Goal: Task Accomplishment & Management: Use online tool/utility

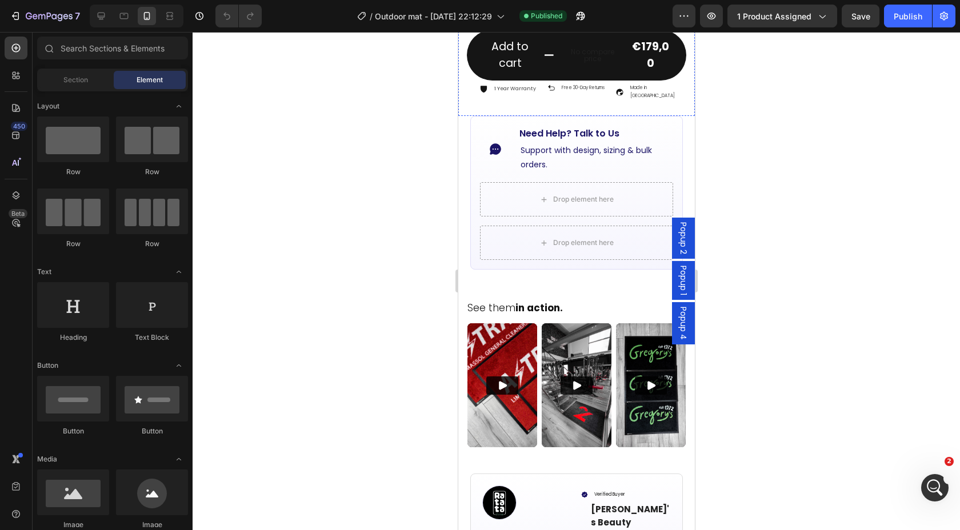
scroll to position [602, 0]
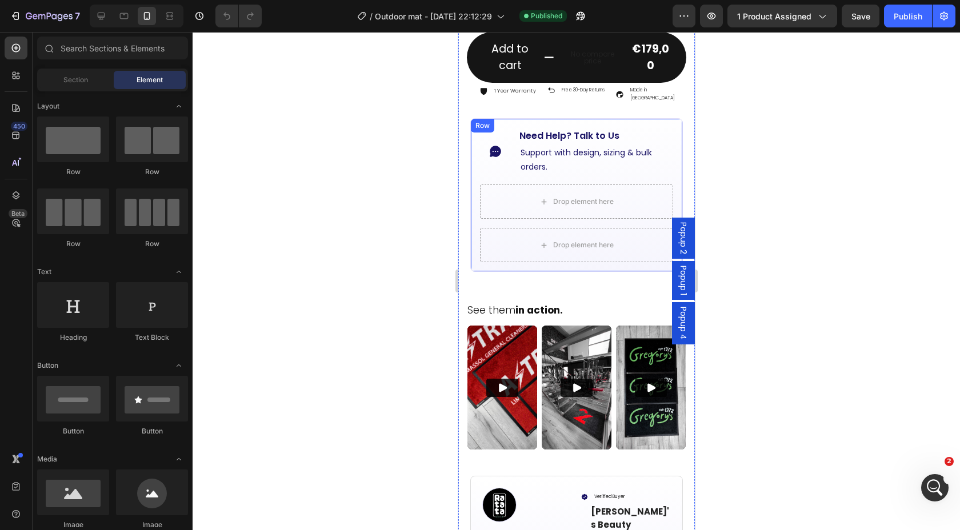
click at [553, 118] on div "Icon Need Help? Talk to Us Button Support with design, sizing & bulk orders. Te…" at bounding box center [576, 195] width 213 height 154
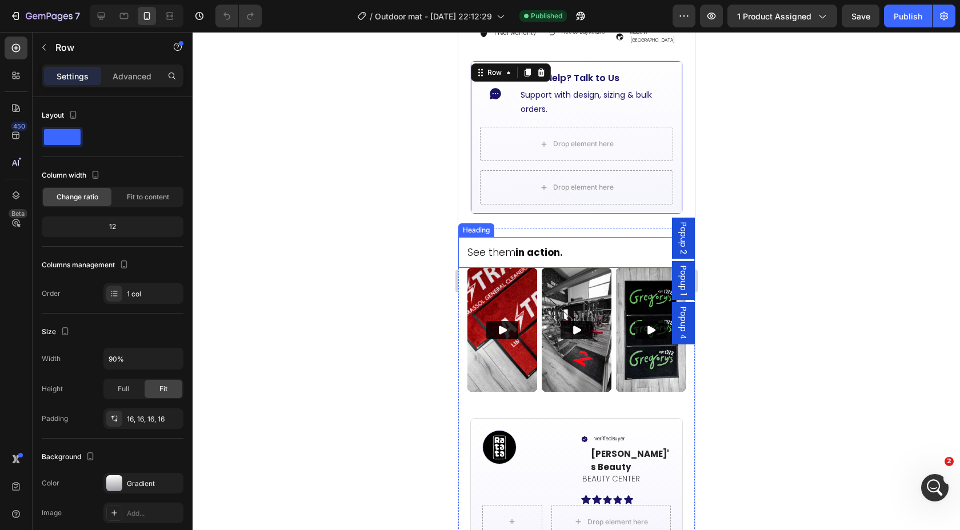
scroll to position [661, 0]
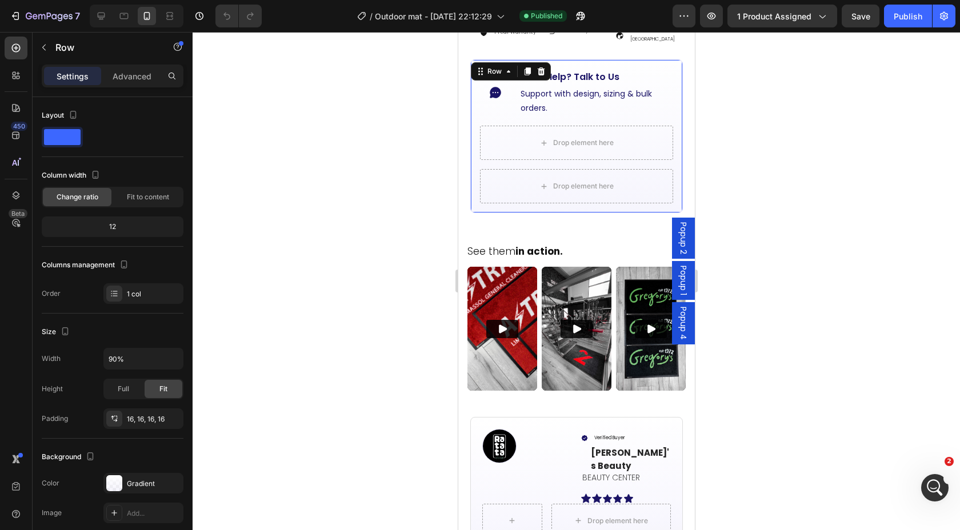
click at [808, 177] on div at bounding box center [576, 281] width 767 height 498
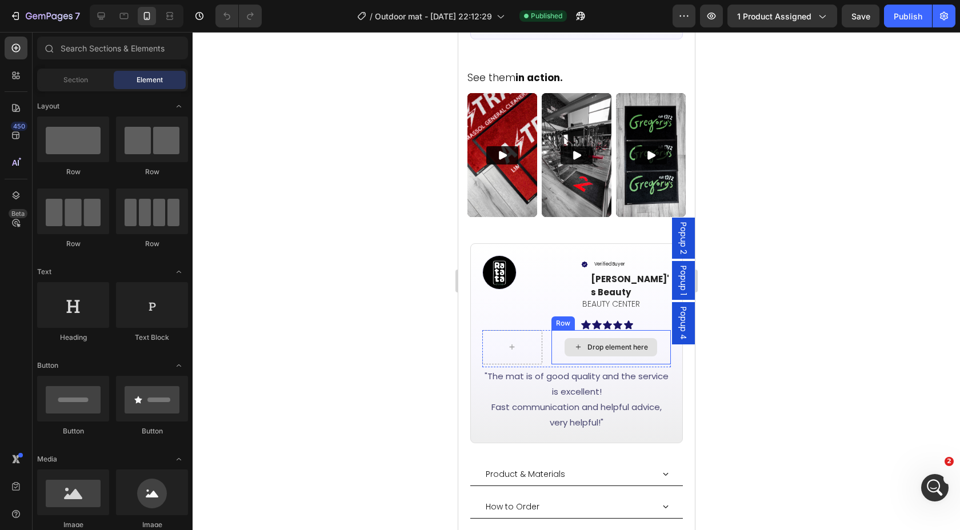
scroll to position [928, 0]
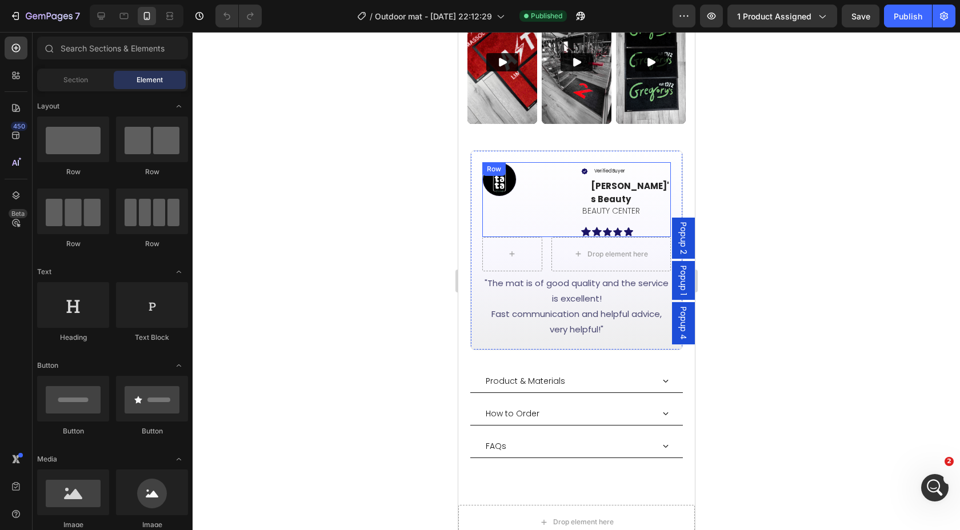
click at [576, 162] on div "Image Verified Buyer Item List Ellen's Beauty Text block BEAUTY CENTER Text Blo…" at bounding box center [576, 199] width 189 height 75
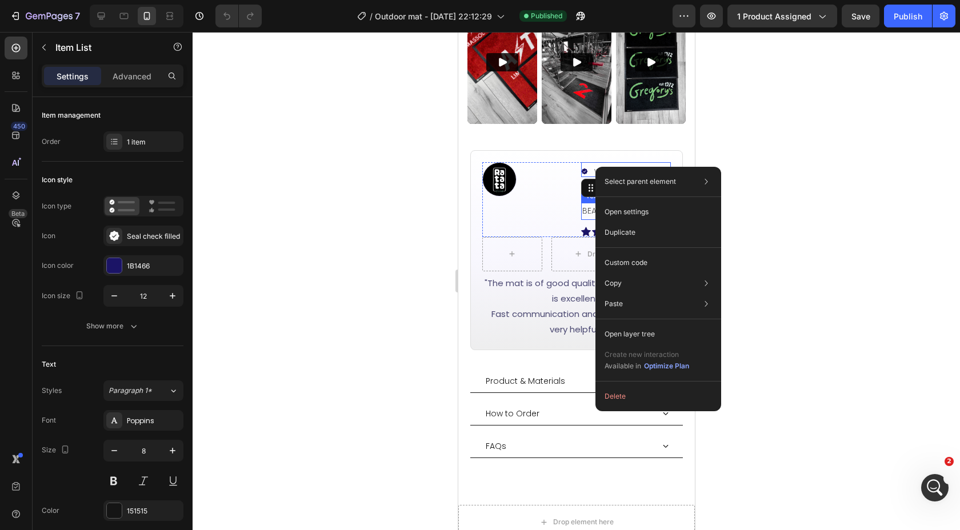
click at [585, 204] on p "BEAUTY CENTER" at bounding box center [625, 211] width 87 height 14
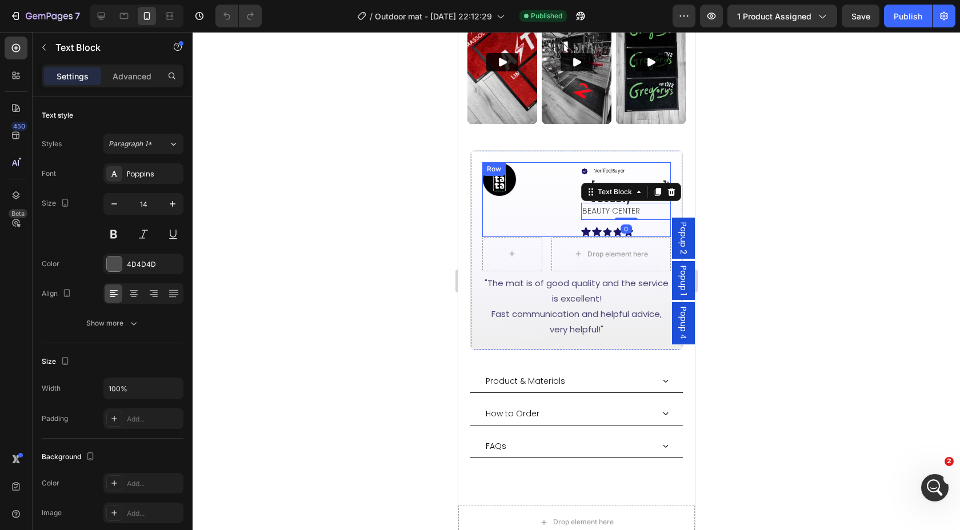
click at [586, 206] on div "Verified Buyer Item List Ellen's Beauty Text block BEAUTY CENTER Text Block 0 I…" at bounding box center [625, 199] width 90 height 75
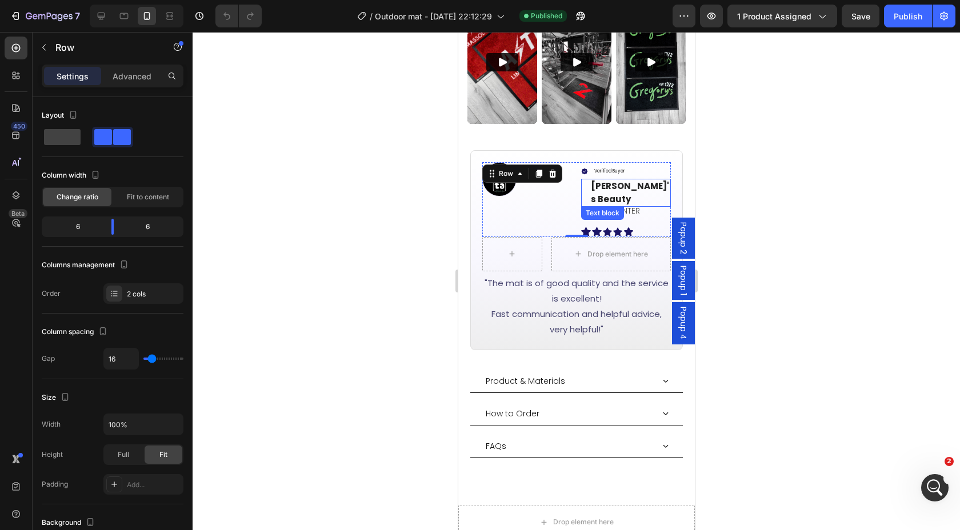
click at [638, 180] on p "Ellen's Beauty" at bounding box center [629, 193] width 79 height 26
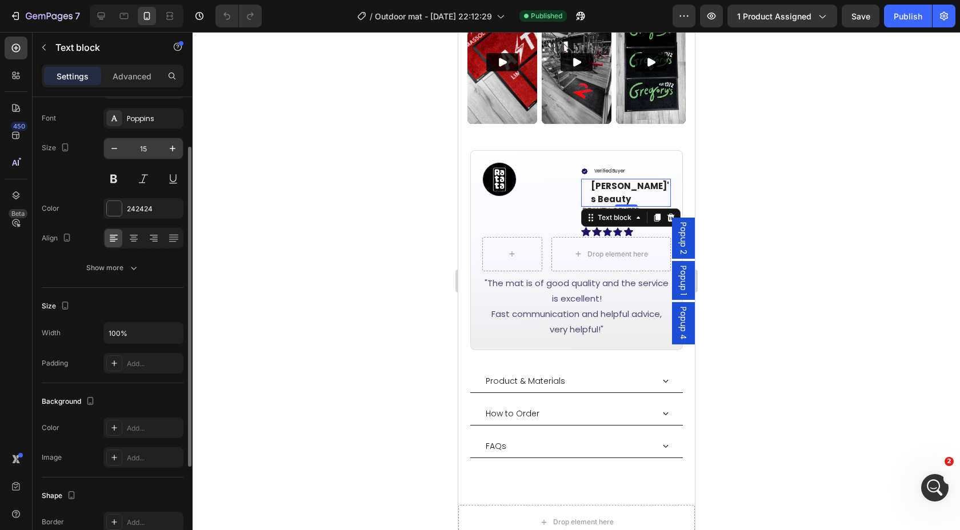
scroll to position [62, 0]
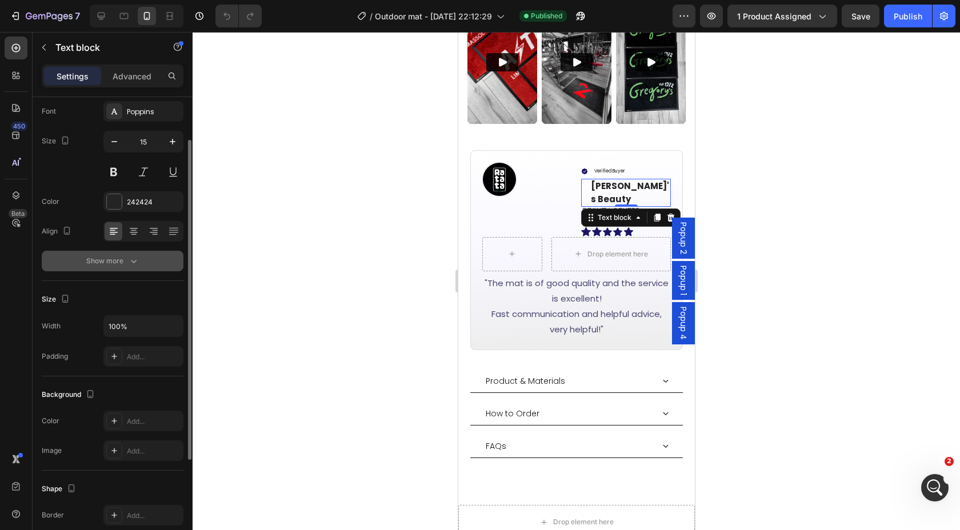
click at [116, 259] on div "Show more" at bounding box center [112, 260] width 53 height 11
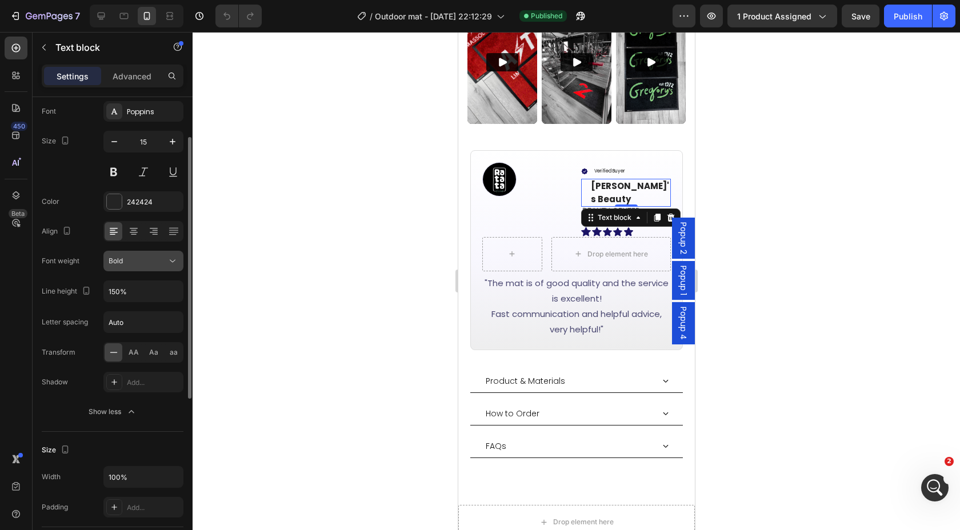
scroll to position [80, 0]
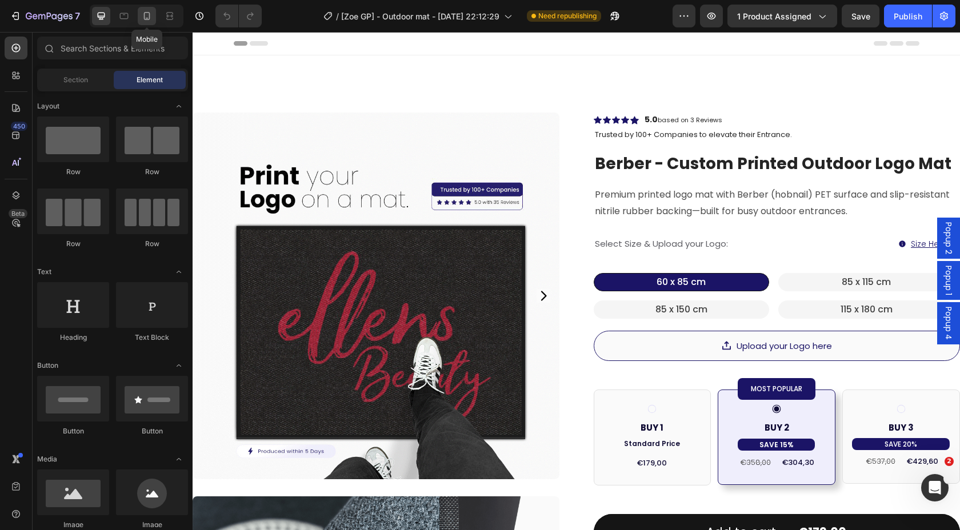
click at [143, 18] on icon at bounding box center [146, 15] width 11 height 11
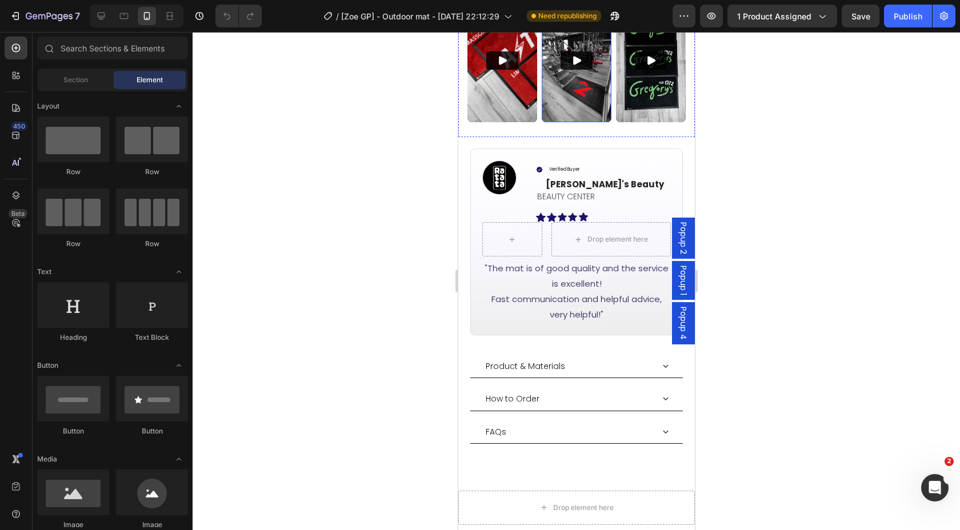
scroll to position [933, 0]
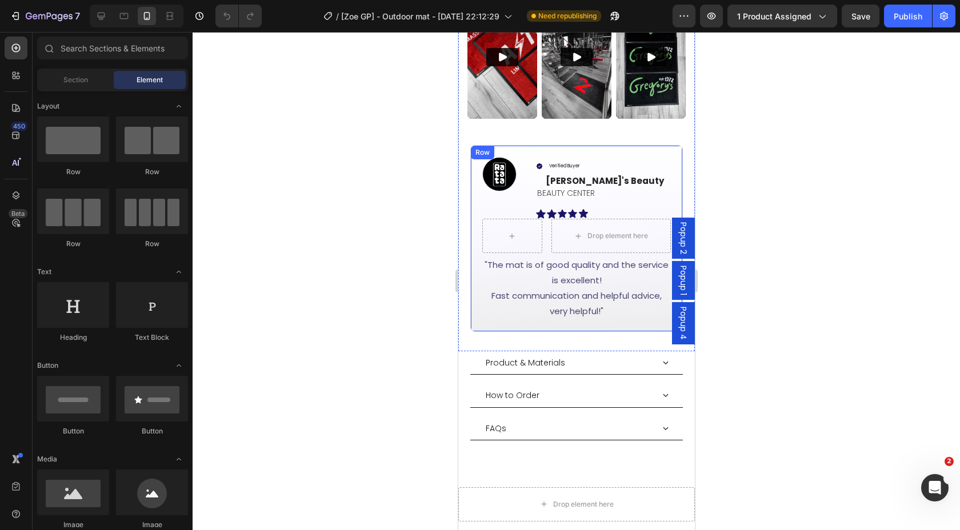
click at [579, 149] on div "Image Verified Buyer Item List Ellen's Beauty Text block BEAUTY CENTER Text Blo…" at bounding box center [576, 238] width 213 height 187
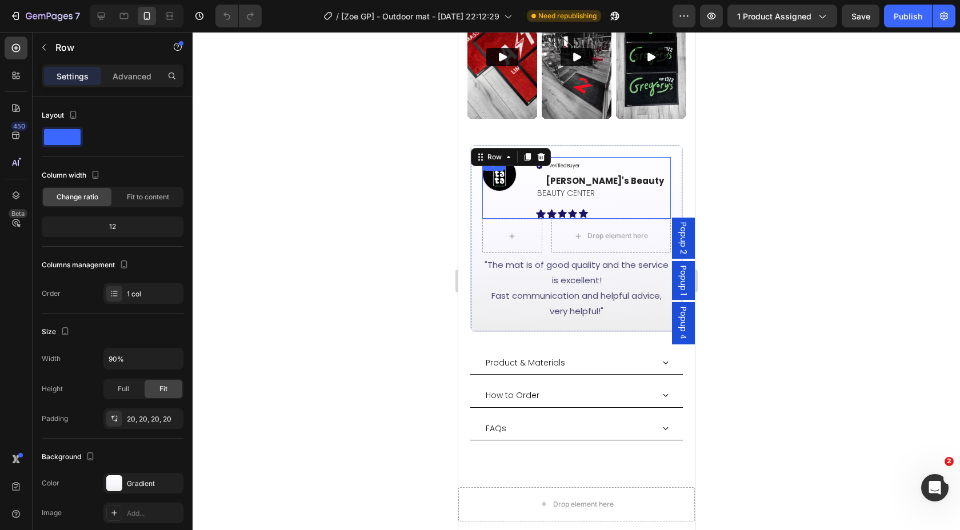
click at [534, 174] on div "Image Verified Buyer Item List Ellen's Beauty Text block BEAUTY CENTER Text Blo…" at bounding box center [576, 188] width 189 height 62
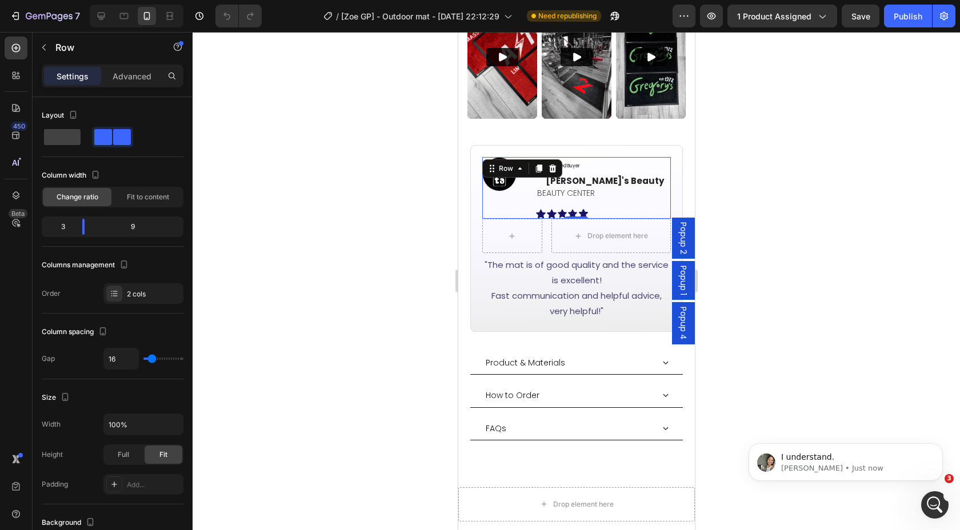
scroll to position [0, 0]
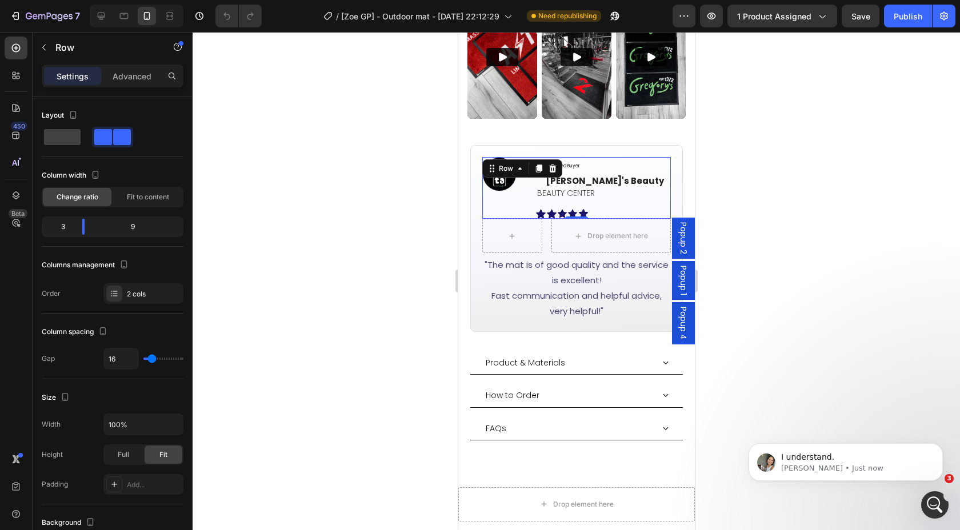
click at [779, 116] on div at bounding box center [576, 281] width 767 height 498
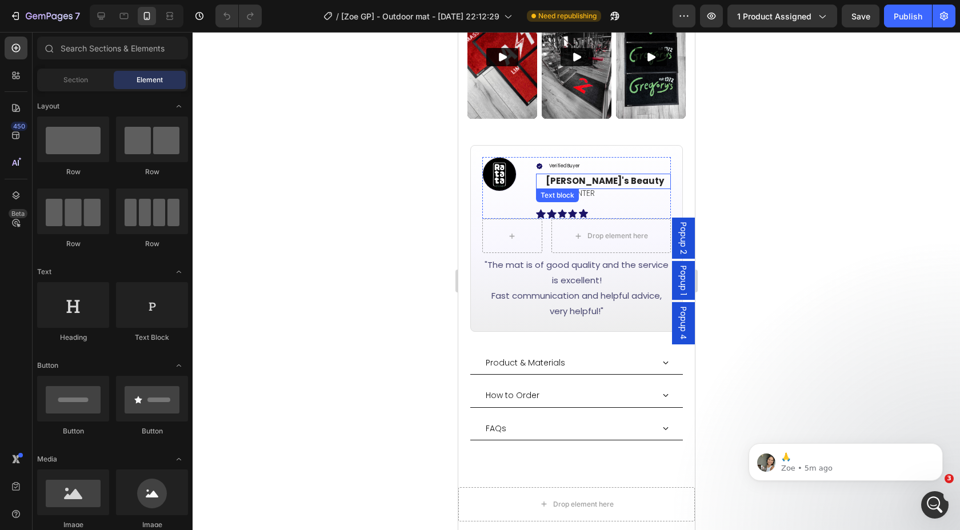
scroll to position [977, 0]
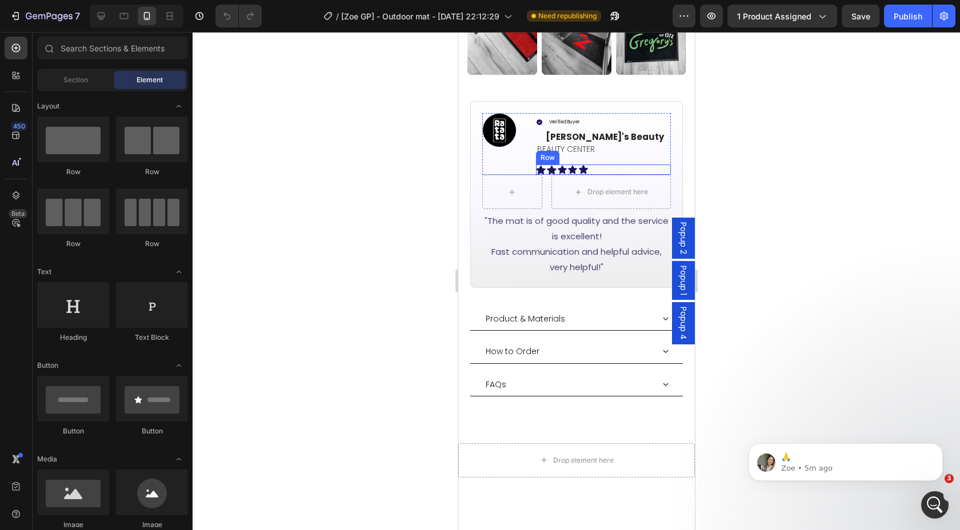
click at [594, 165] on div "Icon Icon Icon Icon Icon Row" at bounding box center [602, 170] width 135 height 10
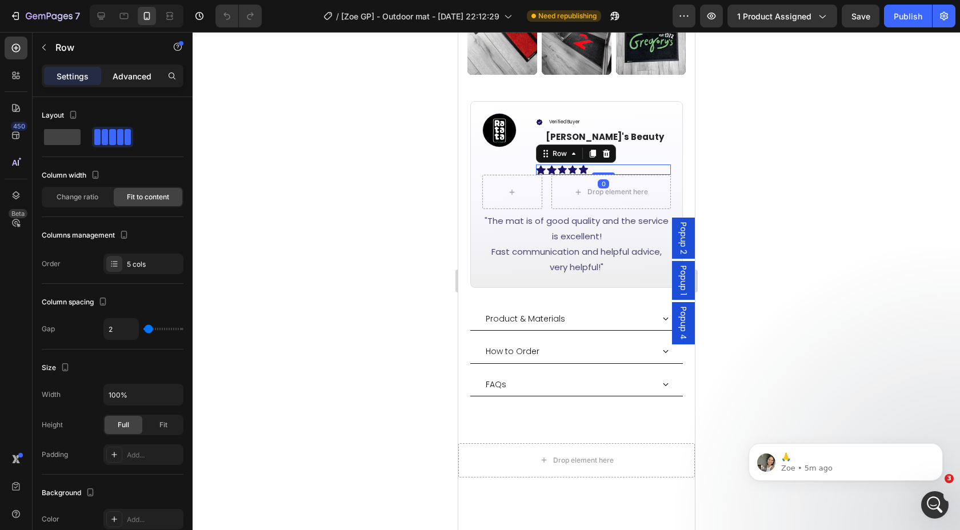
click at [130, 78] on p "Advanced" at bounding box center [132, 76] width 39 height 12
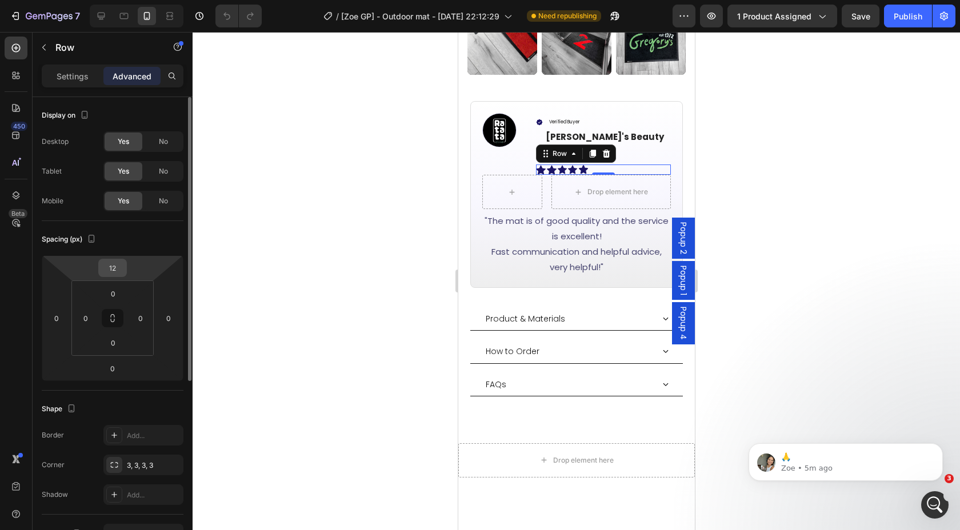
click at [119, 267] on input "12" at bounding box center [112, 267] width 23 height 17
type input "0"
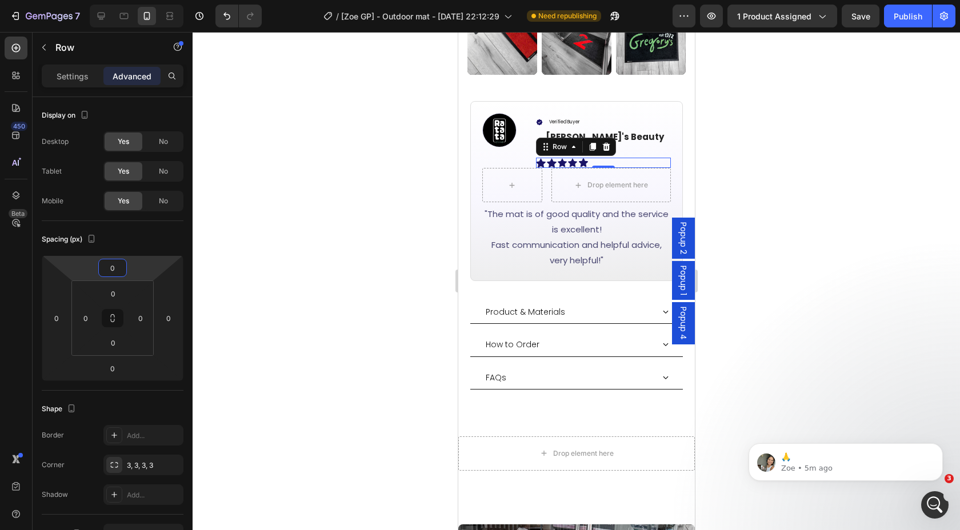
click at [798, 294] on div at bounding box center [576, 281] width 767 height 498
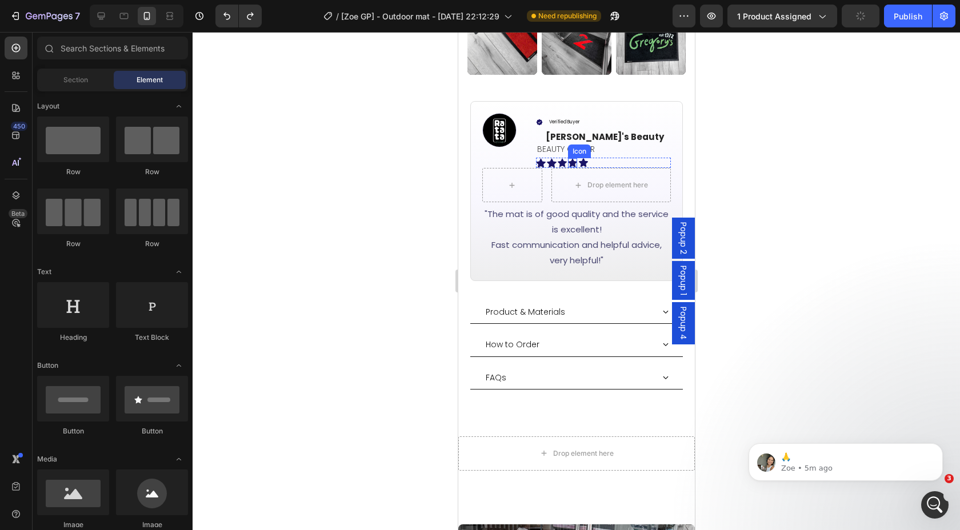
click at [568, 159] on icon at bounding box center [571, 163] width 9 height 9
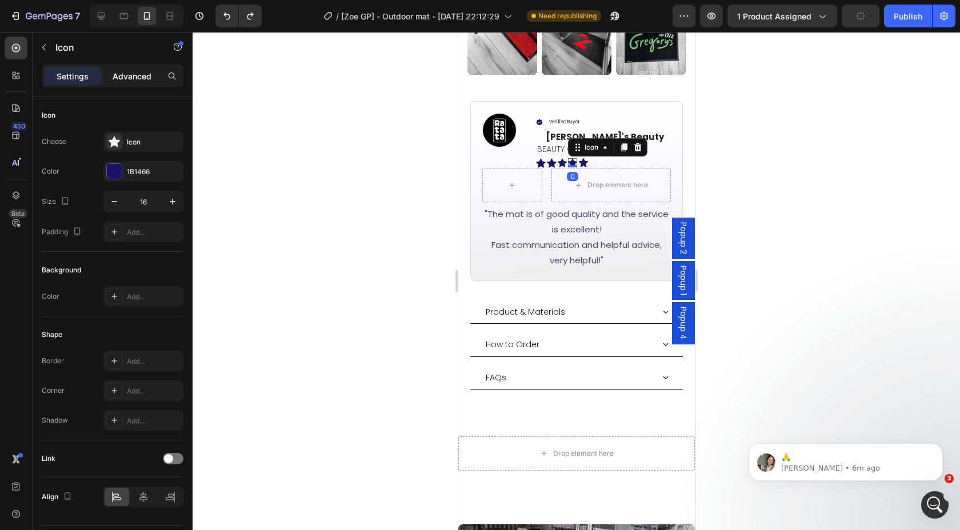
drag, startPoint x: 125, startPoint y: 77, endPoint x: 127, endPoint y: 103, distance: 26.4
click at [125, 77] on p "Advanced" at bounding box center [132, 76] width 39 height 12
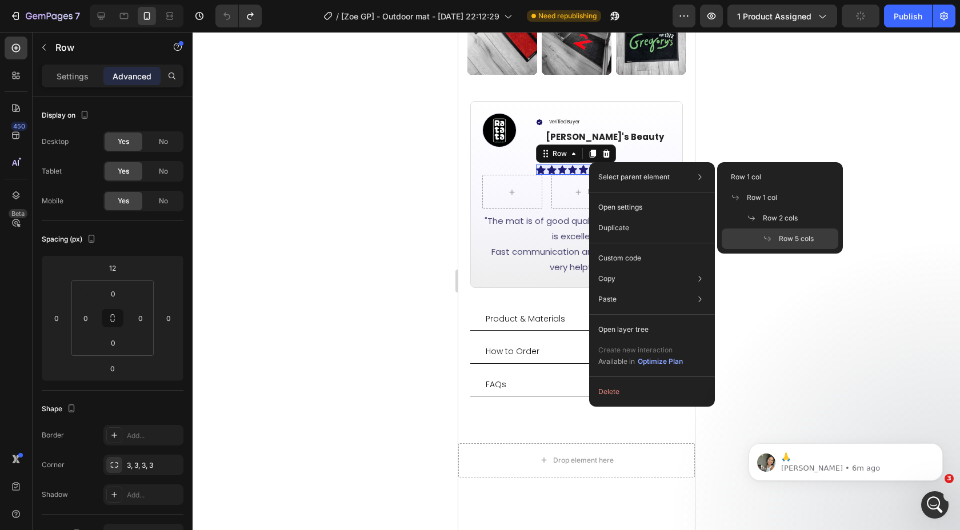
click at [766, 242] on icon at bounding box center [767, 238] width 9 height 9
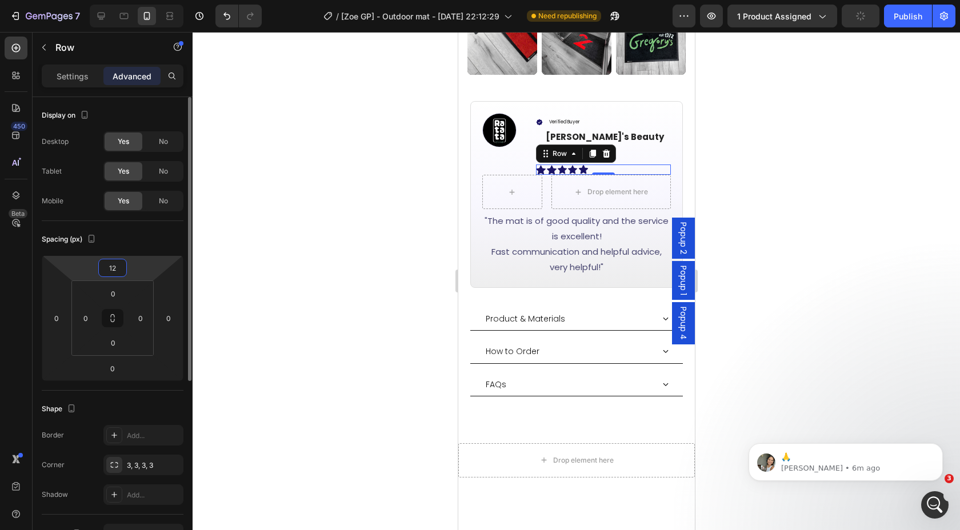
click at [119, 267] on input "12" at bounding box center [112, 267] width 23 height 17
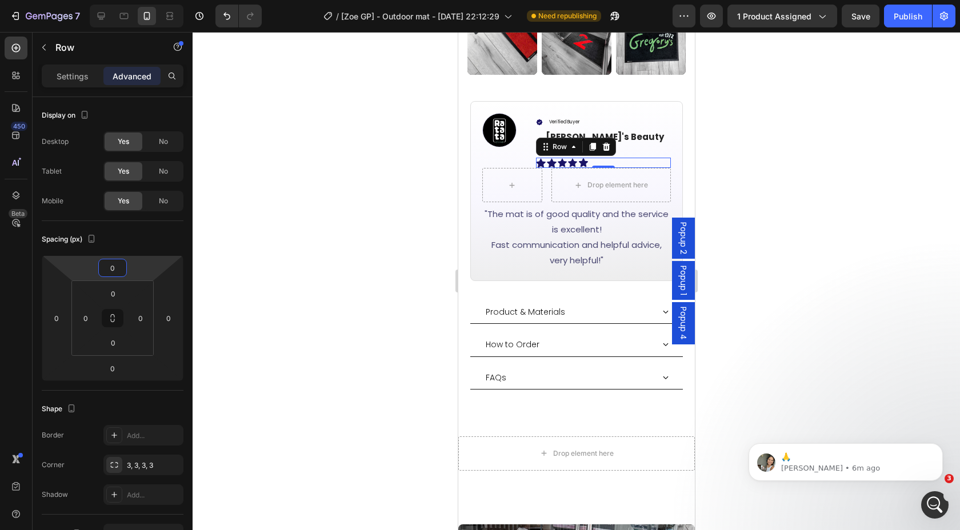
type input "12"
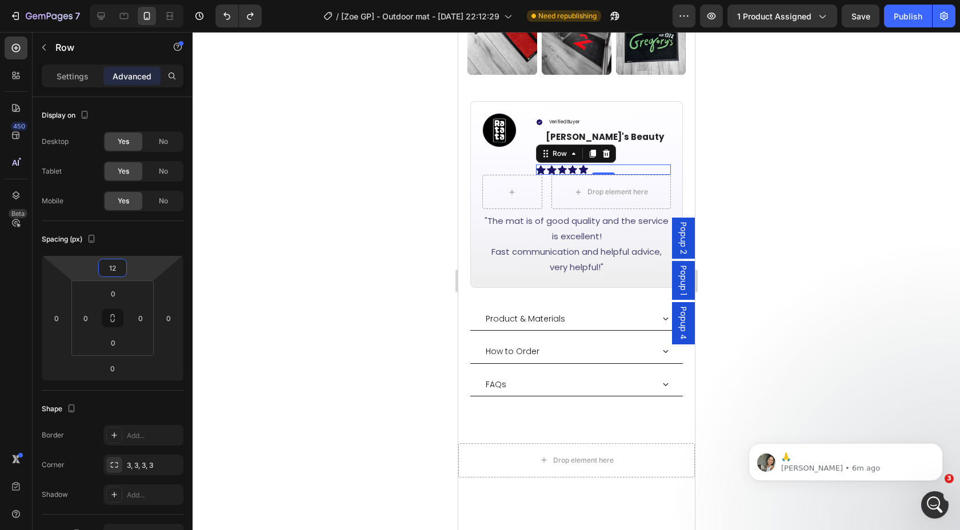
click at [799, 128] on div at bounding box center [576, 281] width 767 height 498
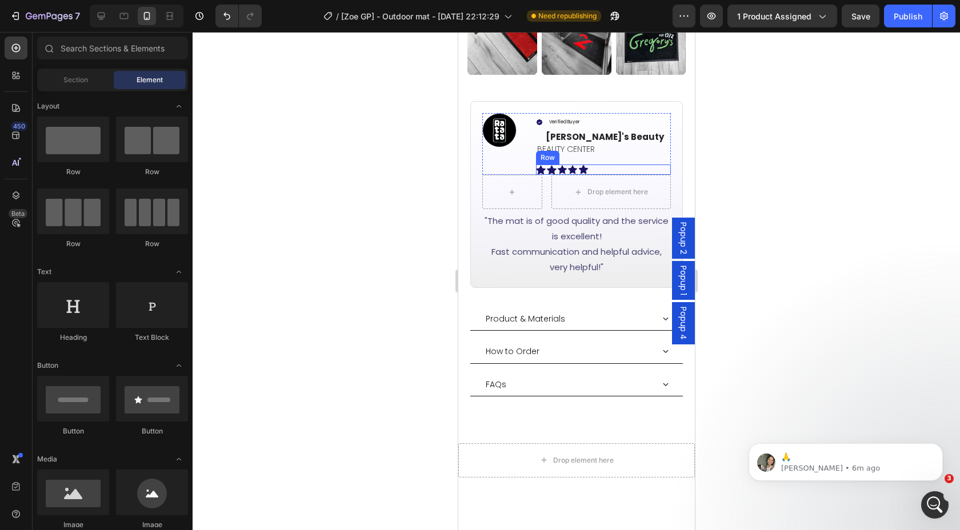
click at [592, 165] on div "Icon Icon Icon Icon Icon Row" at bounding box center [602, 170] width 135 height 10
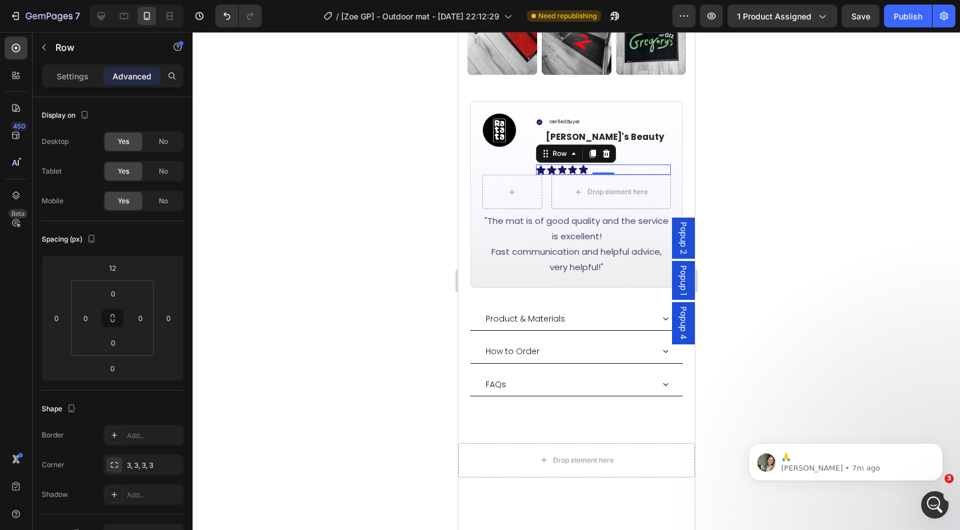
click at [755, 143] on div at bounding box center [576, 281] width 767 height 498
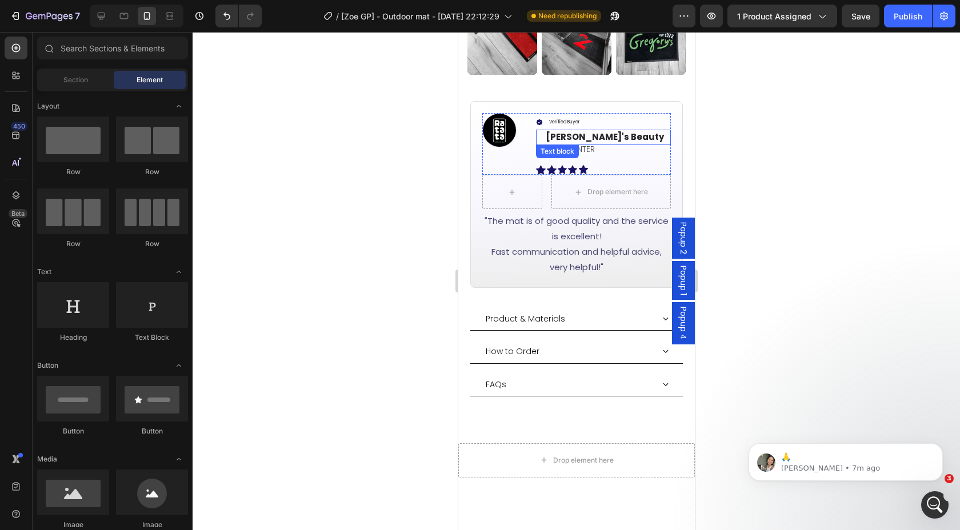
click at [607, 131] on p "Ellen's Beauty" at bounding box center [607, 137] width 124 height 13
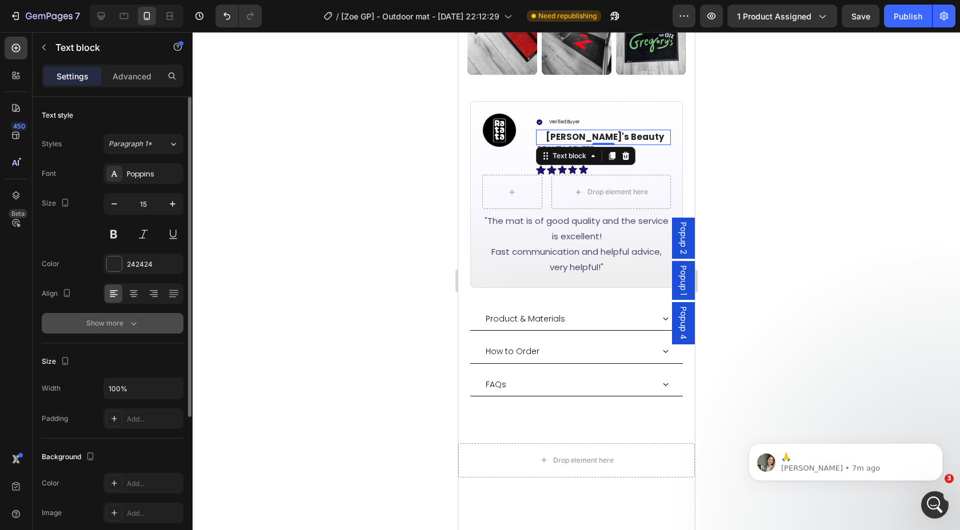
click at [121, 321] on div "Show more" at bounding box center [112, 323] width 53 height 11
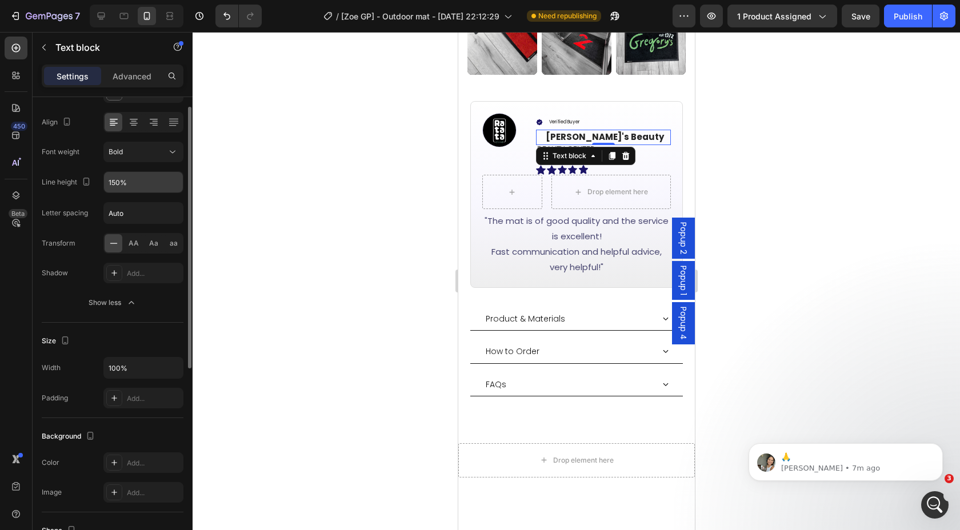
scroll to position [0, 0]
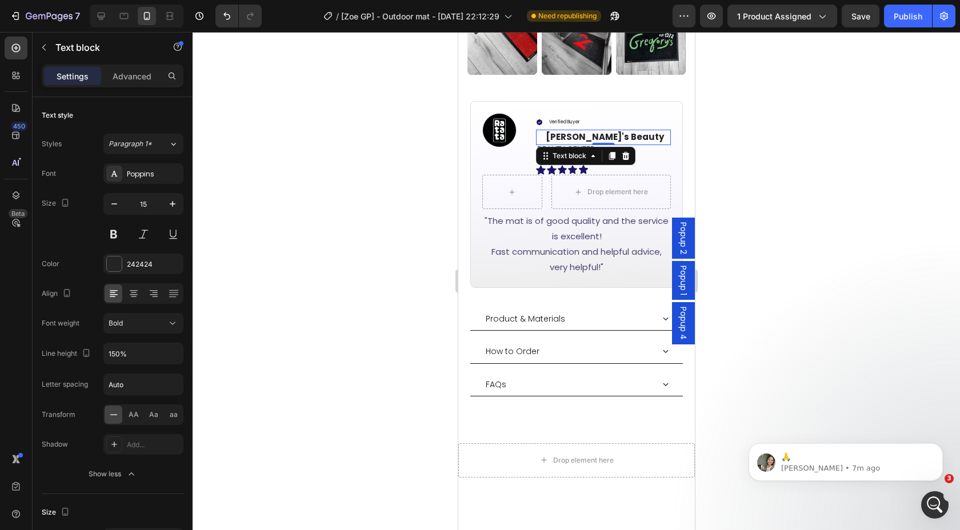
click at [928, 0] on html "7 Version history / [Zoe GP] - Outdoor mat - Feb 10, 22:12:29 Need republishing…" at bounding box center [480, 0] width 960 height 0
click at [366, 235] on div at bounding box center [576, 281] width 767 height 498
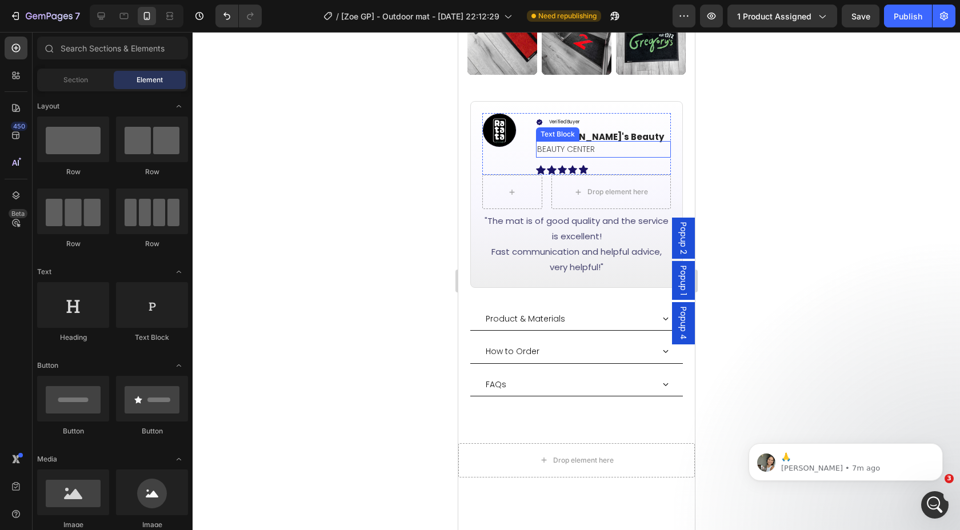
click at [575, 129] on div "Text Block" at bounding box center [557, 134] width 39 height 10
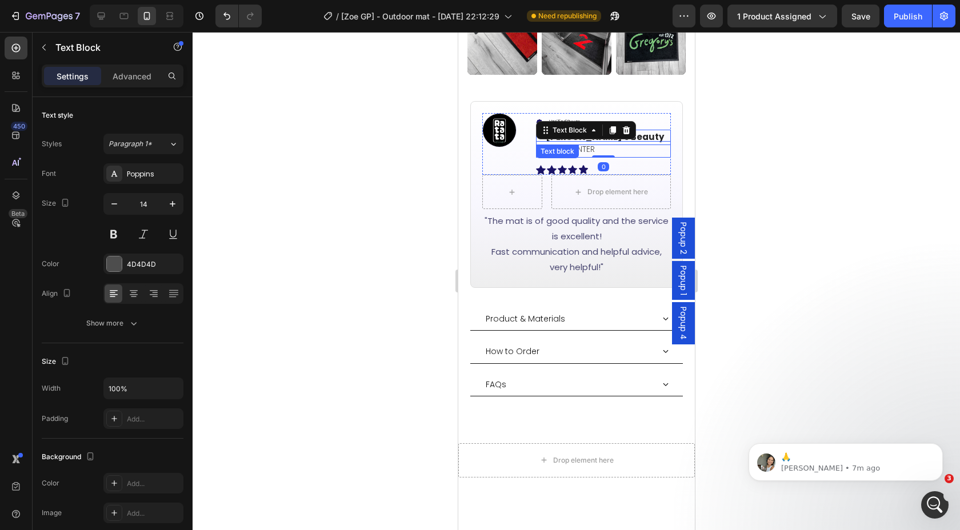
click at [660, 131] on p "Ellen's Beauty" at bounding box center [607, 137] width 124 height 13
click at [548, 131] on p "Ellen's Beauty" at bounding box center [607, 137] width 124 height 13
click at [545, 131] on p "Ellen's Beauty" at bounding box center [607, 137] width 124 height 13
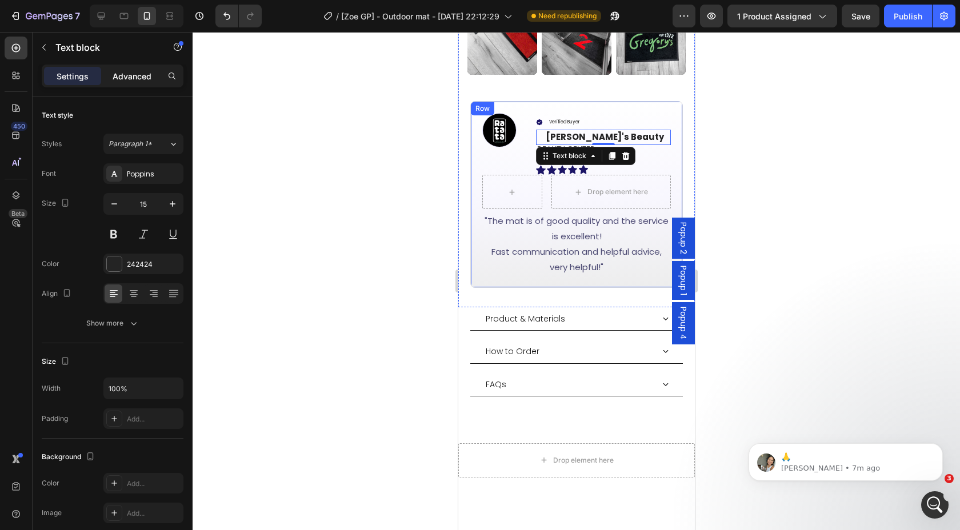
click at [138, 72] on p "Advanced" at bounding box center [132, 76] width 39 height 12
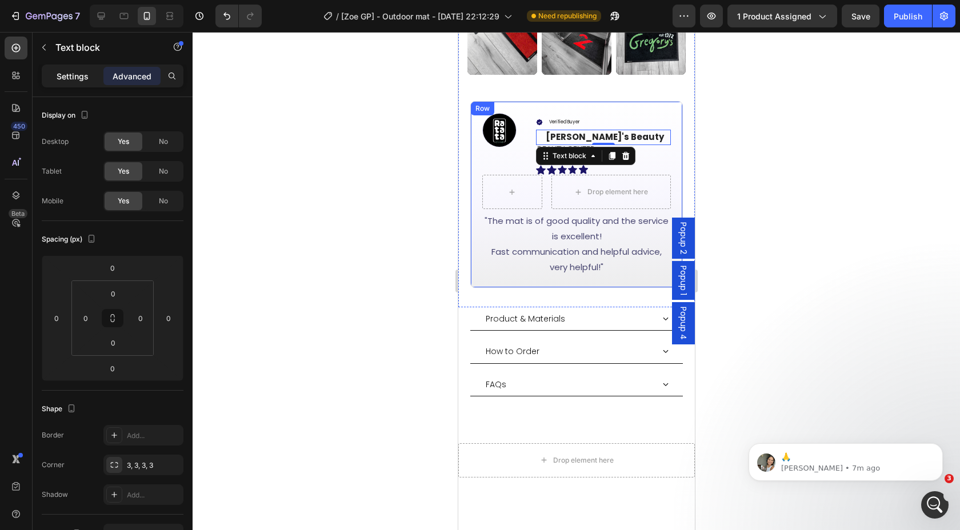
click at [65, 77] on p "Settings" at bounding box center [73, 76] width 32 height 12
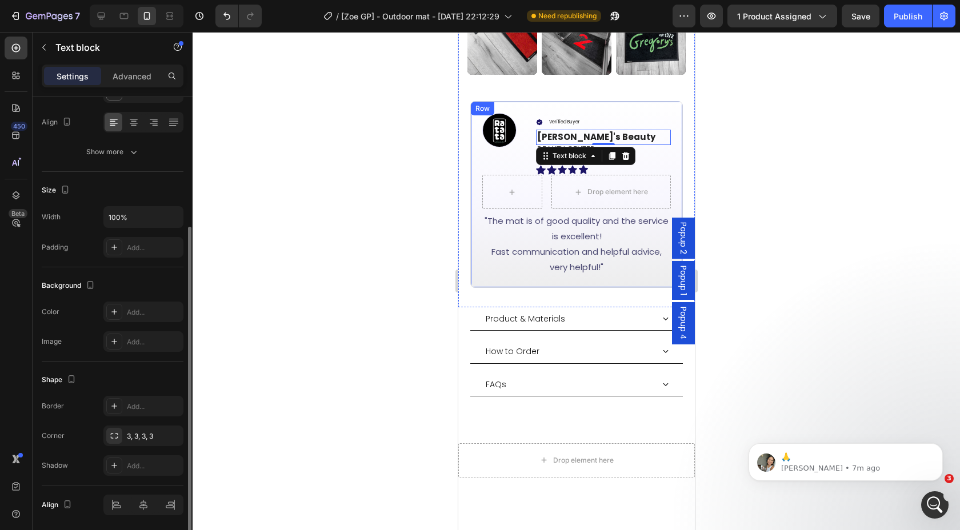
scroll to position [178, 0]
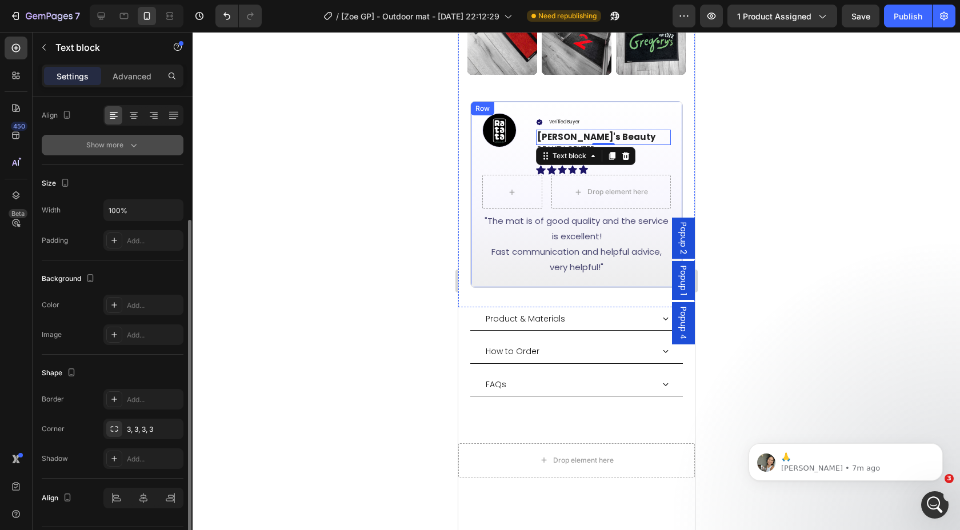
click at [120, 147] on div "Show more" at bounding box center [112, 144] width 53 height 11
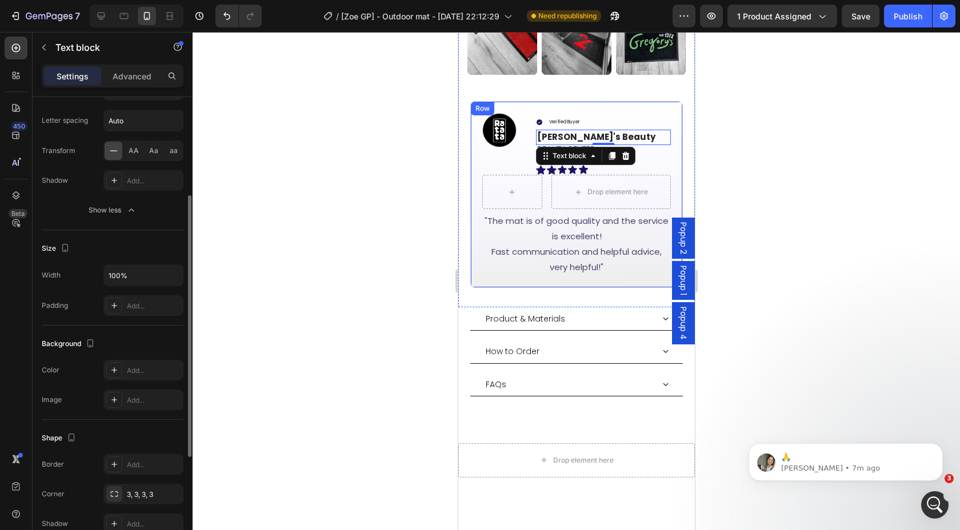
scroll to position [268, 0]
click at [134, 303] on div "Add..." at bounding box center [154, 302] width 54 height 10
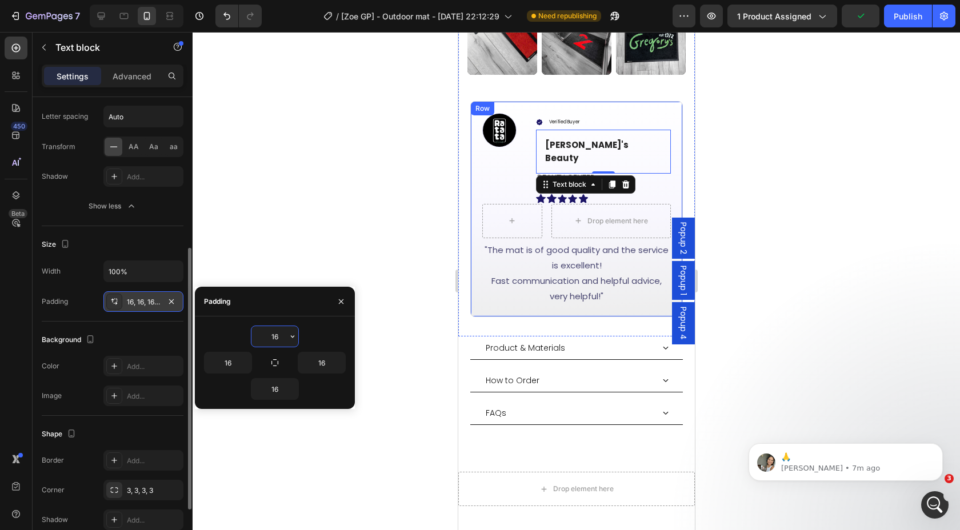
click at [273, 336] on input "16" at bounding box center [274, 336] width 47 height 21
type input "1"
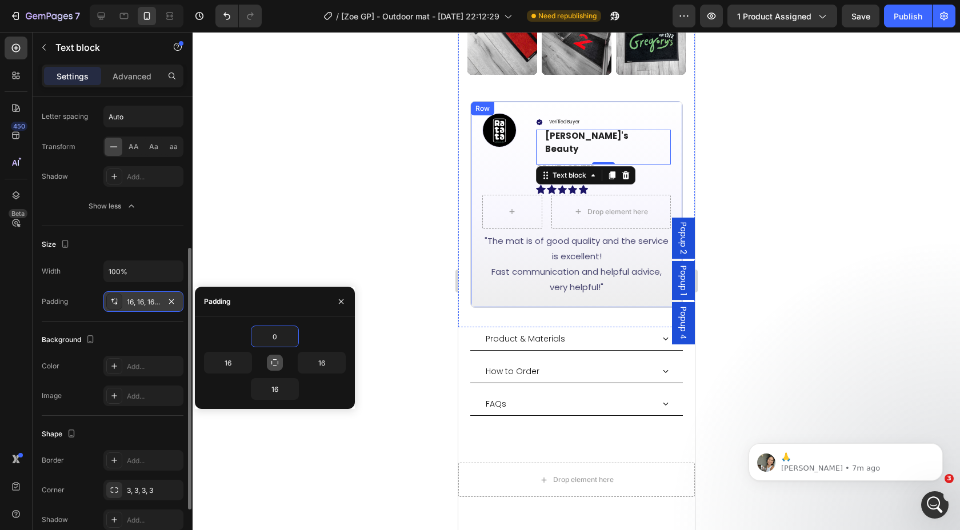
type input "0"
click at [278, 361] on icon "button" at bounding box center [274, 362] width 9 height 9
type input "0"
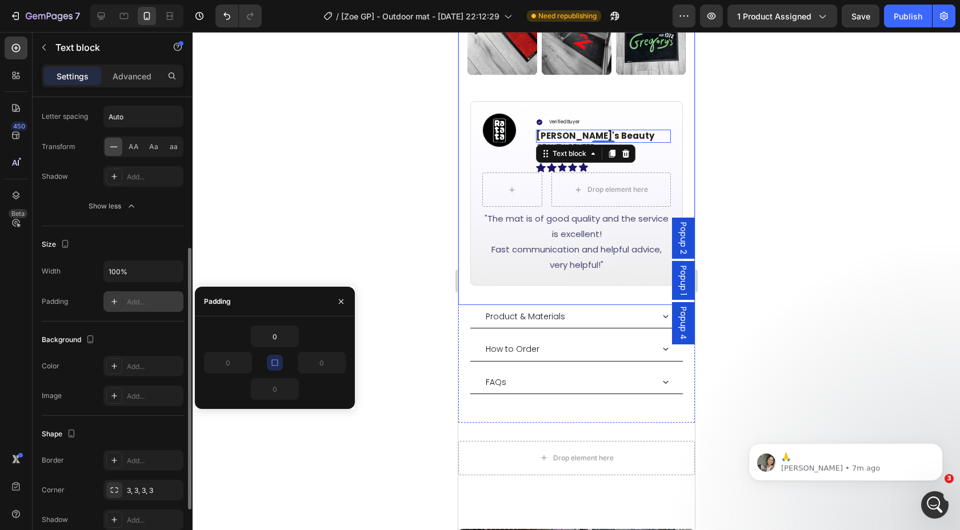
click at [774, 127] on div at bounding box center [576, 281] width 767 height 498
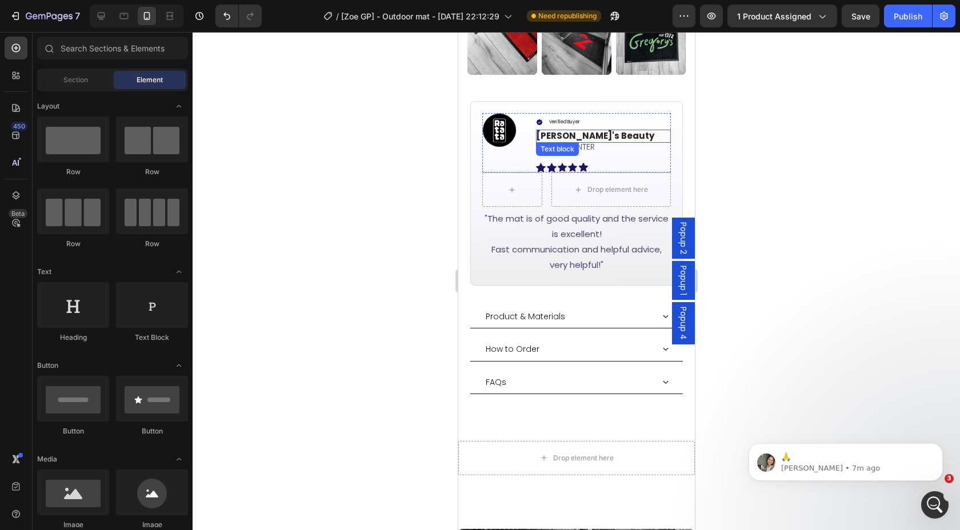
click at [603, 130] on p "Ellen's Beauty" at bounding box center [602, 136] width 135 height 13
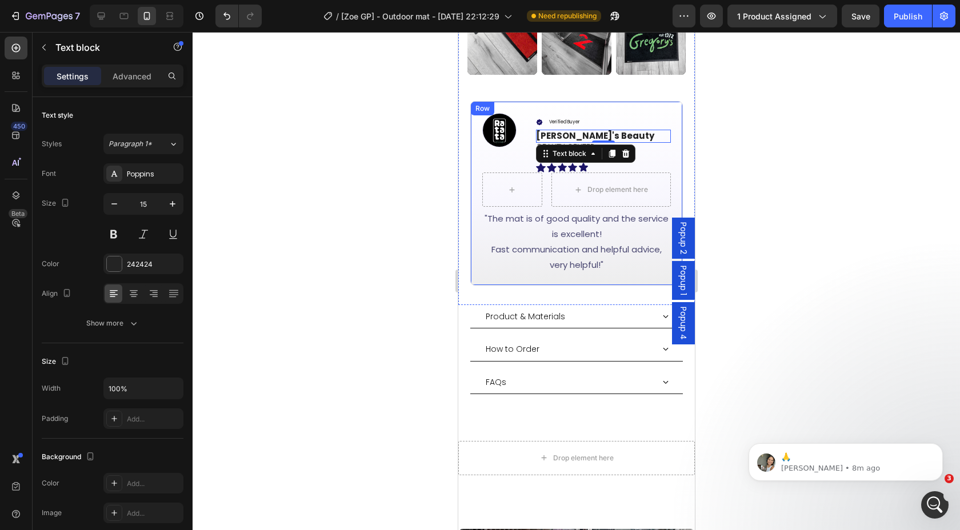
click at [741, 118] on div at bounding box center [576, 281] width 767 height 498
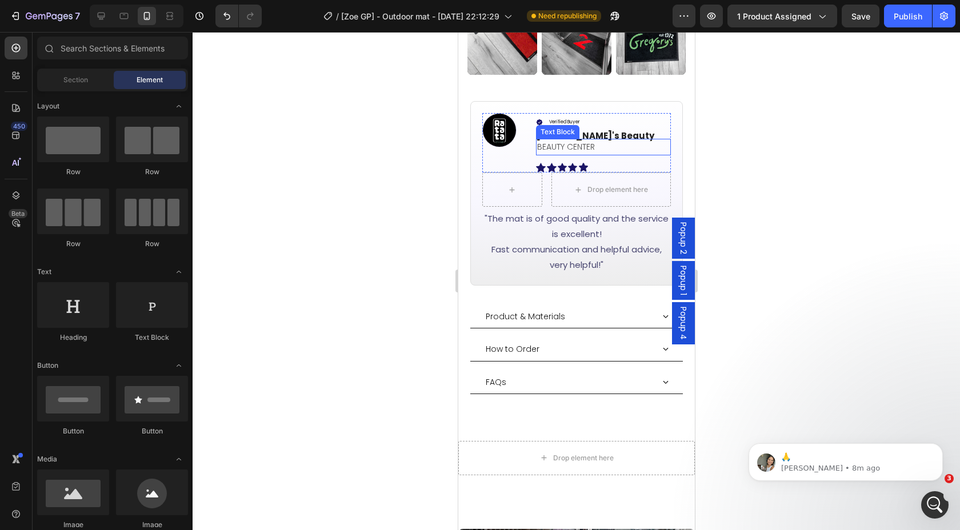
click at [586, 140] on p "BEAUTY CENTER" at bounding box center [602, 147] width 133 height 14
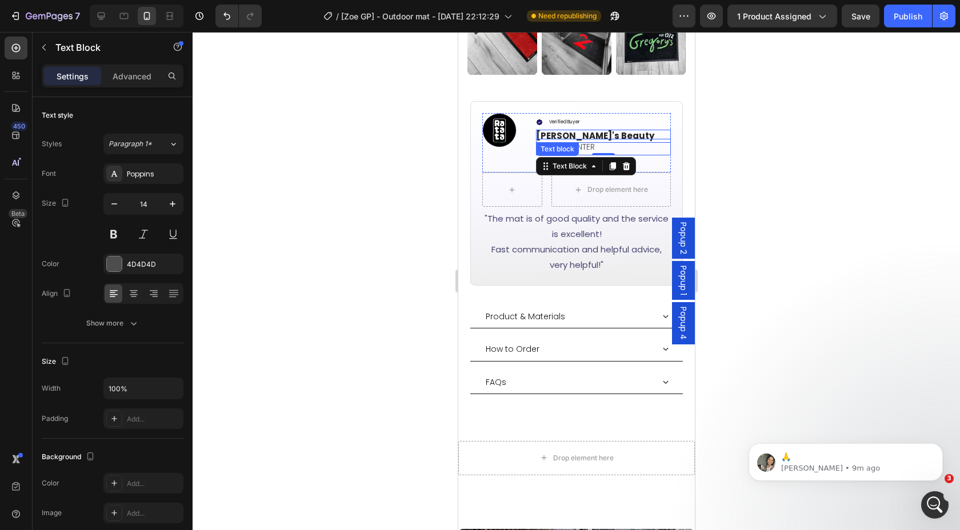
click at [602, 130] on p "Ellen's Beauty" at bounding box center [602, 136] width 135 height 13
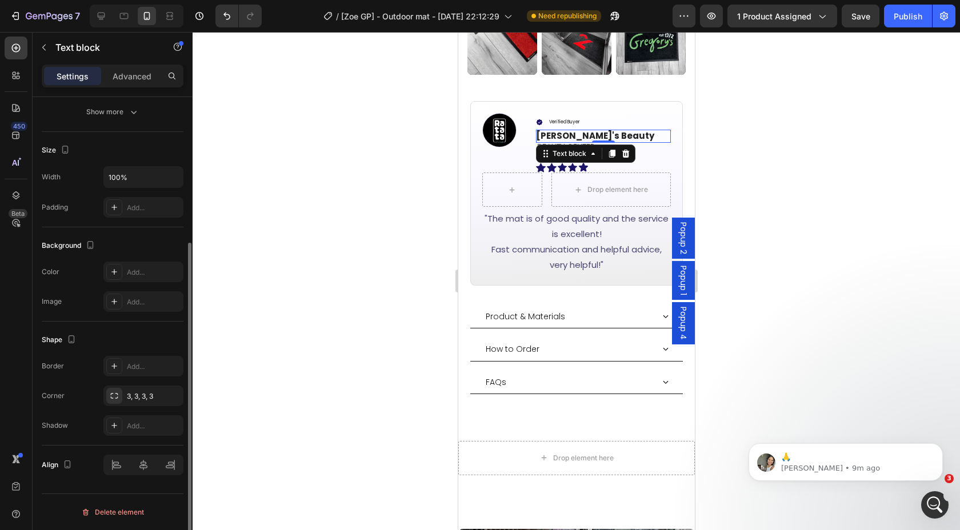
click at [727, 131] on div at bounding box center [576, 281] width 767 height 498
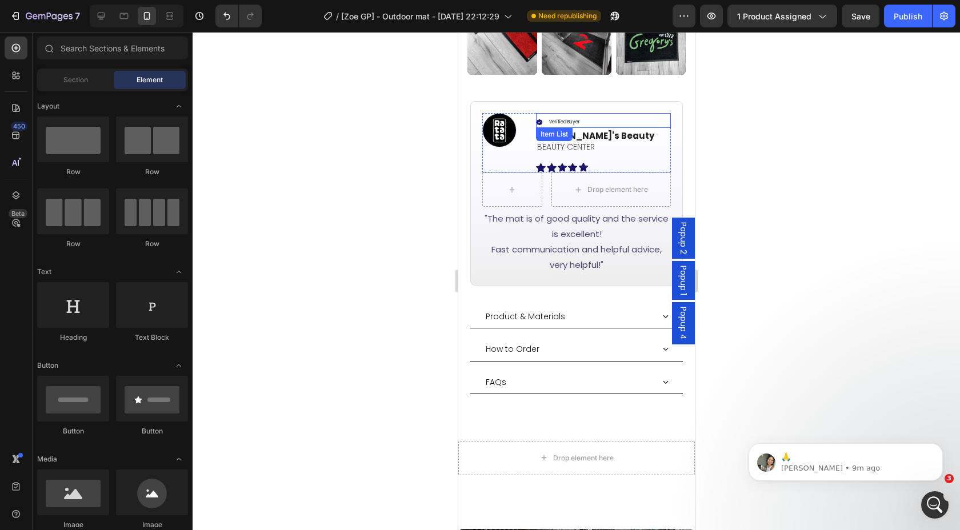
click at [590, 117] on div "Verified Buyer" at bounding box center [602, 121] width 135 height 13
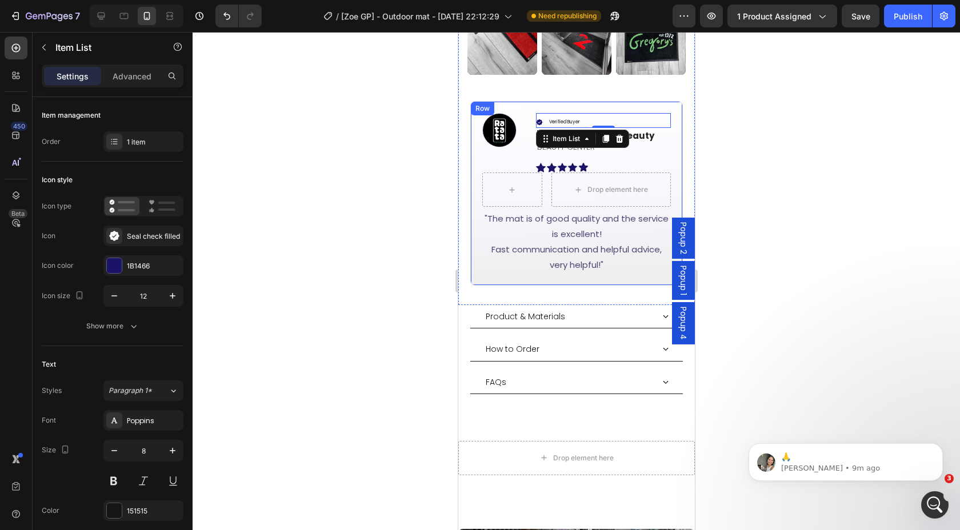
click at [777, 110] on div at bounding box center [576, 281] width 767 height 498
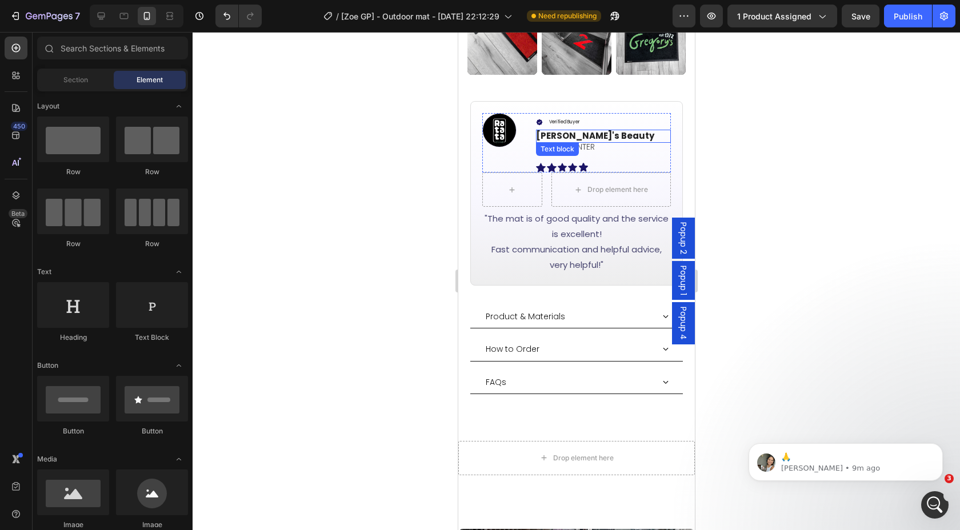
click at [590, 130] on p "Ellen's Beauty" at bounding box center [602, 136] width 135 height 13
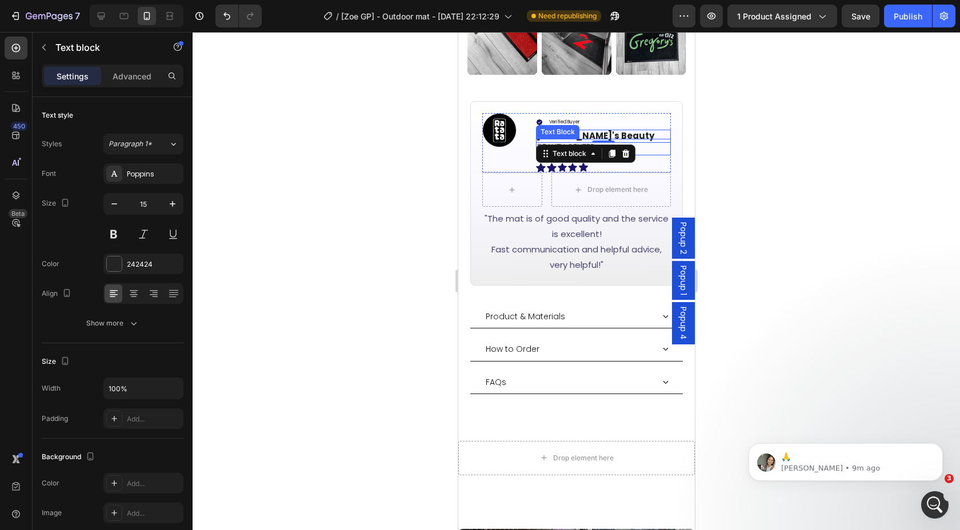
click at [538, 140] on p "BEAUTY CENTER" at bounding box center [602, 147] width 133 height 14
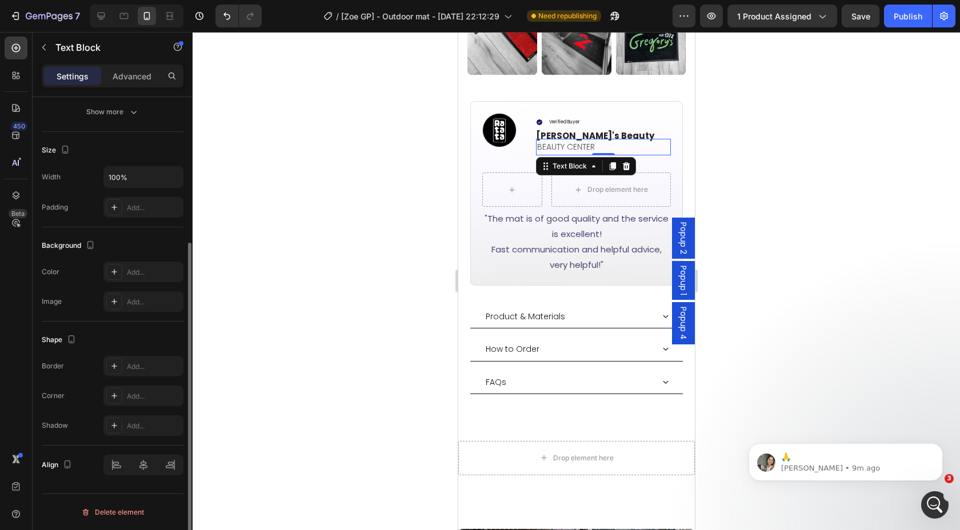
drag, startPoint x: 95, startPoint y: 100, endPoint x: 94, endPoint y: 106, distance: 6.4
click at [94, 101] on div "Font Poppins Size 14 Color 4D4D4D Align Show more" at bounding box center [113, 37] width 142 height 170
click at [94, 107] on div "Show more" at bounding box center [112, 111] width 53 height 11
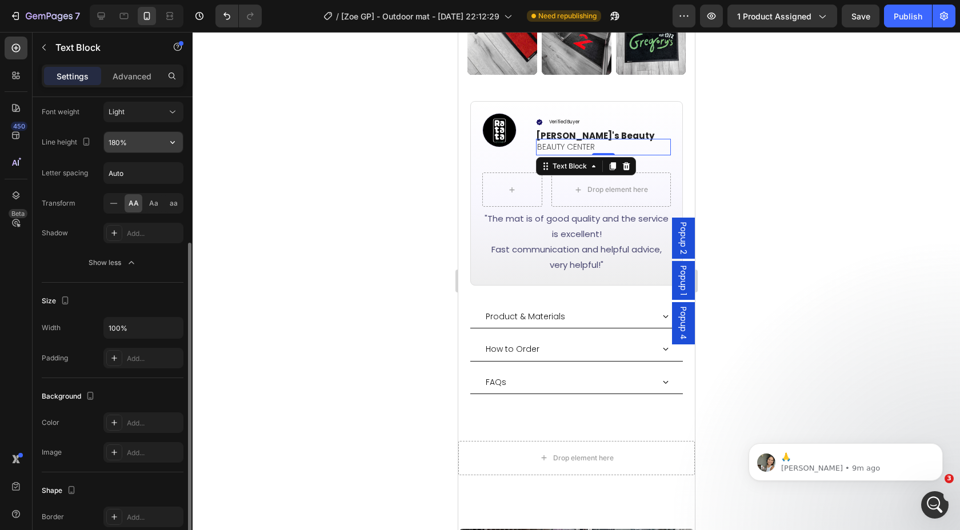
scroll to position [0, 0]
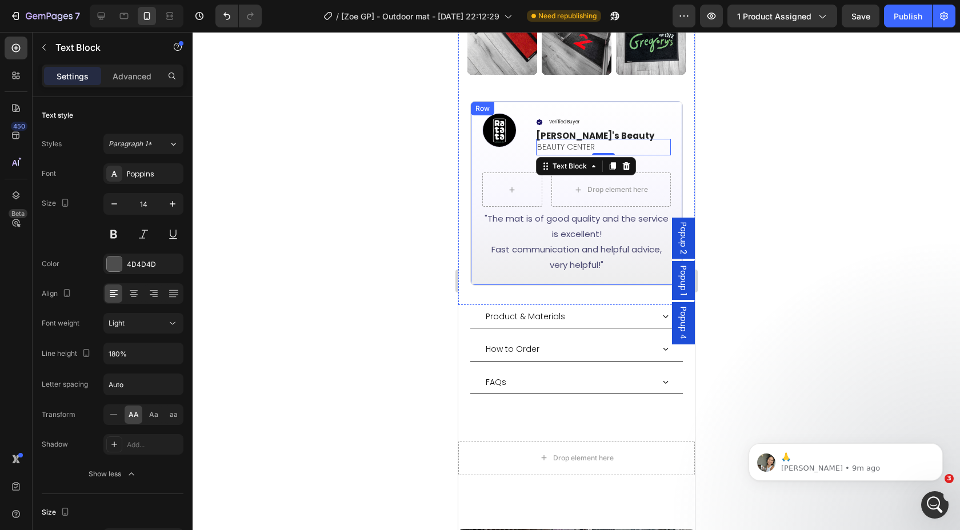
click at [719, 129] on div at bounding box center [576, 281] width 767 height 498
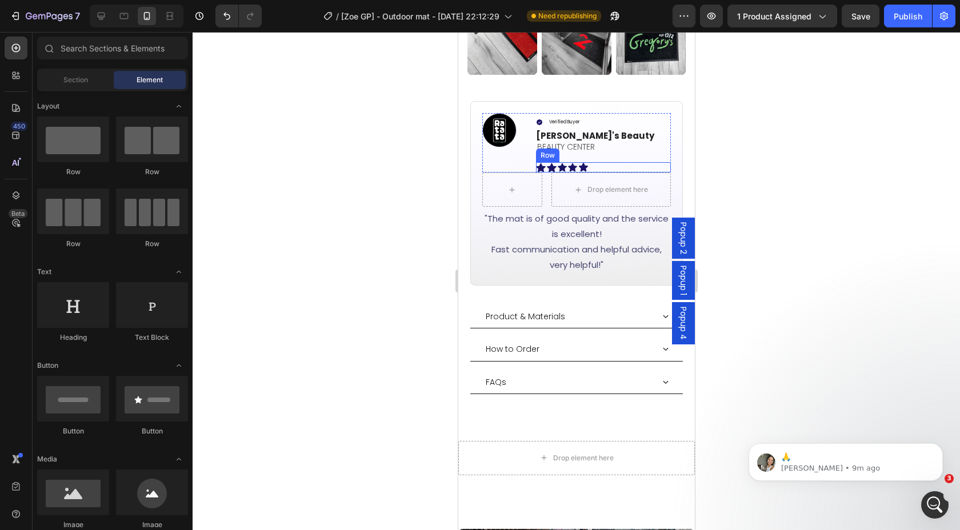
click at [588, 162] on div "Icon Icon Icon Icon Icon Row" at bounding box center [602, 167] width 135 height 10
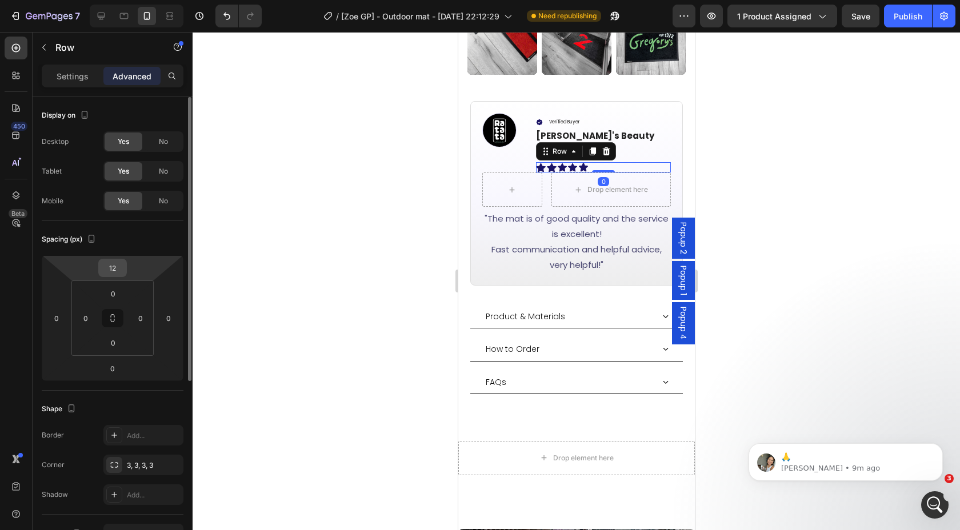
click at [117, 262] on input "12" at bounding box center [112, 267] width 23 height 17
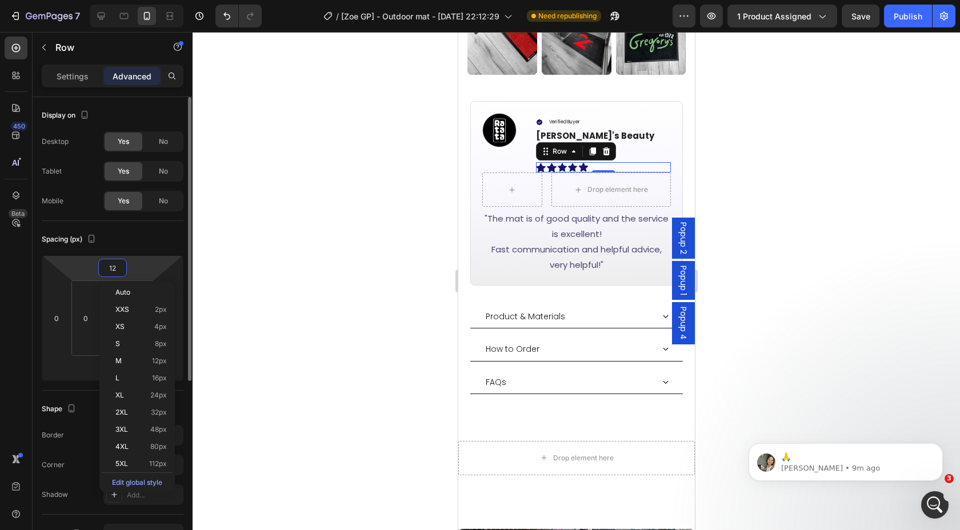
type input "0"
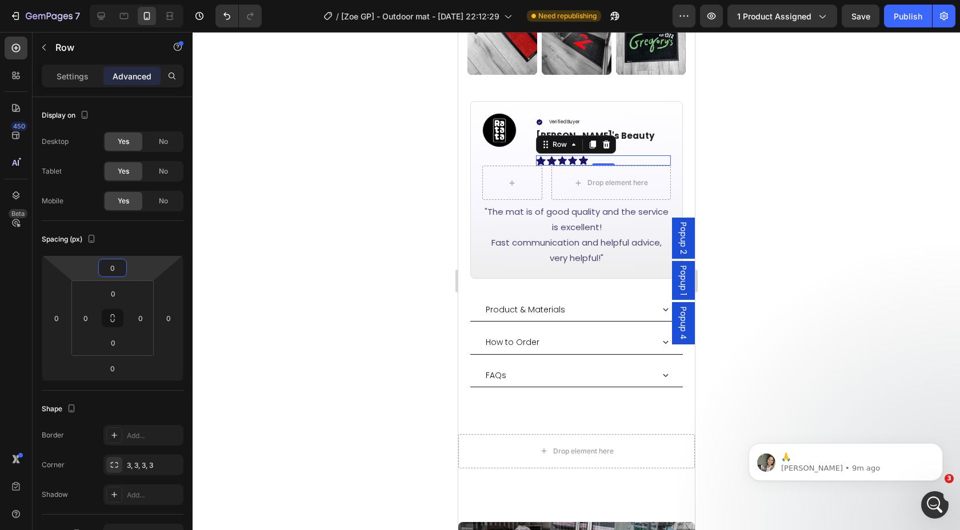
click at [751, 283] on div at bounding box center [576, 281] width 767 height 498
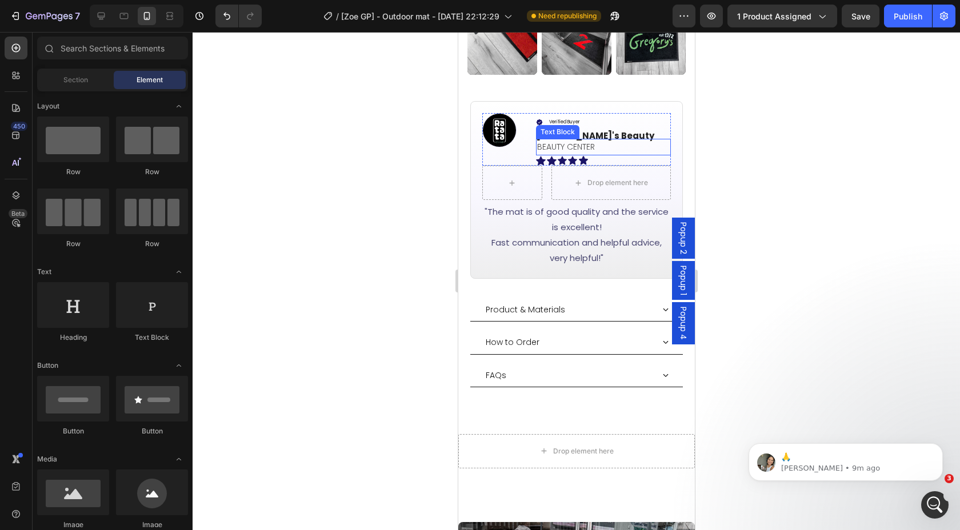
click at [586, 140] on p "BEAUTY CENTER" at bounding box center [602, 147] width 133 height 14
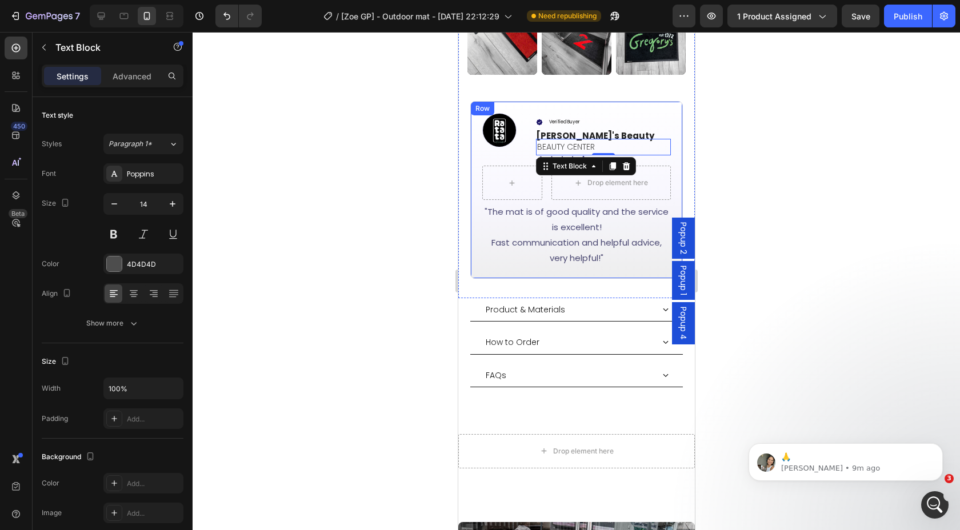
click at [741, 128] on div at bounding box center [576, 281] width 767 height 498
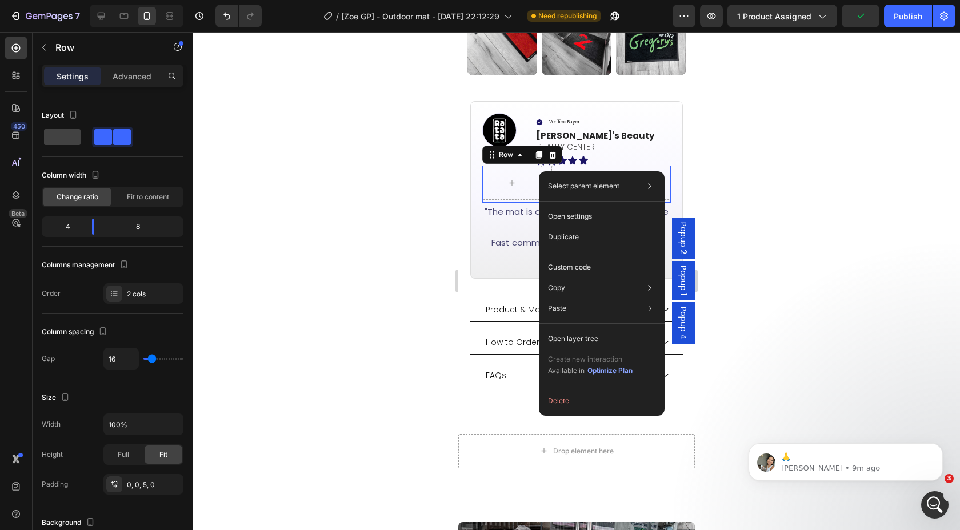
click at [557, 390] on div "Select parent element Section Row 1 col Row 1 col Row 2 cols Open settings Dupl…" at bounding box center [602, 293] width 126 height 245
click at [576, 398] on button "Delete" at bounding box center [601, 401] width 117 height 21
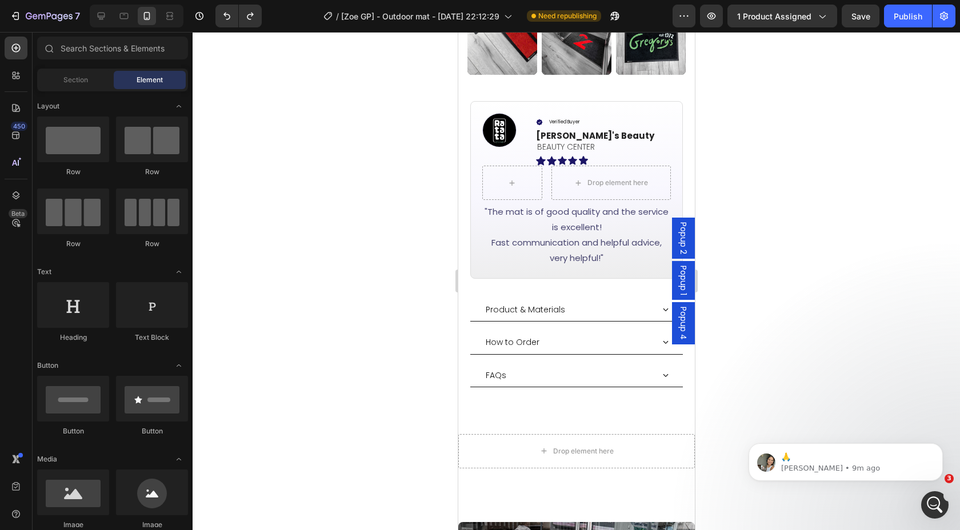
click at [764, 157] on div at bounding box center [576, 281] width 767 height 498
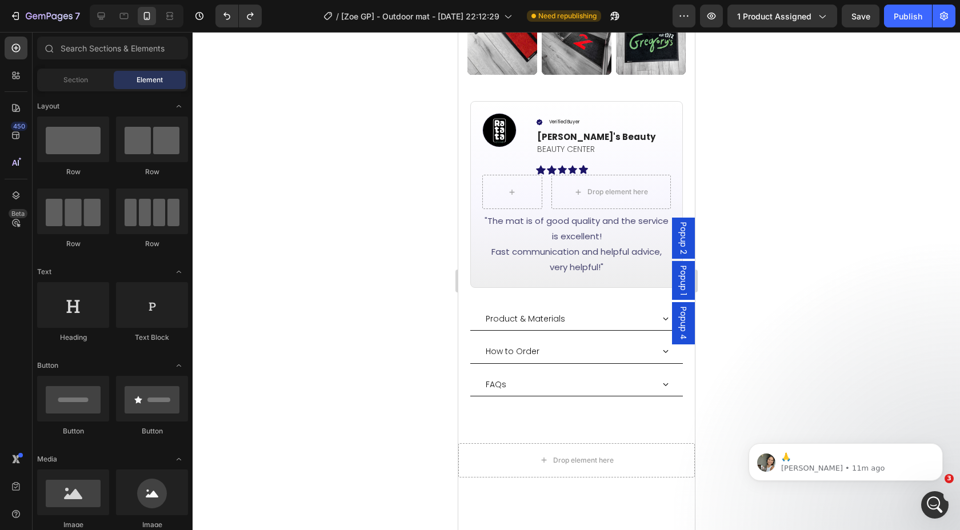
click at [722, 119] on div at bounding box center [576, 281] width 767 height 498
click at [594, 131] on p "Ellen's Beauty" at bounding box center [602, 137] width 133 height 13
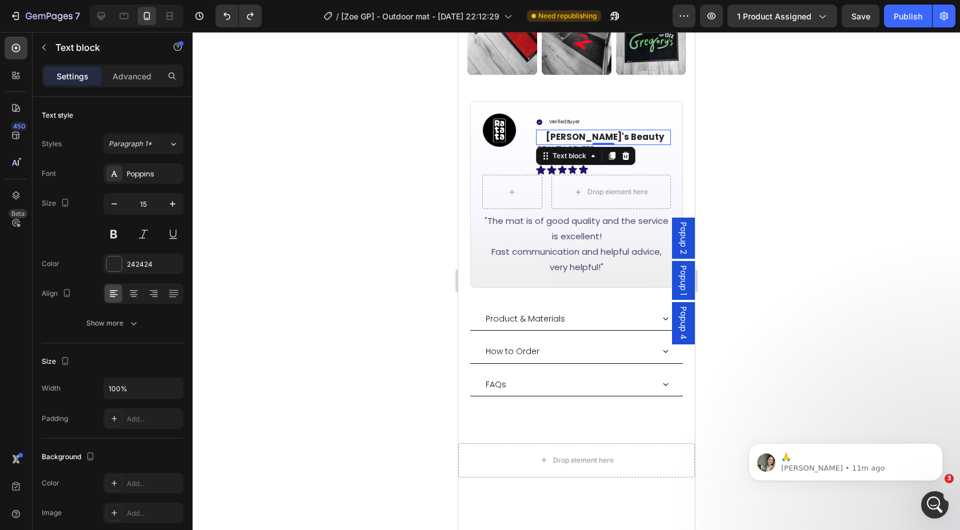
click at [817, 130] on div at bounding box center [576, 281] width 767 height 498
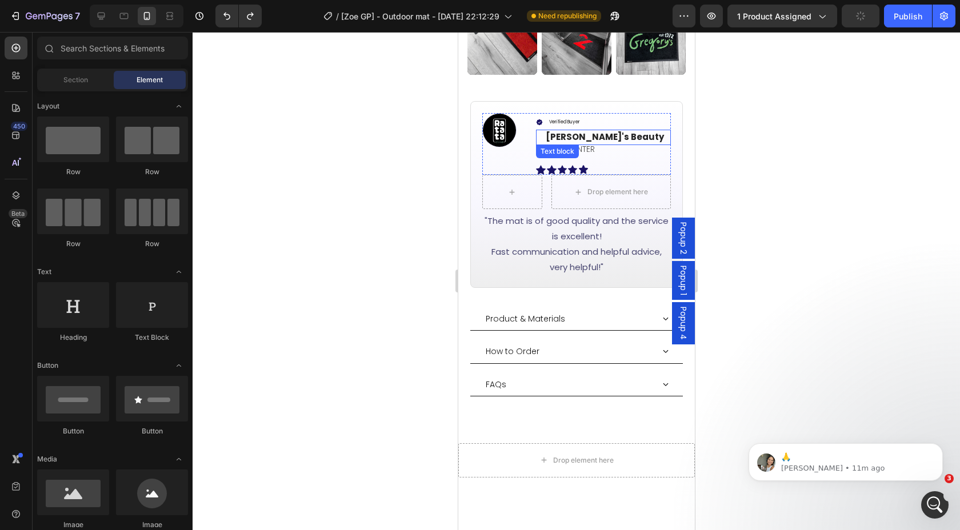
click at [605, 131] on p "Ellen's Beauty" at bounding box center [607, 137] width 124 height 13
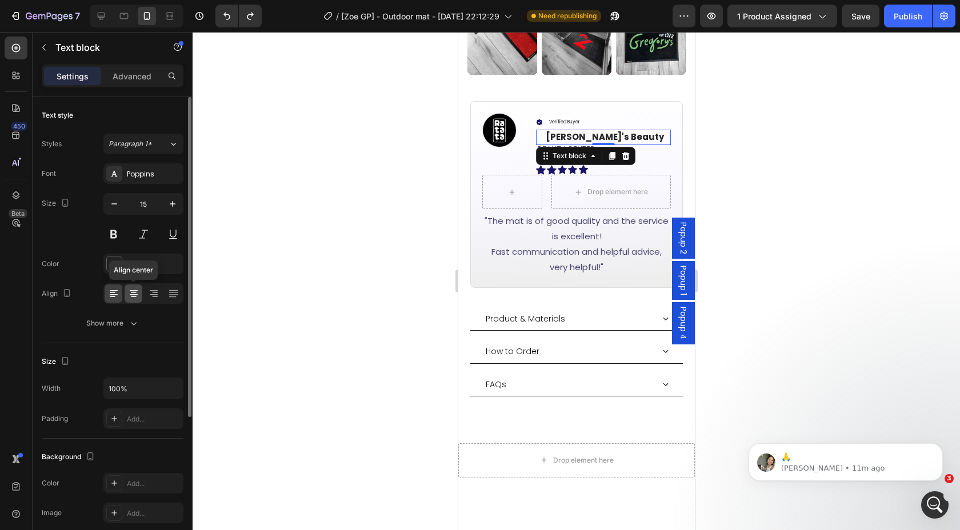
click at [129, 299] on div at bounding box center [134, 294] width 18 height 18
click at [115, 294] on icon at bounding box center [113, 293] width 11 height 11
click at [109, 326] on div "Show more" at bounding box center [112, 323] width 53 height 11
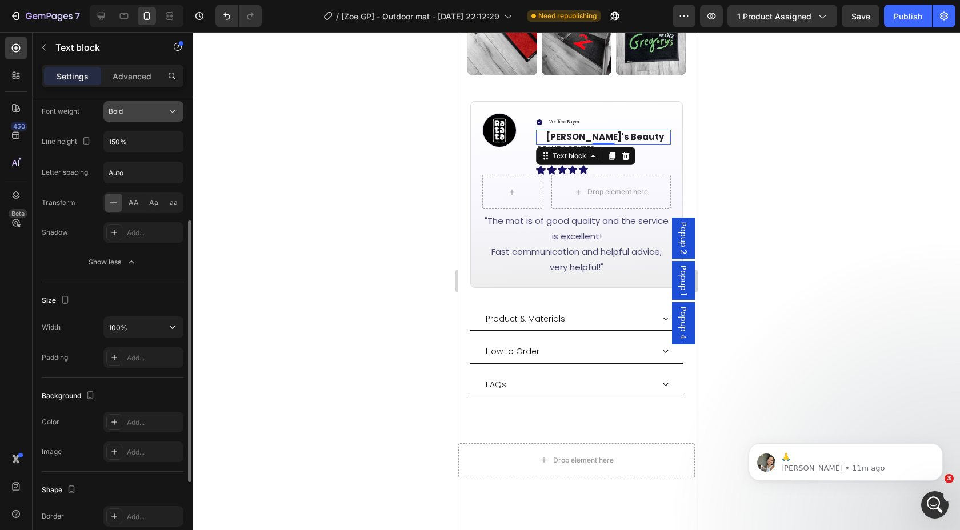
scroll to position [215, 0]
click at [149, 353] on div "Add..." at bounding box center [154, 355] width 54 height 10
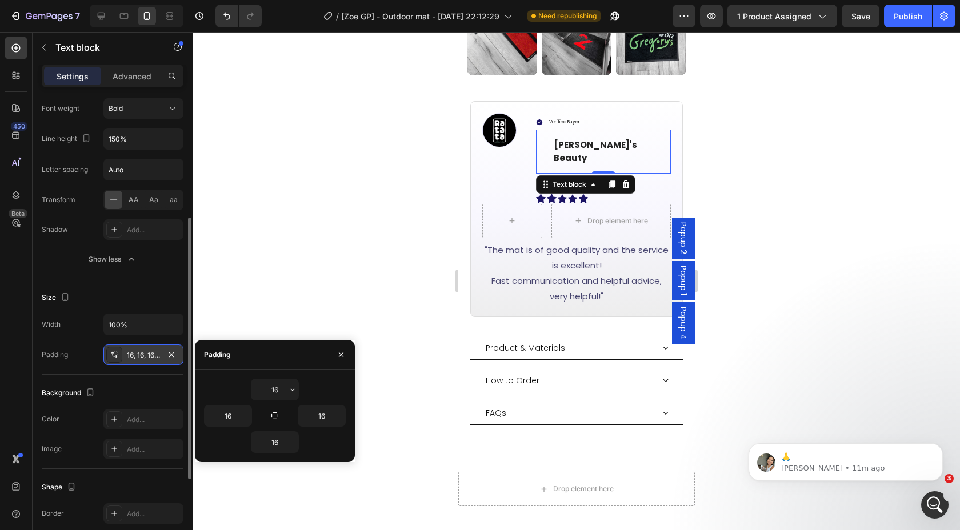
click at [148, 353] on div "16, 16, 16, 16" at bounding box center [143, 355] width 33 height 10
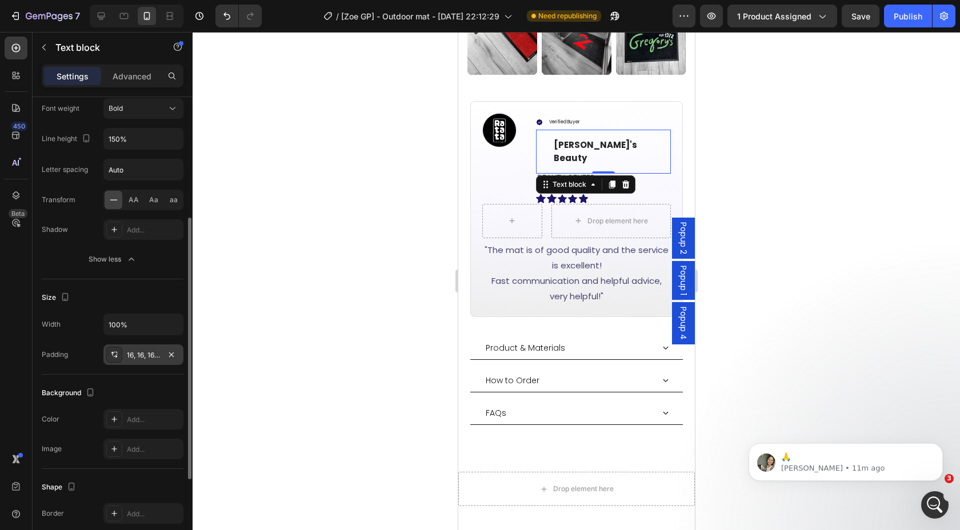
click at [148, 353] on div "16, 16, 16, 16" at bounding box center [143, 355] width 33 height 10
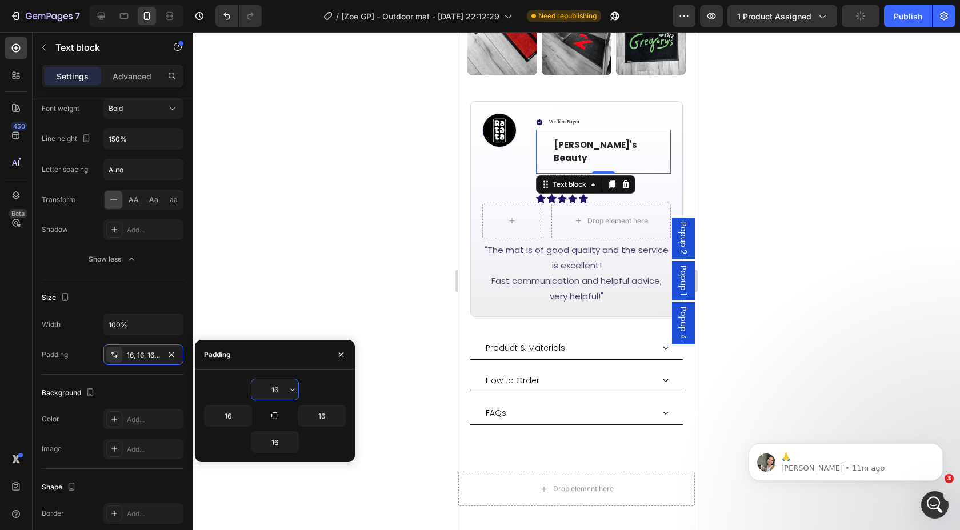
click at [278, 389] on input "16" at bounding box center [274, 389] width 47 height 21
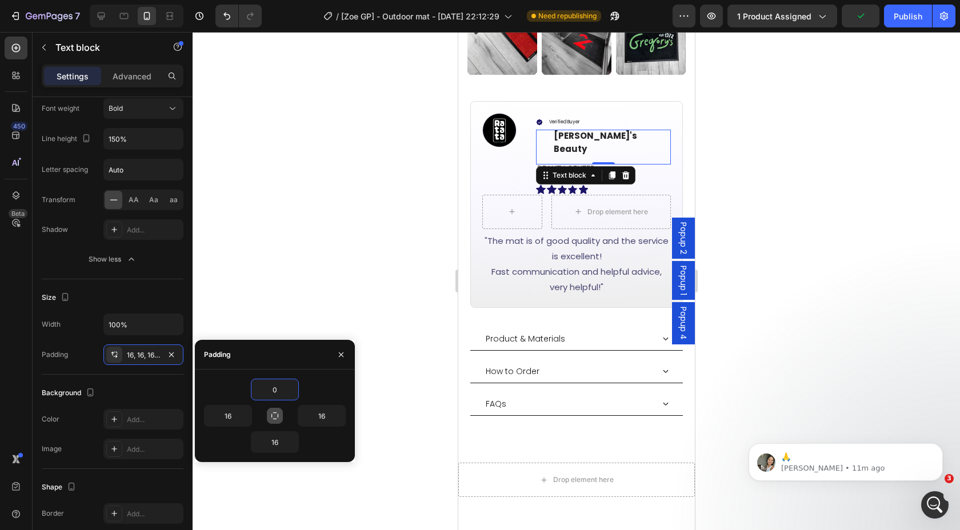
type input "0"
click at [278, 418] on icon "button" at bounding box center [274, 415] width 9 height 9
type input "0"
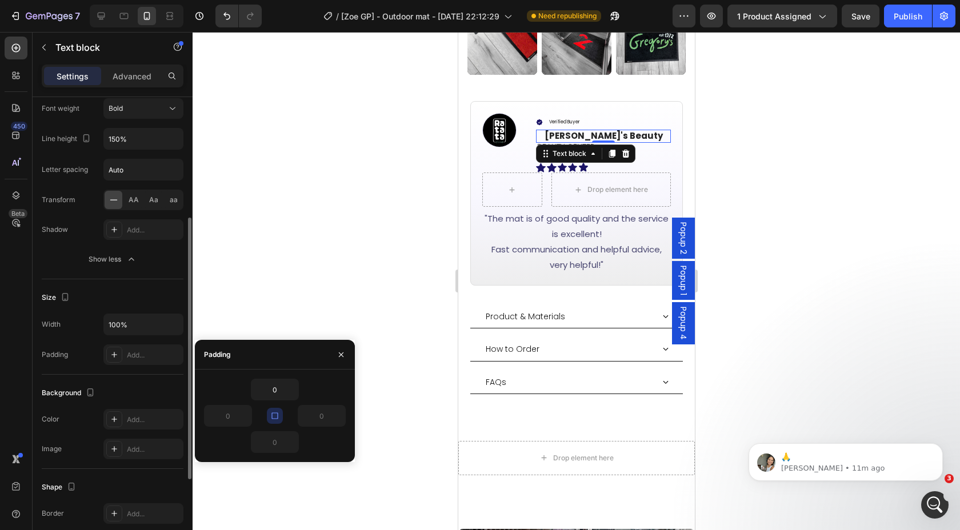
click at [179, 290] on div "Size" at bounding box center [113, 298] width 142 height 18
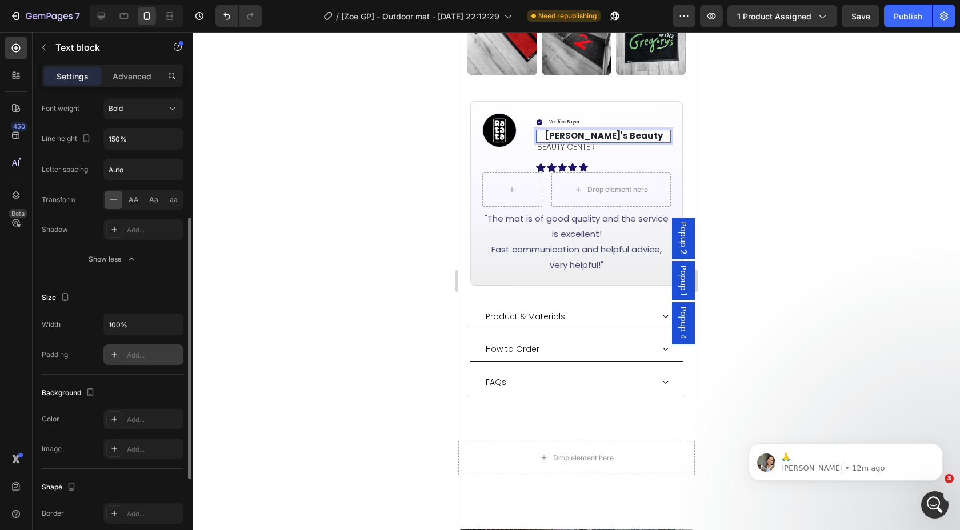
click at [134, 352] on div "Add..." at bounding box center [154, 355] width 54 height 10
type input "16"
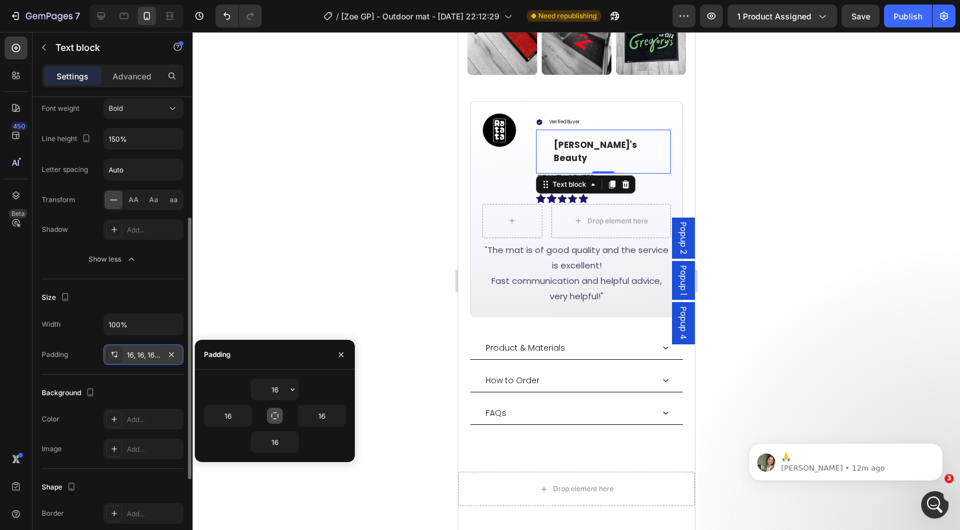
click at [134, 352] on div "16, 16, 16, 16" at bounding box center [143, 355] width 33 height 10
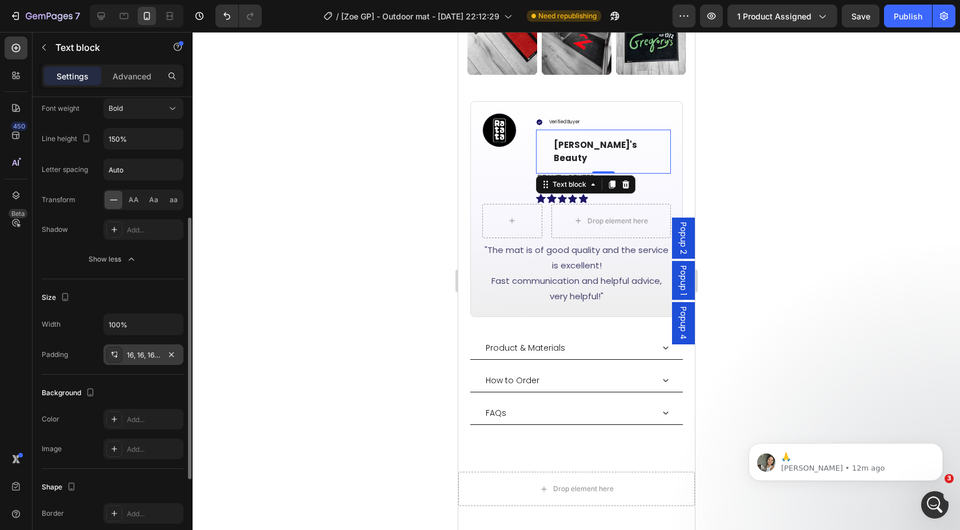
click at [134, 352] on div "16, 16, 16, 16" at bounding box center [143, 355] width 33 height 10
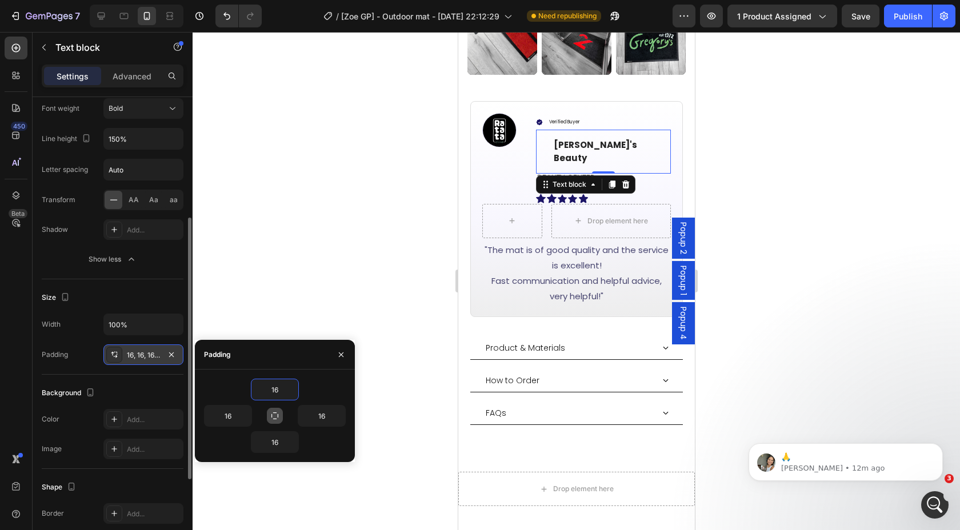
click at [275, 411] on icon "button" at bounding box center [274, 415] width 9 height 9
click at [276, 386] on input "16" at bounding box center [274, 389] width 47 height 21
click at [275, 386] on input "16" at bounding box center [274, 389] width 47 height 21
drag, startPoint x: 275, startPoint y: 413, endPoint x: 277, endPoint y: 400, distance: 13.3
click at [275, 412] on icon "button" at bounding box center [274, 415] width 6 height 6
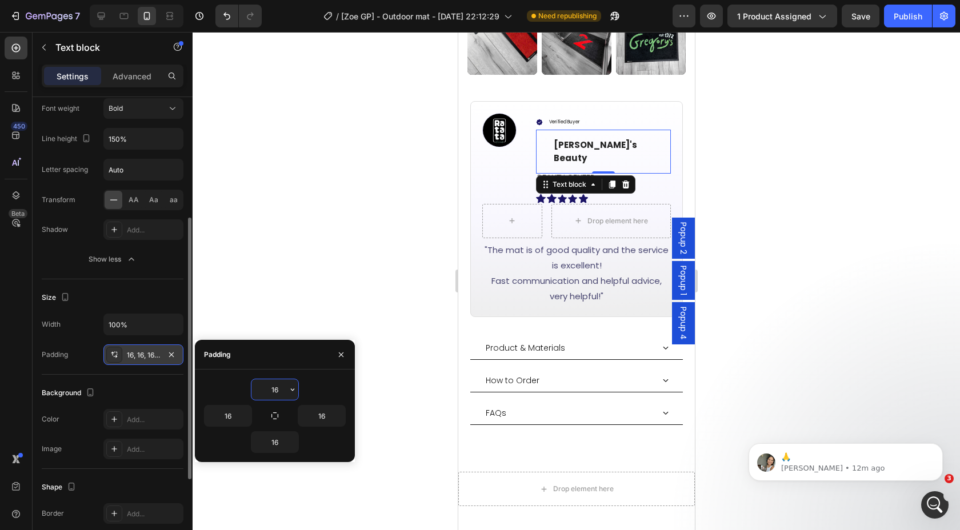
click at [277, 393] on input "16" at bounding box center [274, 389] width 47 height 21
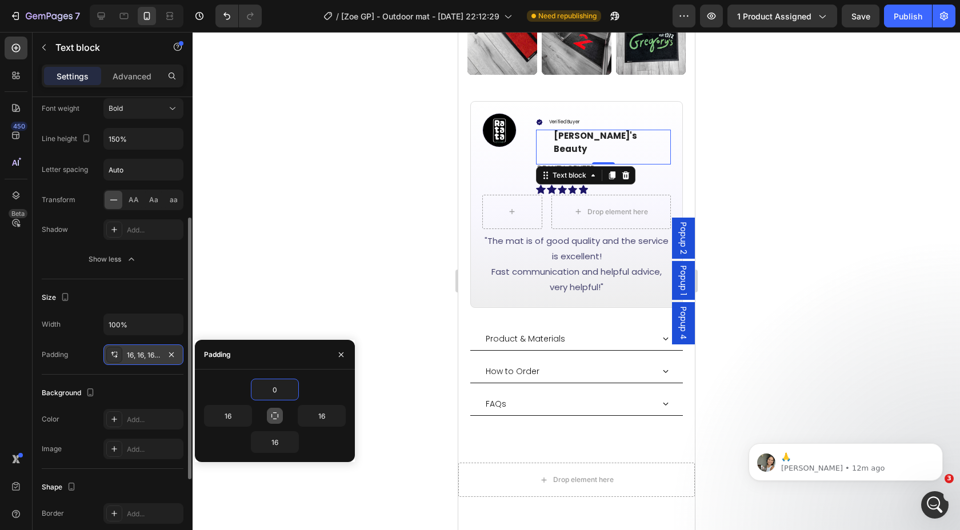
type input "0"
click at [277, 418] on icon "button" at bounding box center [274, 415] width 9 height 9
type input "0"
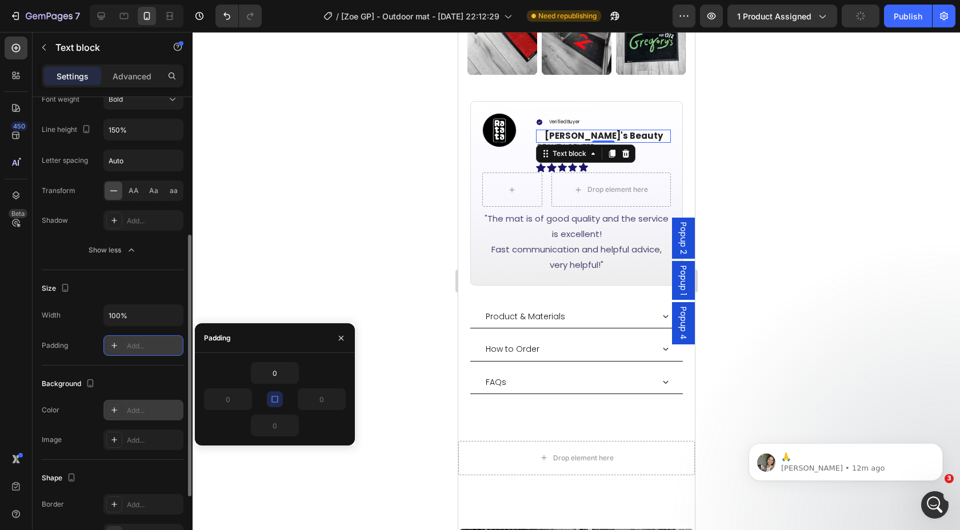
scroll to position [362, 0]
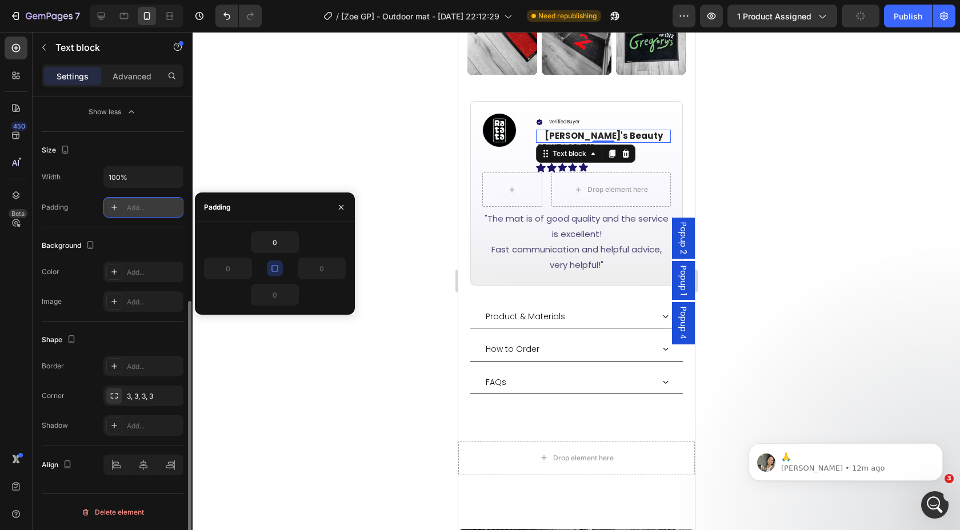
click at [115, 465] on div at bounding box center [143, 465] width 80 height 21
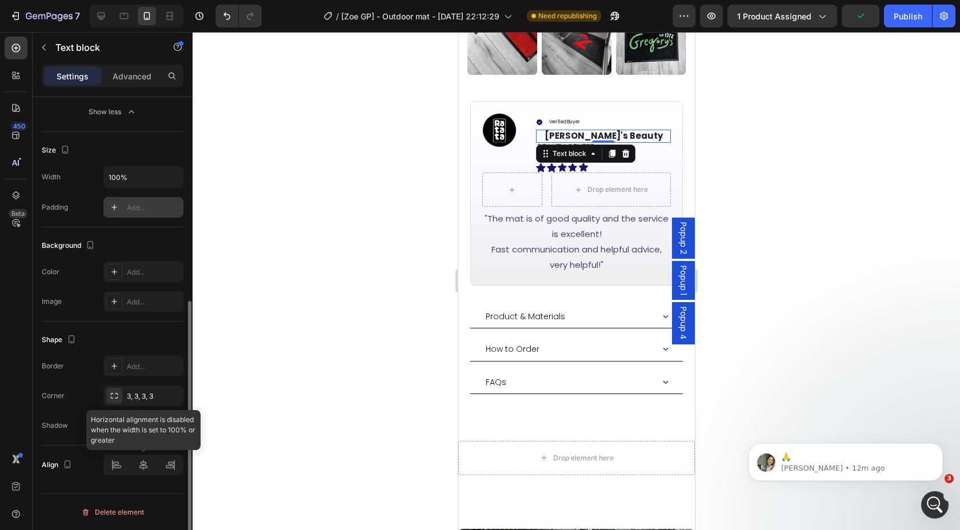
click at [115, 465] on div at bounding box center [143, 465] width 80 height 21
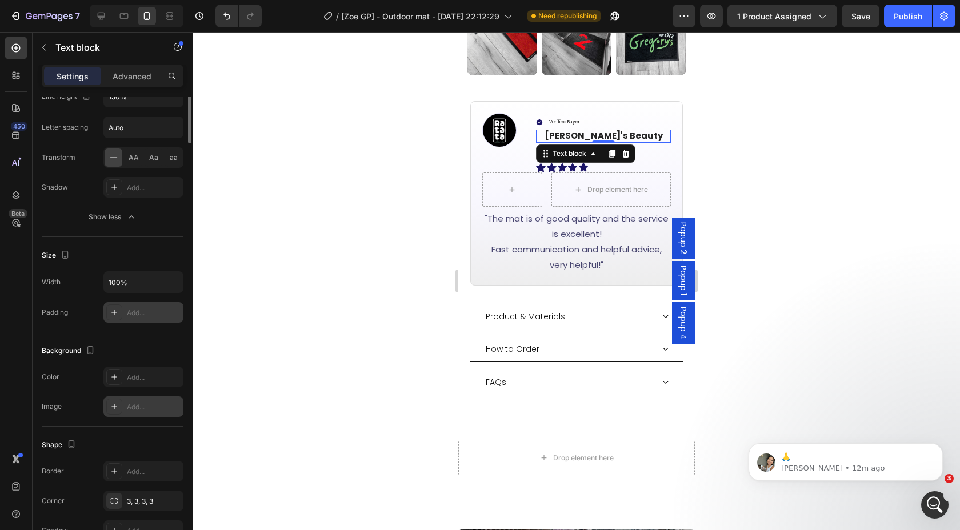
scroll to position [0, 0]
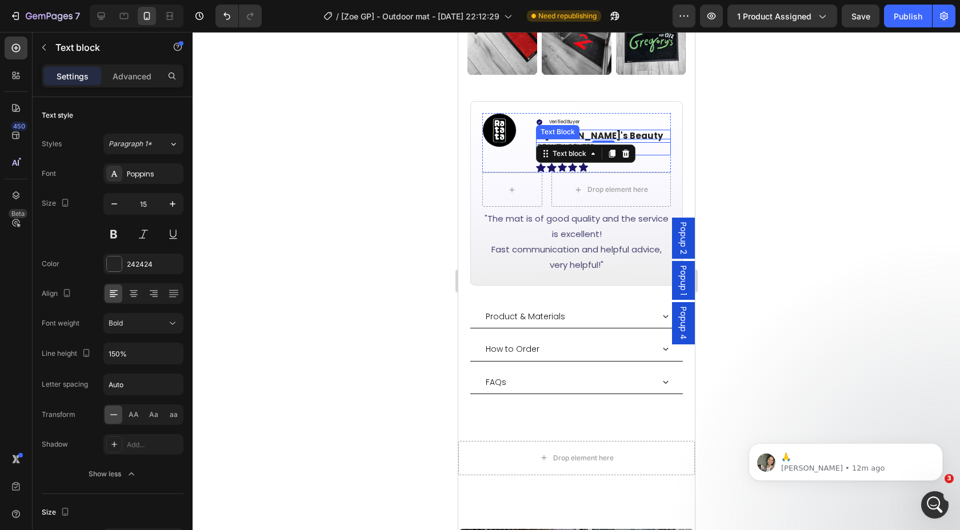
click at [540, 127] on div "Verified Buyer Item List Ellen's Beauty Text block 0 BEAUTY CENTER Text Block I…" at bounding box center [602, 142] width 135 height 59
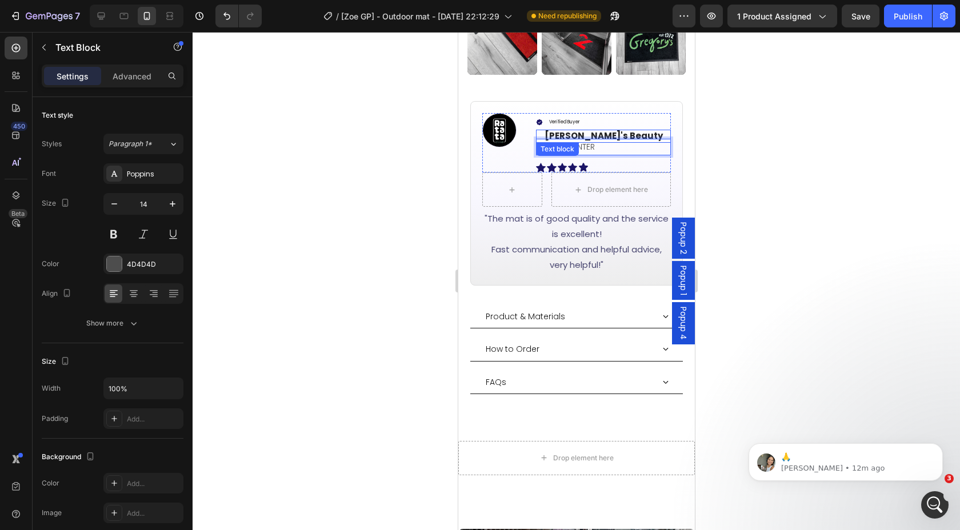
click at [612, 130] on p "Ellen's Beauty" at bounding box center [607, 136] width 126 height 13
click at [544, 130] on p "Ellen's Beauty" at bounding box center [607, 136] width 126 height 13
drag, startPoint x: 127, startPoint y: 73, endPoint x: 126, endPoint y: 85, distance: 12.0
click at [127, 73] on p "Advanced" at bounding box center [132, 76] width 39 height 12
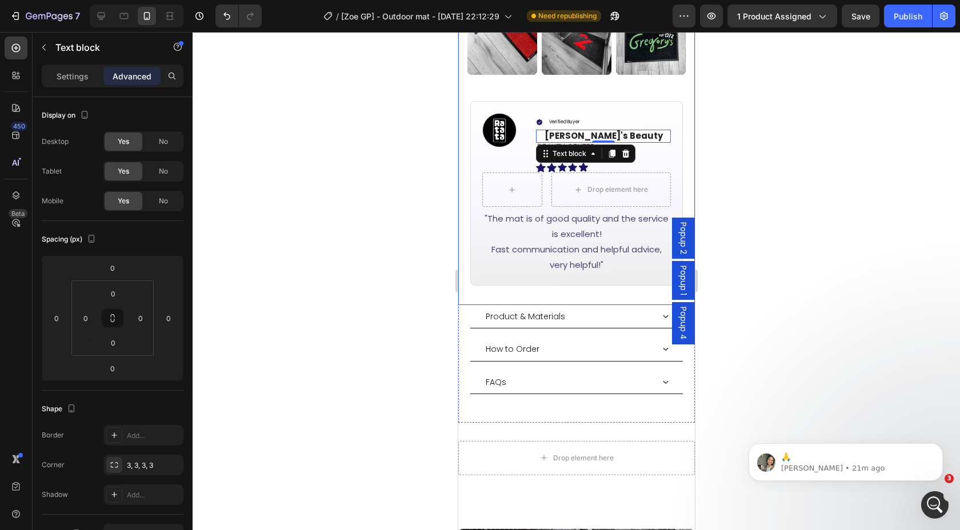
click at [789, 109] on div at bounding box center [576, 281] width 767 height 498
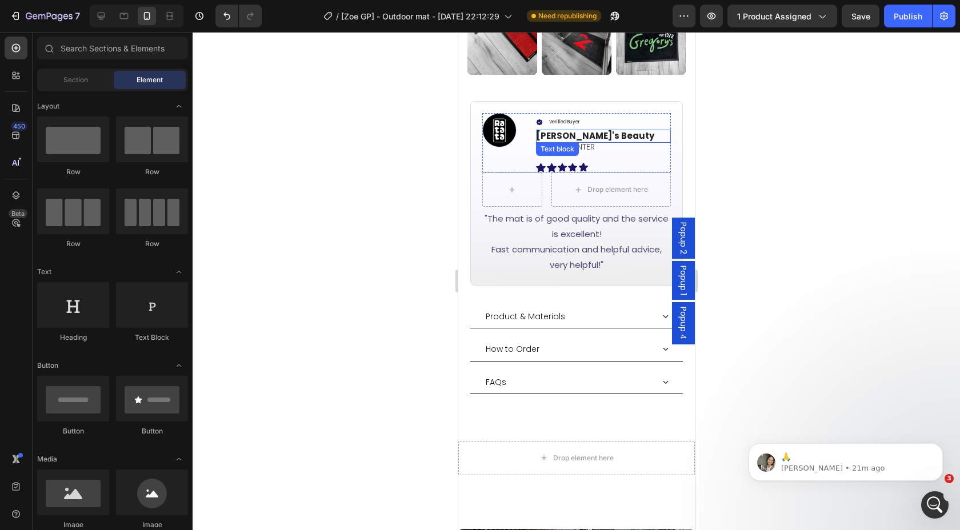
click at [585, 130] on p "Ellen's Beauty" at bounding box center [602, 136] width 135 height 13
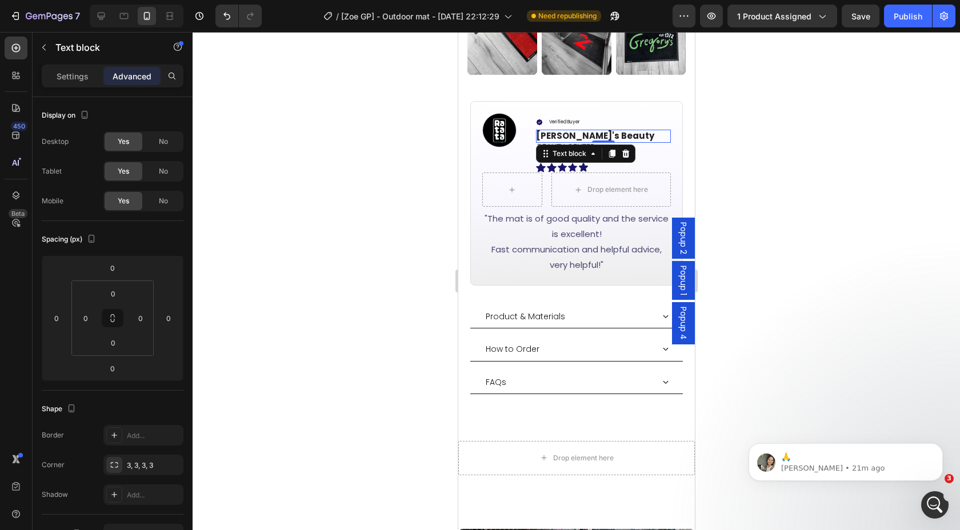
click at [731, 154] on div at bounding box center [576, 281] width 767 height 498
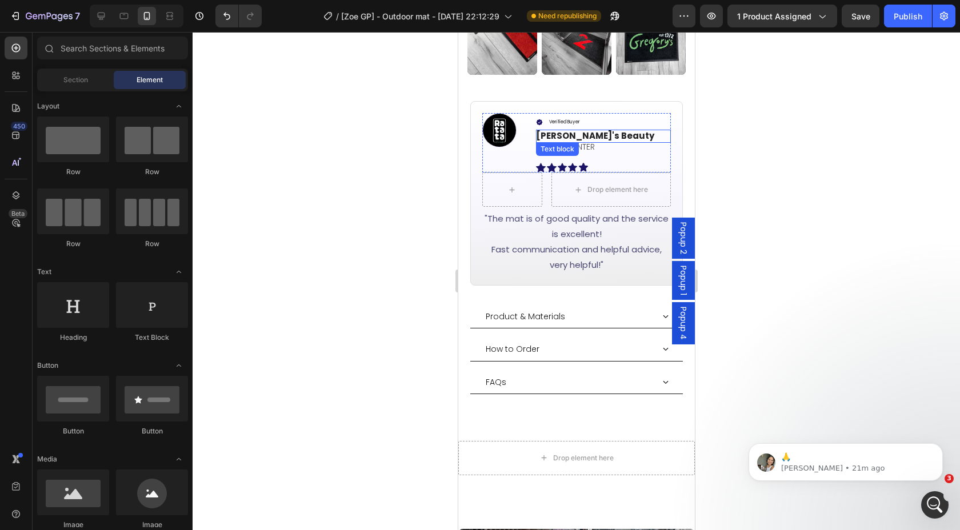
click at [602, 130] on p "Ellen's Beauty" at bounding box center [602, 136] width 135 height 13
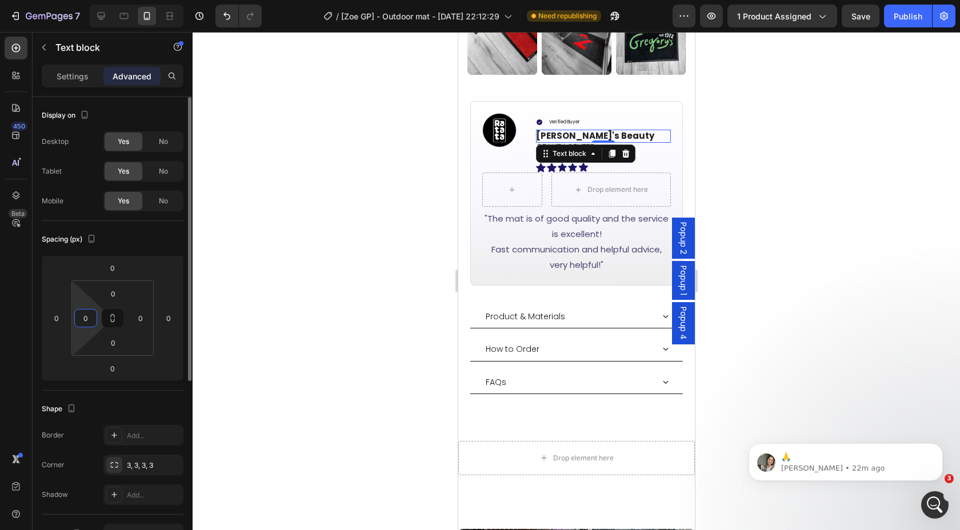
click at [84, 318] on input "0" at bounding box center [85, 318] width 17 height 17
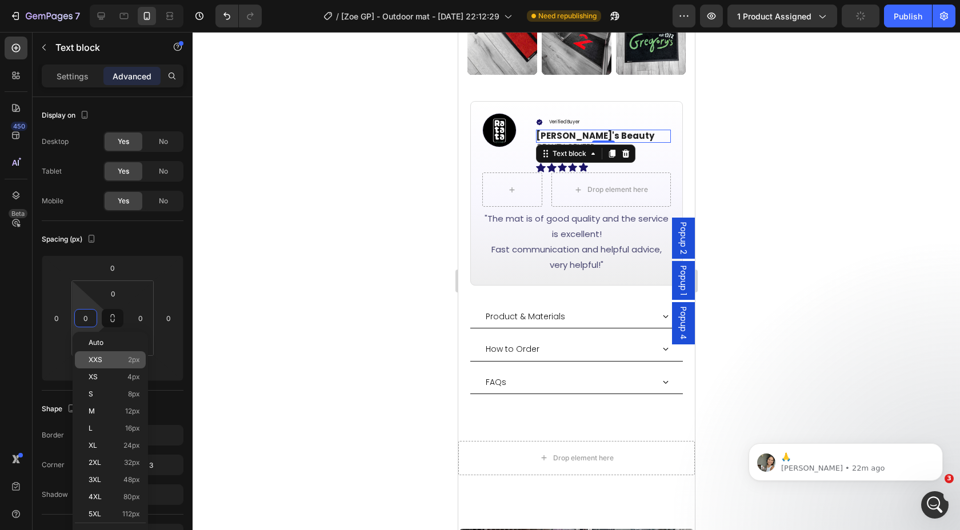
click at [110, 365] on div "XXS 2px" at bounding box center [110, 359] width 71 height 17
type input "2"
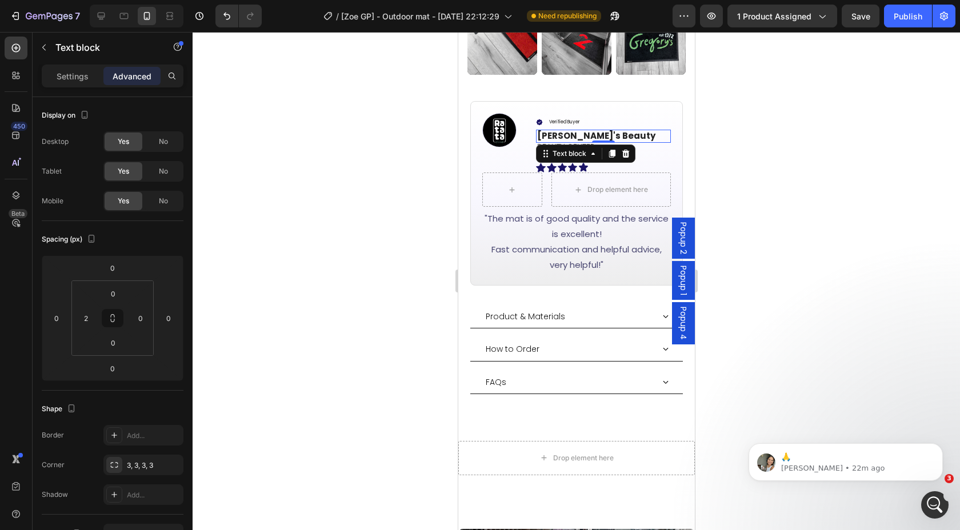
click at [819, 170] on div at bounding box center [576, 281] width 767 height 498
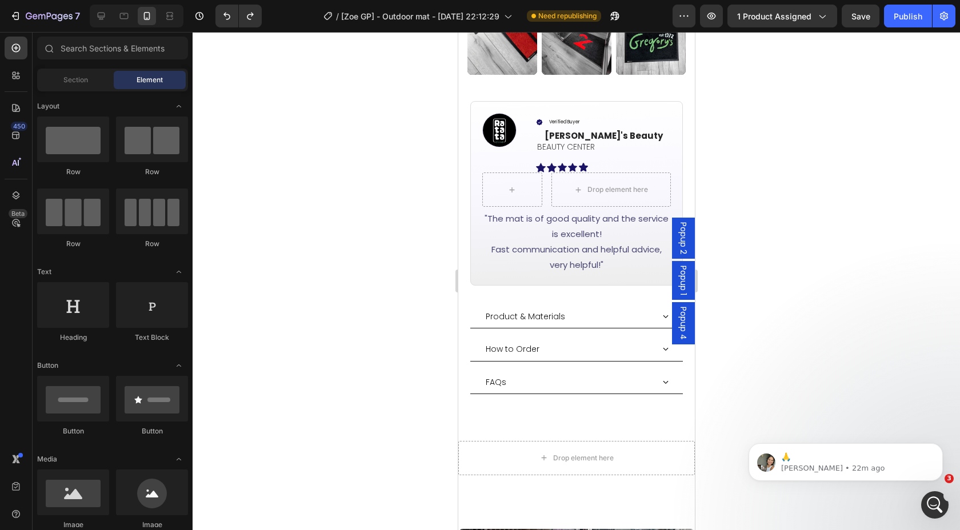
click at [778, 121] on div at bounding box center [576, 281] width 767 height 498
drag, startPoint x: 888, startPoint y: 243, endPoint x: 566, endPoint y: 194, distance: 326.5
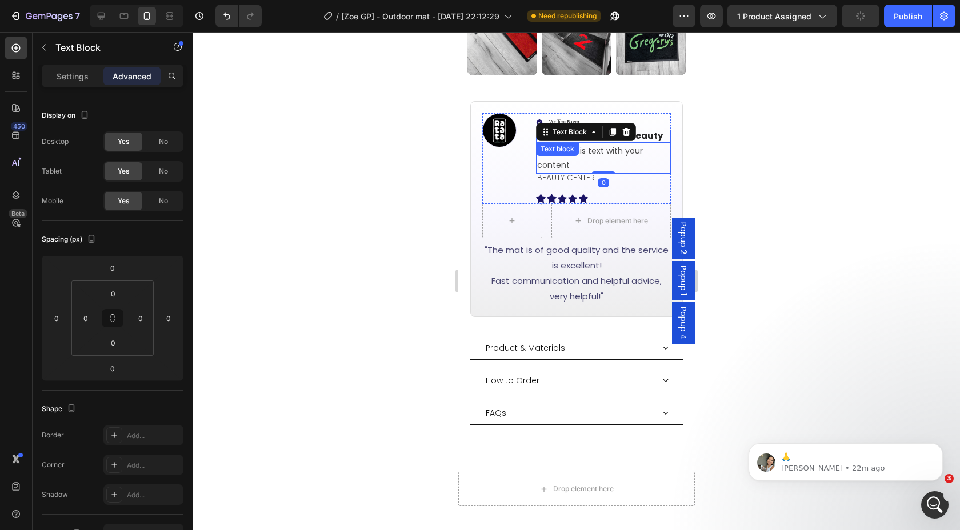
click at [747, 143] on div at bounding box center [576, 281] width 767 height 498
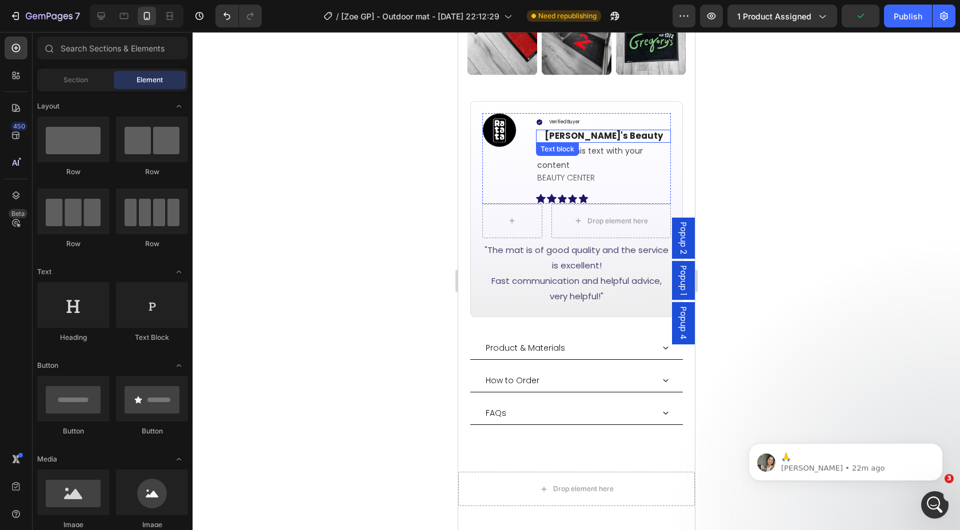
click at [589, 130] on p "Ellen's Beauty" at bounding box center [607, 136] width 126 height 13
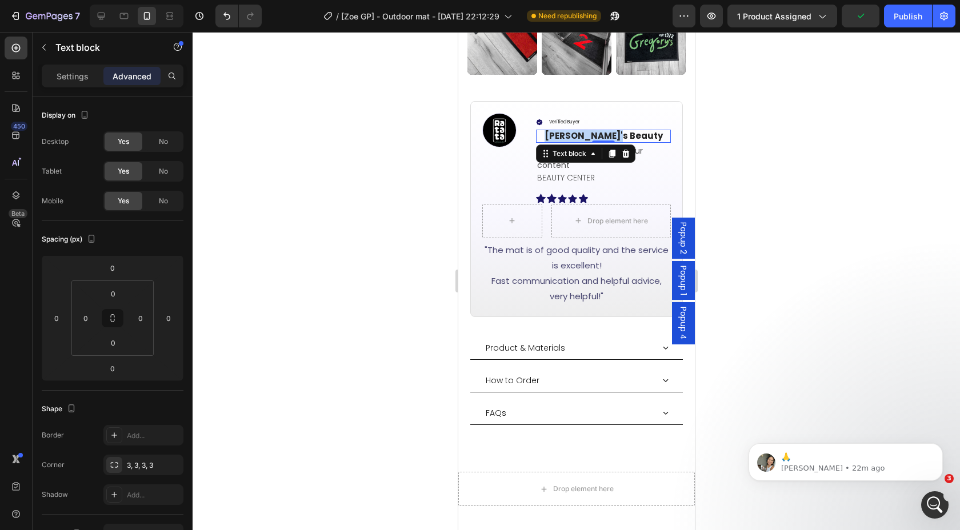
click at [589, 130] on p "Ellen's Beauty" at bounding box center [607, 136] width 126 height 13
click at [576, 143] on div "Replace this text with your content" at bounding box center [602, 158] width 135 height 31
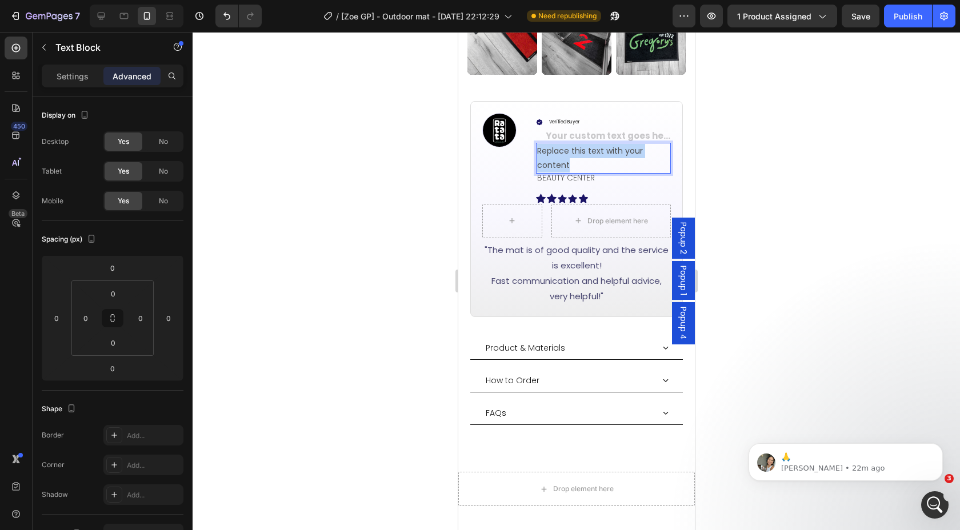
click at [576, 144] on p "Replace this text with your content" at bounding box center [602, 158] width 133 height 29
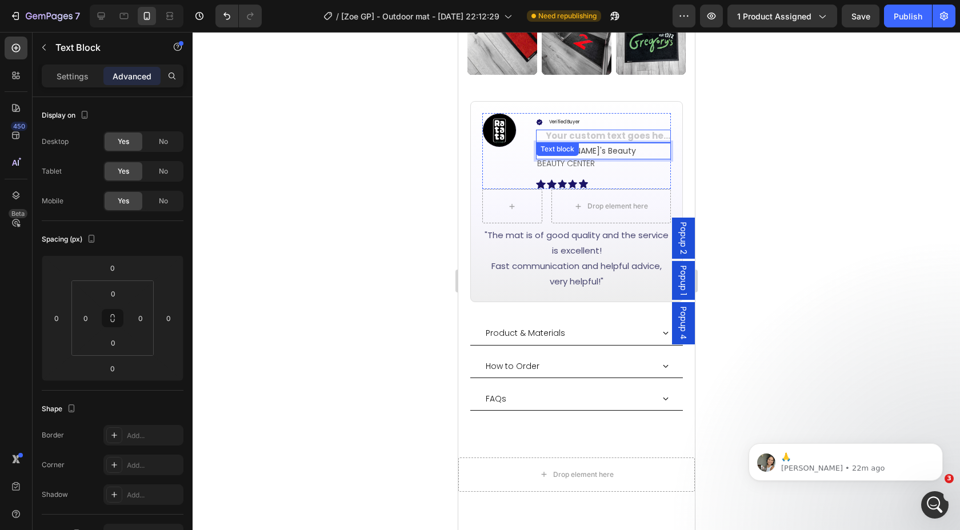
click at [604, 130] on div "Rich Text Editor. Editing area: main" at bounding box center [607, 136] width 126 height 13
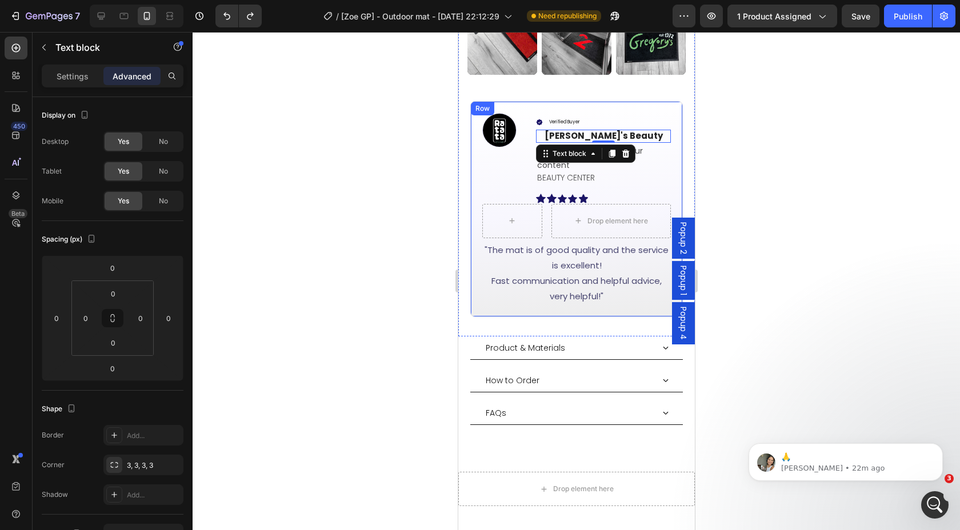
click at [758, 115] on div at bounding box center [576, 281] width 767 height 498
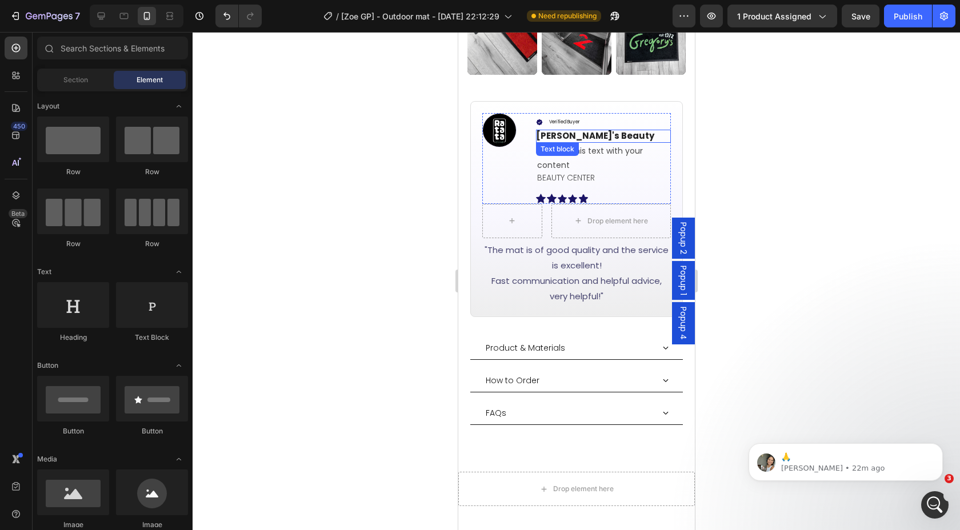
click at [585, 130] on p "Ellen's Beauty" at bounding box center [602, 136] width 135 height 13
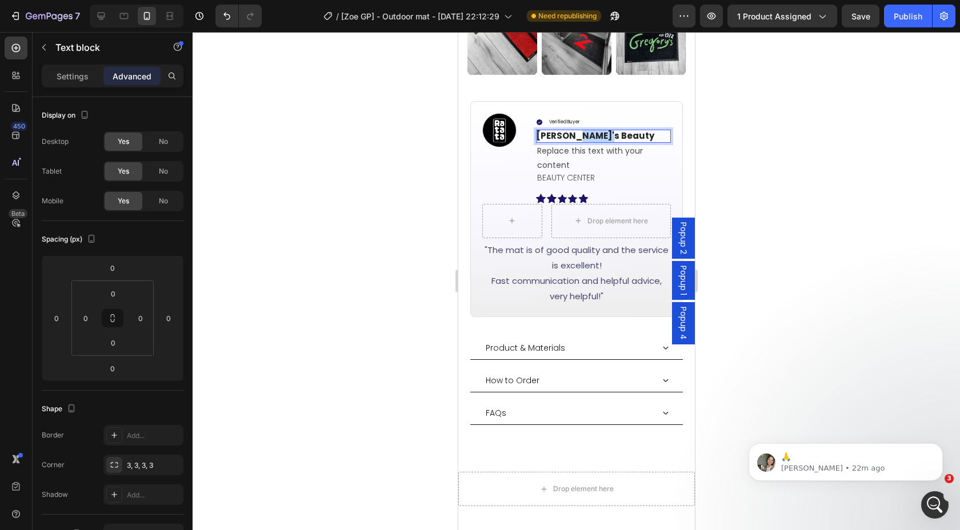
click at [578, 130] on p "Ellen's Beauty" at bounding box center [602, 136] width 135 height 13
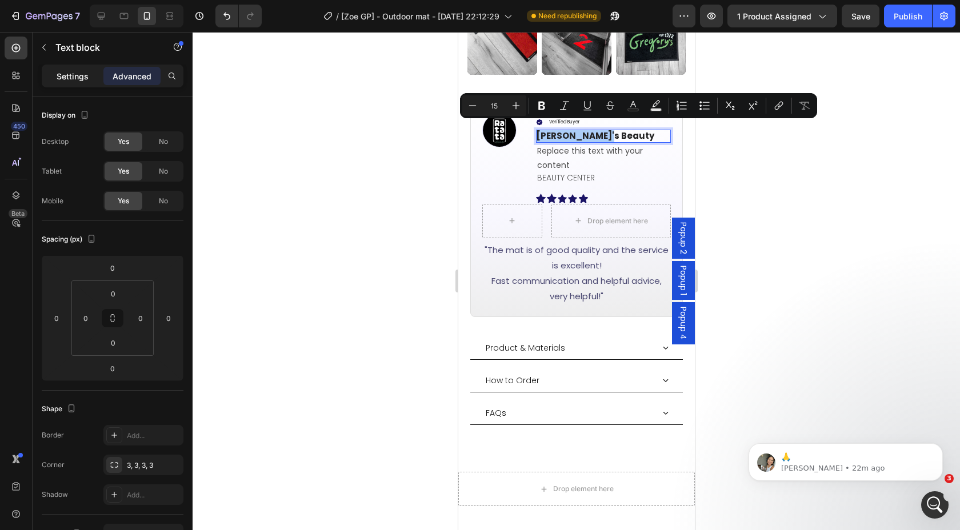
click at [73, 81] on p "Settings" at bounding box center [73, 76] width 32 height 12
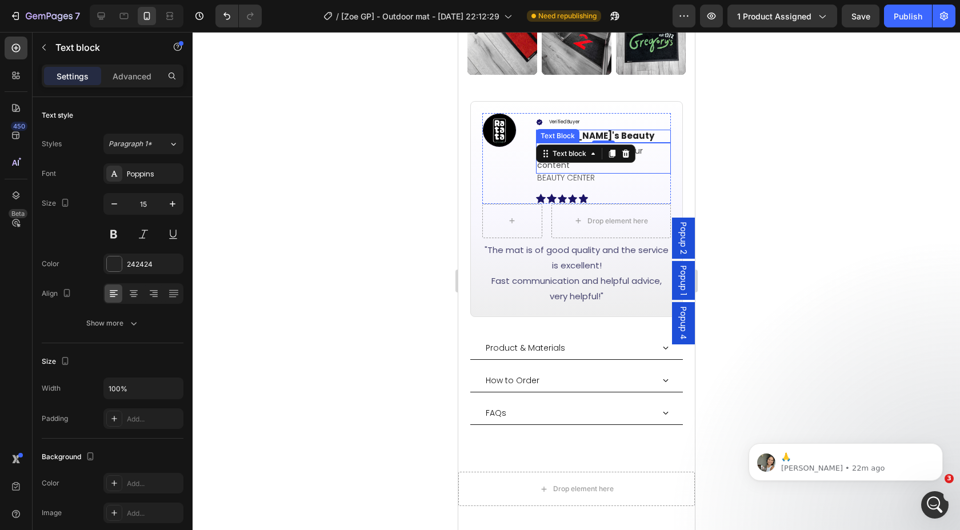
click at [844, 121] on div at bounding box center [576, 281] width 767 height 498
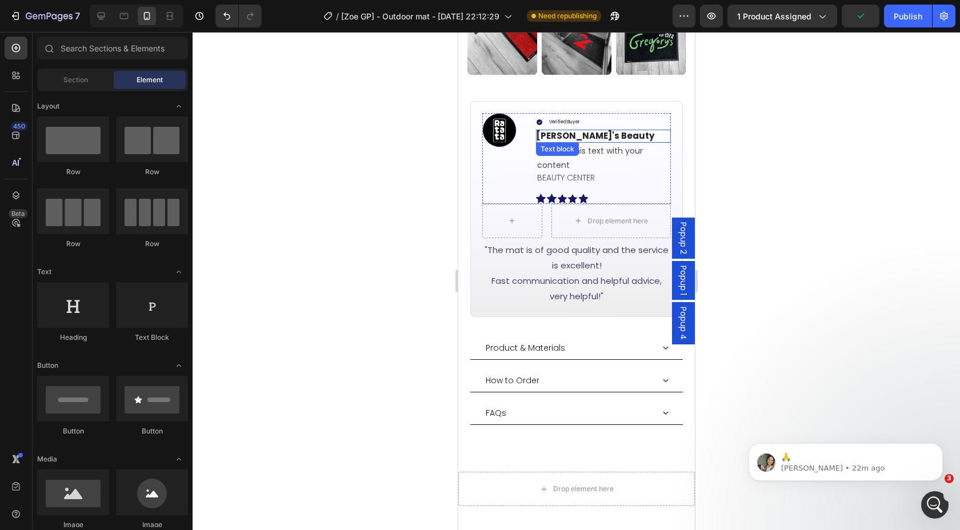
click at [599, 130] on p "Ellen's Beauty" at bounding box center [602, 136] width 135 height 13
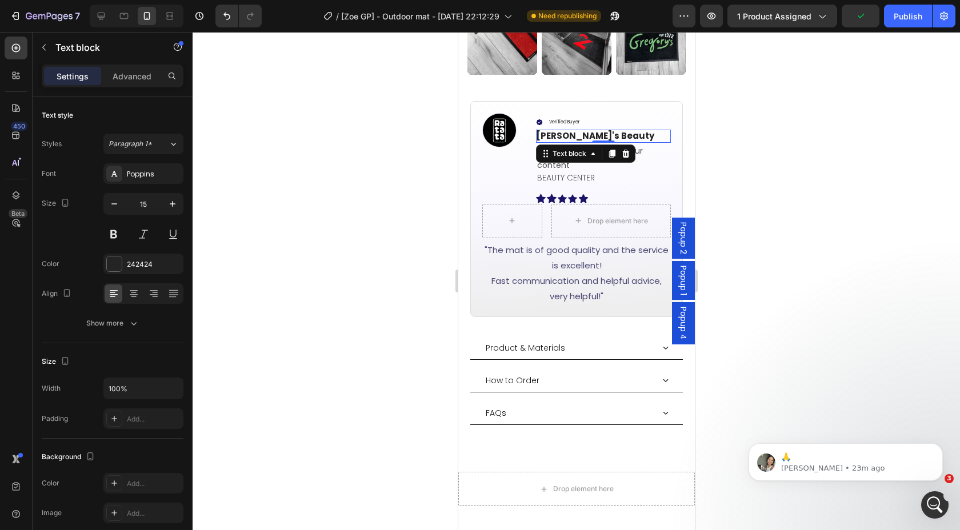
click at [784, 126] on div at bounding box center [576, 281] width 767 height 498
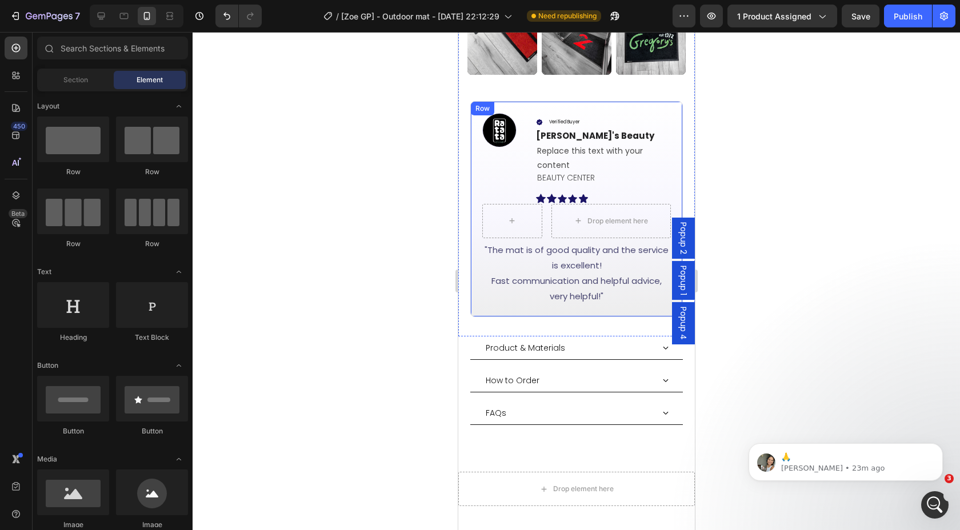
click at [781, 137] on div at bounding box center [576, 281] width 767 height 498
click at [620, 143] on div "Replace this text with your content" at bounding box center [602, 158] width 135 height 31
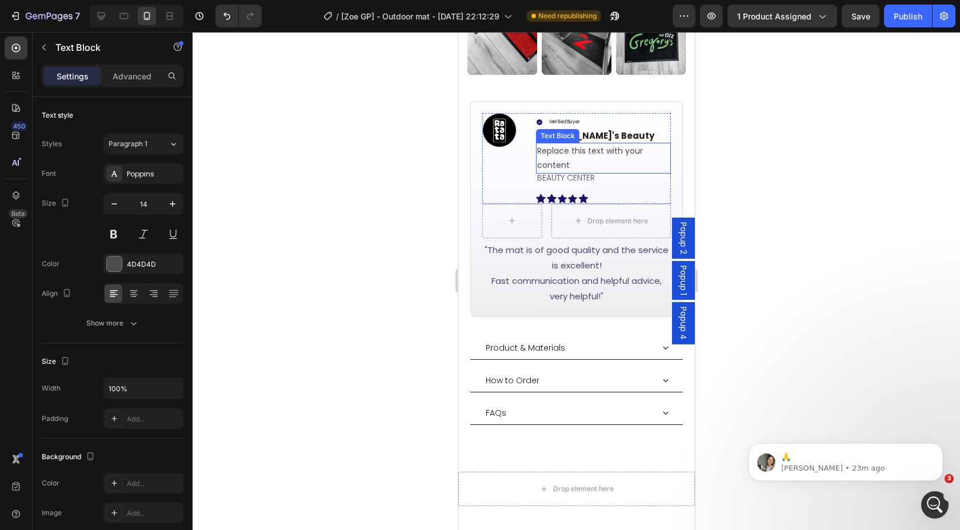
click at [620, 143] on div "Replace this text with your content" at bounding box center [602, 158] width 135 height 31
click at [620, 144] on p "Replace this text with your content" at bounding box center [602, 158] width 133 height 29
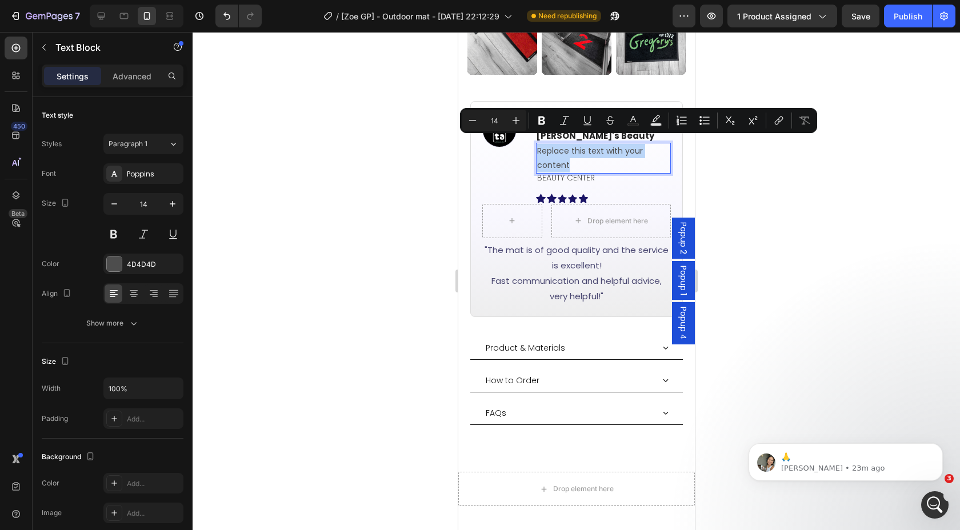
drag, startPoint x: 606, startPoint y: 157, endPoint x: 601, endPoint y: 152, distance: 6.9
click at [606, 157] on p "Replace this text with your content" at bounding box center [602, 158] width 133 height 29
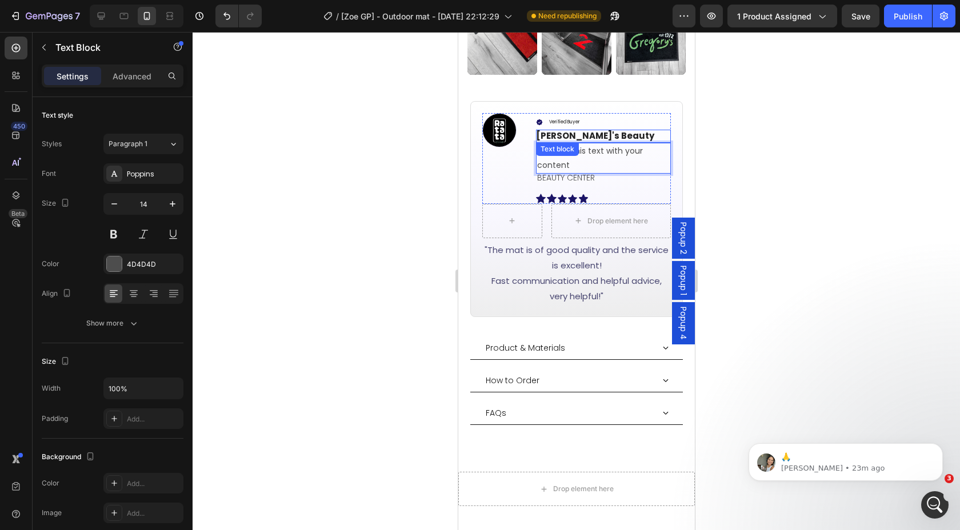
click at [588, 130] on p "Ellen's Beauty" at bounding box center [602, 136] width 135 height 13
click at [587, 130] on p "Ellen's Beauty" at bounding box center [602, 136] width 135 height 13
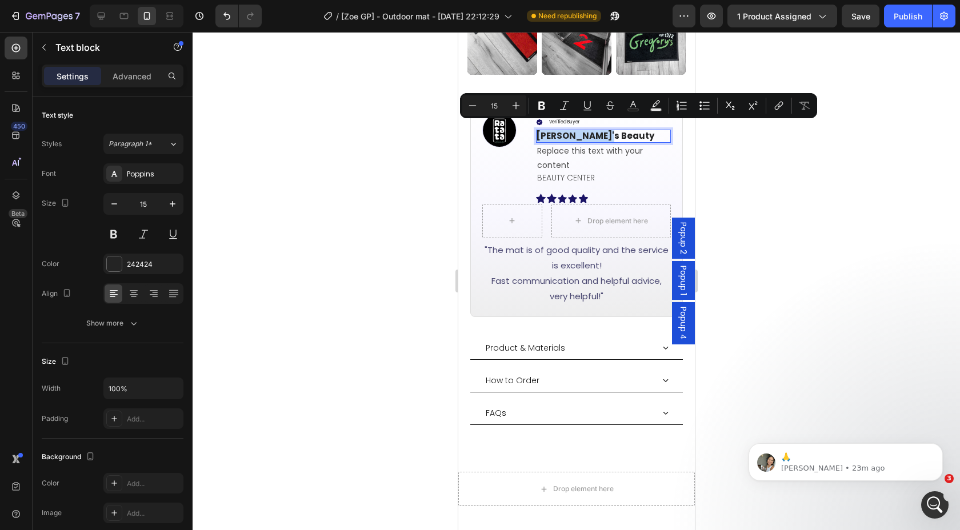
copy p "Ellen's Beauty"
click at [595, 154] on p "Replace this text with your content" at bounding box center [602, 158] width 133 height 29
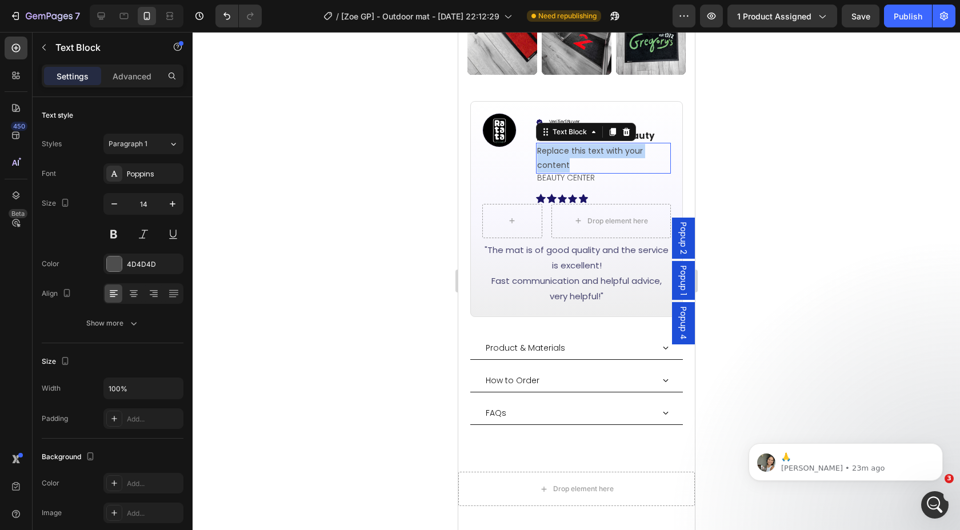
click at [595, 154] on p "Replace this text with your content" at bounding box center [602, 158] width 133 height 29
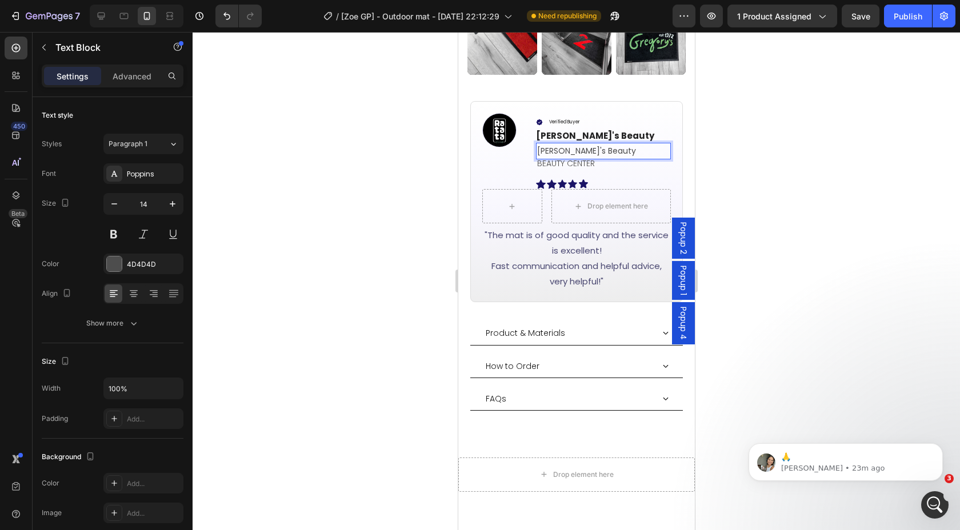
click at [814, 144] on div at bounding box center [576, 281] width 767 height 498
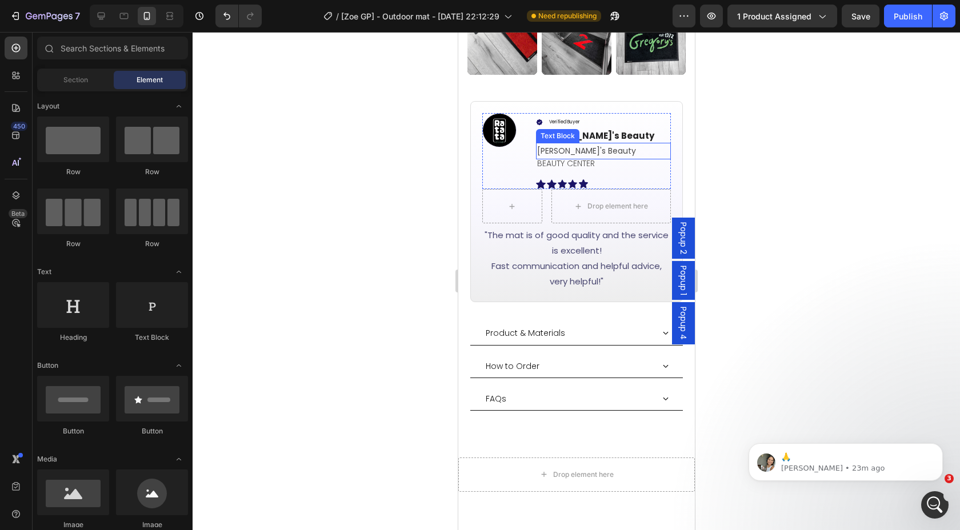
click at [581, 147] on p "Ellen's Beauty" at bounding box center [602, 151] width 133 height 14
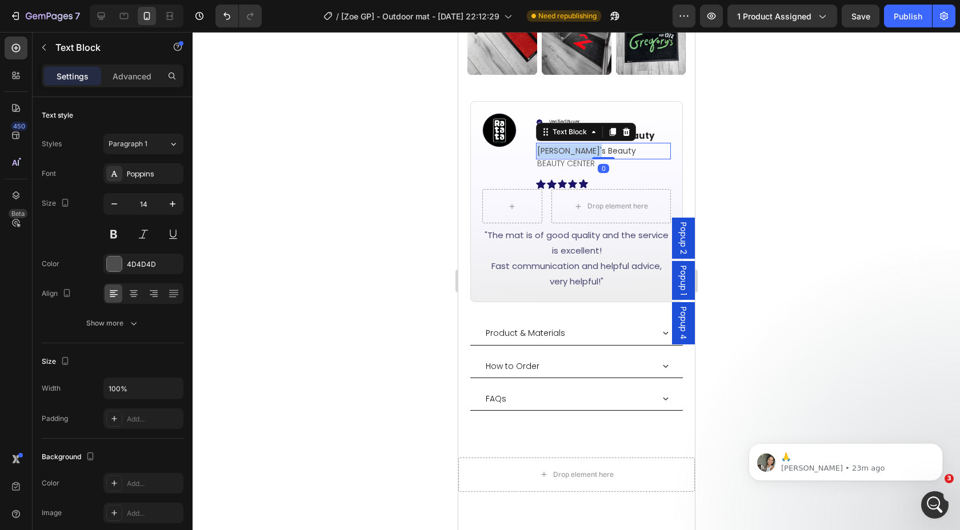
click at [581, 147] on p "Ellen's Beauty" at bounding box center [602, 151] width 133 height 14
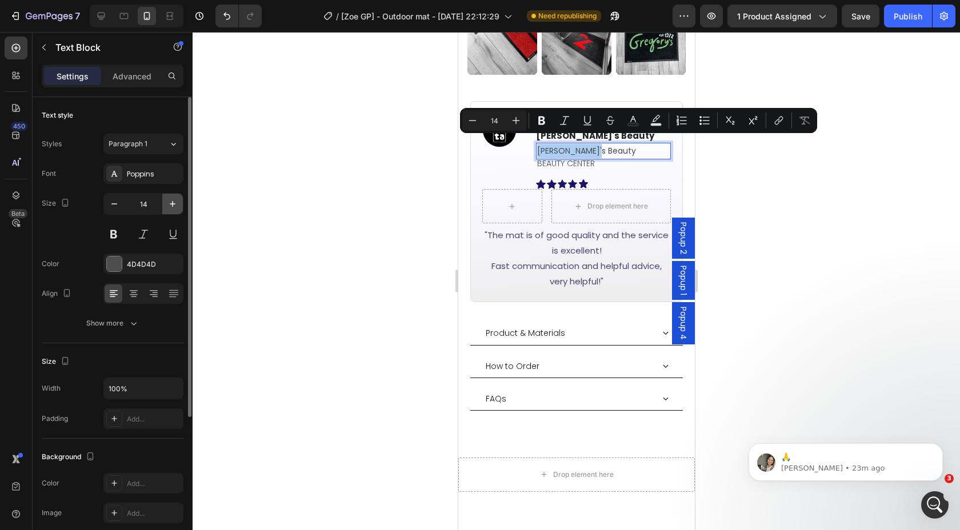
click at [173, 199] on icon "button" at bounding box center [172, 203] width 11 height 11
type input "15"
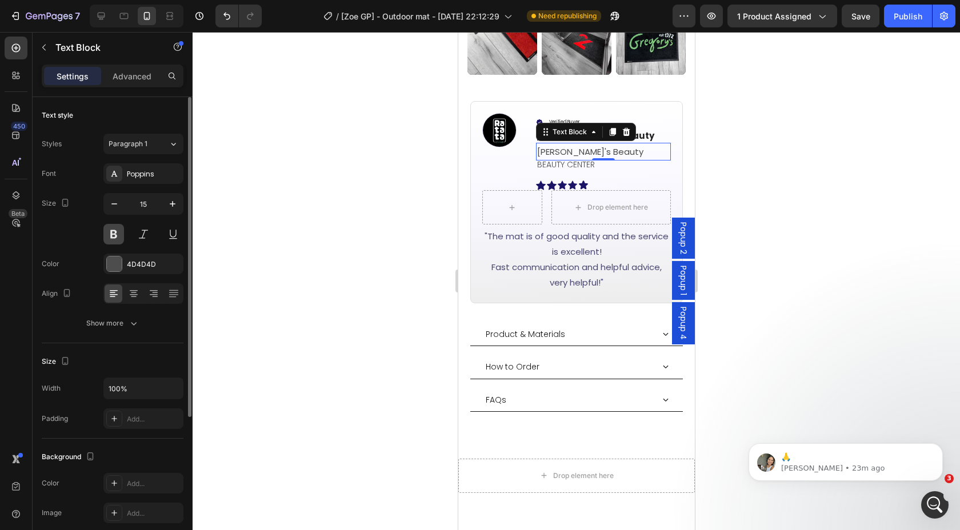
click at [117, 229] on button at bounding box center [113, 234] width 21 height 21
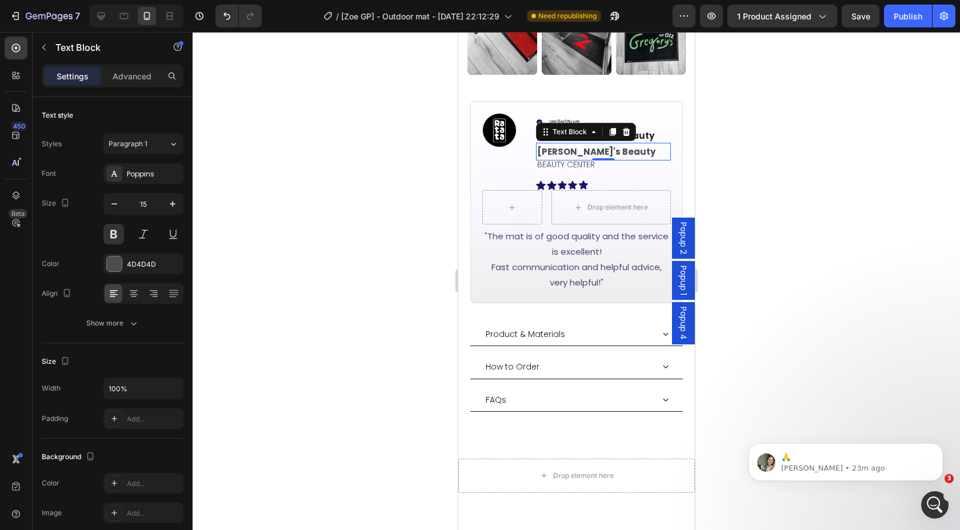
drag, startPoint x: 925, startPoint y: 194, endPoint x: 898, endPoint y: 191, distance: 27.6
click at [924, 194] on div at bounding box center [576, 281] width 767 height 498
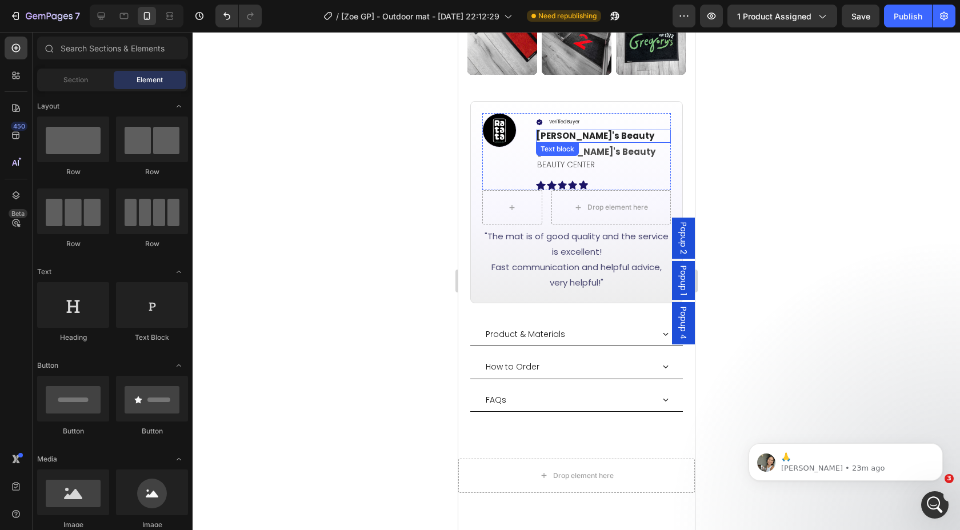
drag, startPoint x: 580, startPoint y: 128, endPoint x: 574, endPoint y: 130, distance: 7.1
click at [581, 130] on p "Ellen's Beauty" at bounding box center [602, 136] width 135 height 13
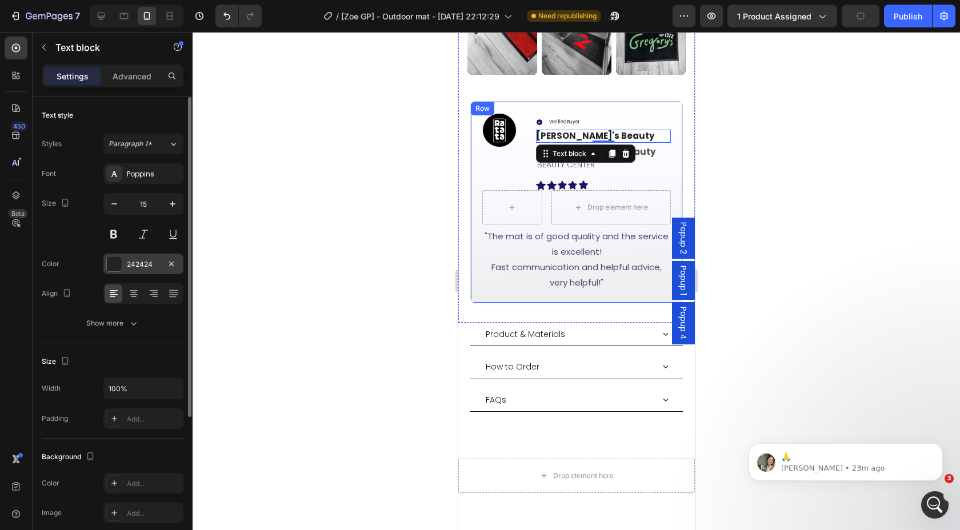
click at [140, 262] on div "242424" at bounding box center [143, 264] width 33 height 10
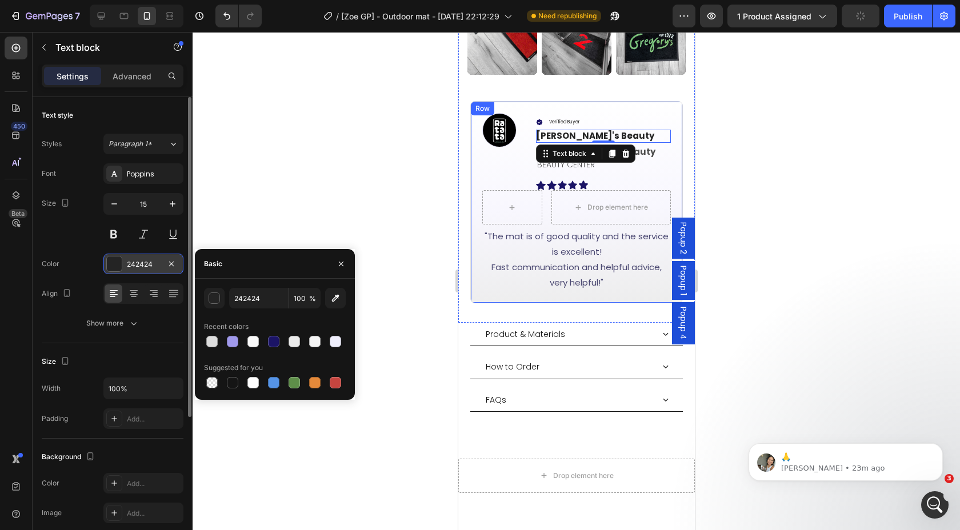
click at [139, 262] on div "242424" at bounding box center [143, 264] width 33 height 10
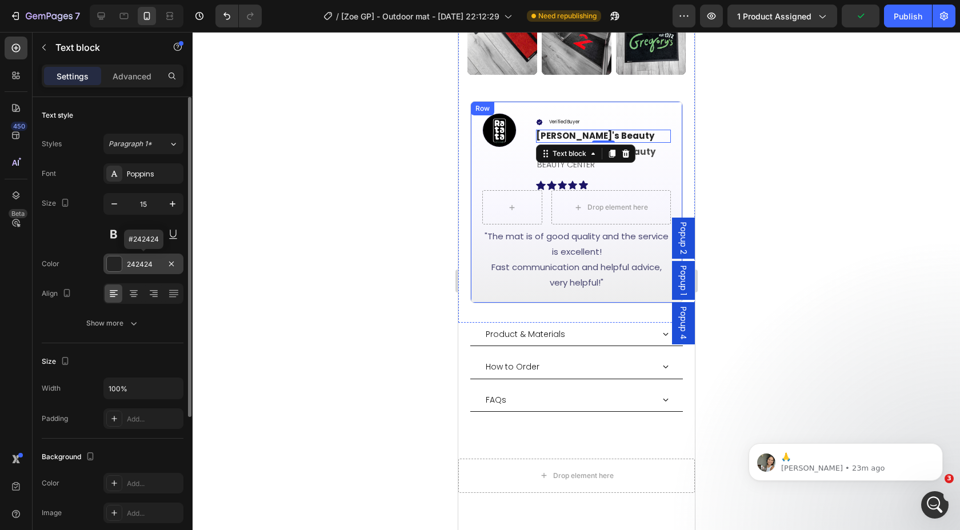
click at [139, 262] on div "242424" at bounding box center [143, 264] width 33 height 10
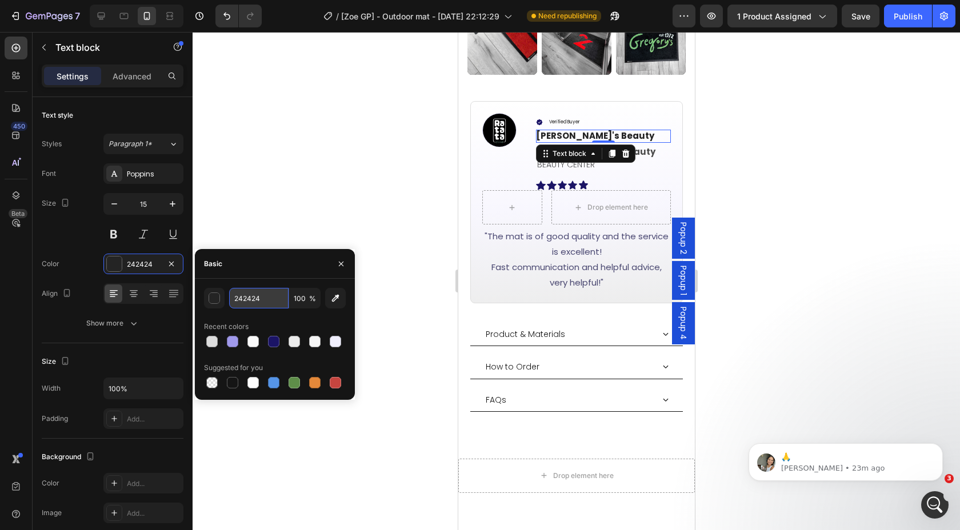
click at [245, 298] on input "242424" at bounding box center [258, 298] width 59 height 21
click at [858, 147] on div at bounding box center [576, 281] width 767 height 498
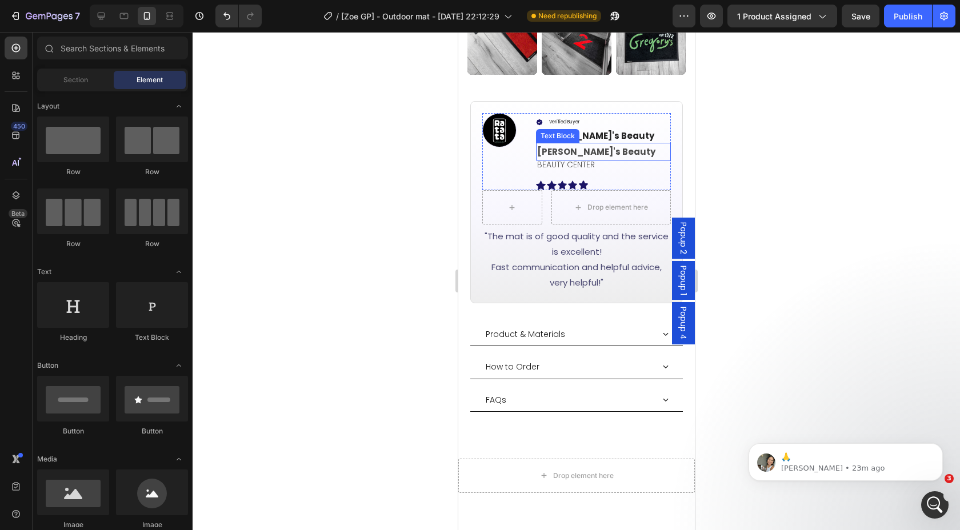
click at [590, 144] on p "Ellen's Beauty" at bounding box center [602, 151] width 133 height 15
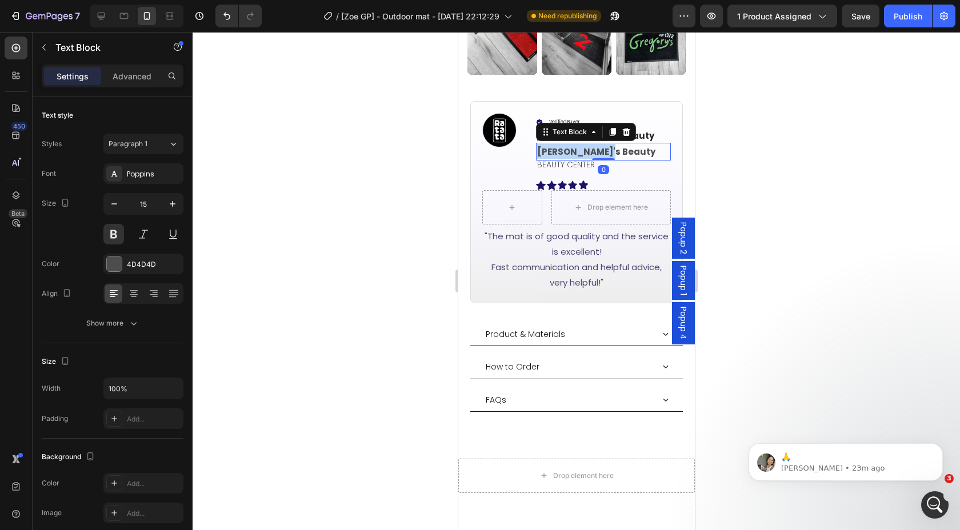
click at [590, 144] on p "Ellen's Beauty" at bounding box center [602, 151] width 133 height 15
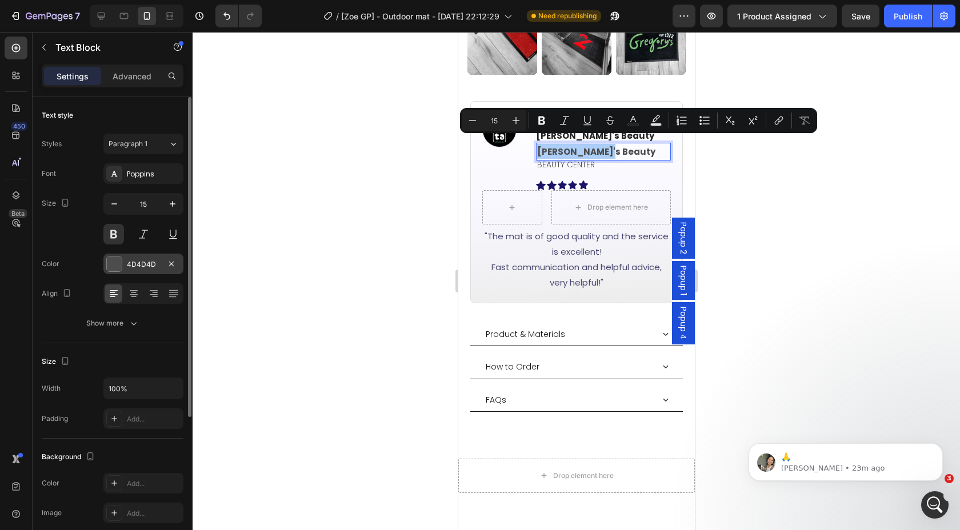
click at [144, 263] on div "4D4D4D" at bounding box center [143, 264] width 33 height 10
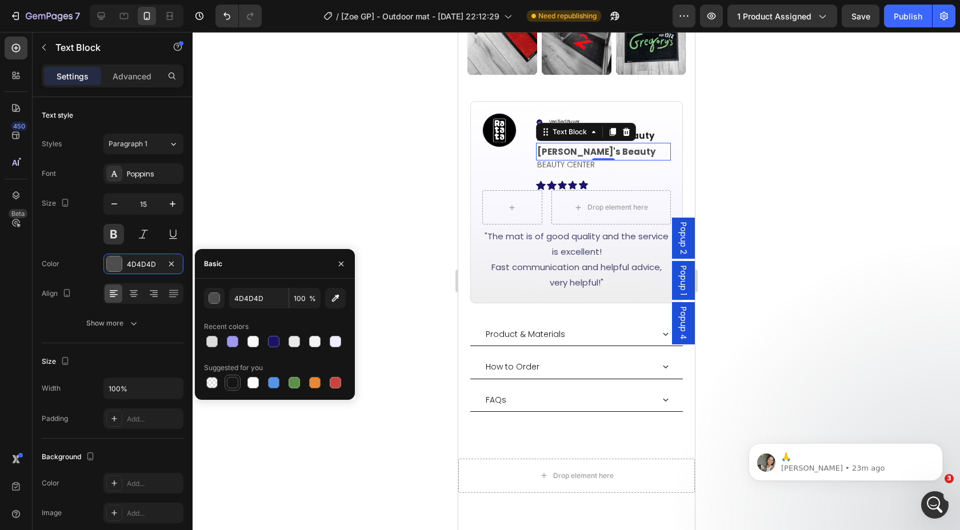
click at [229, 379] on div at bounding box center [232, 382] width 11 height 11
type input "151515"
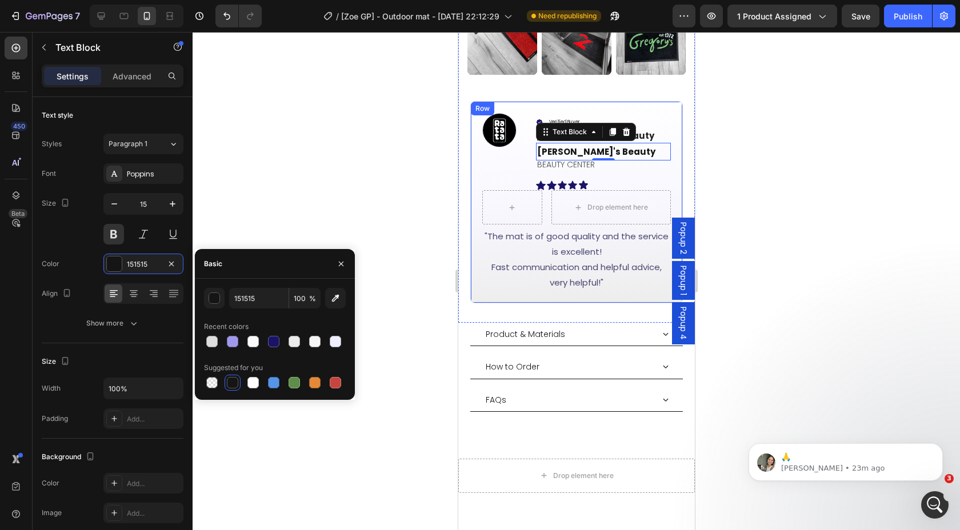
click at [744, 182] on div at bounding box center [576, 281] width 767 height 498
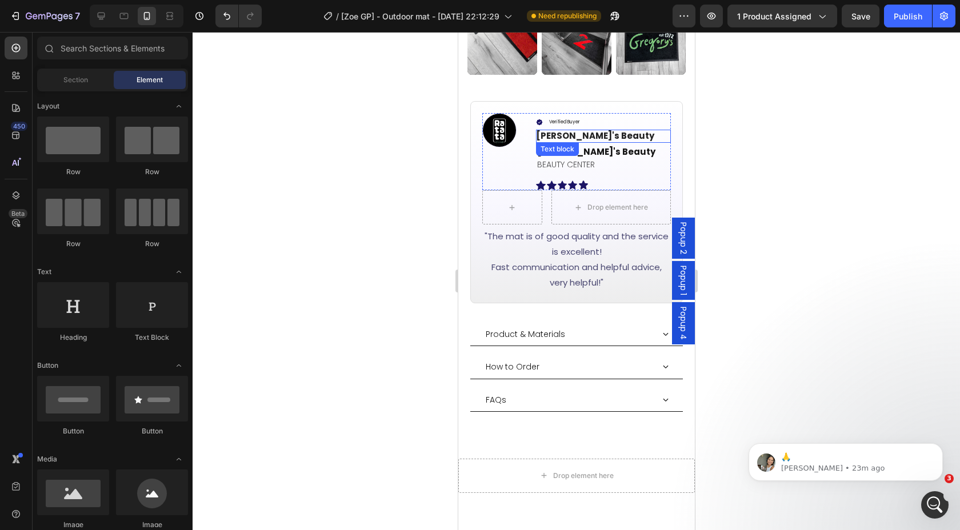
click at [580, 130] on p "Ellen's Beauty" at bounding box center [602, 136] width 135 height 13
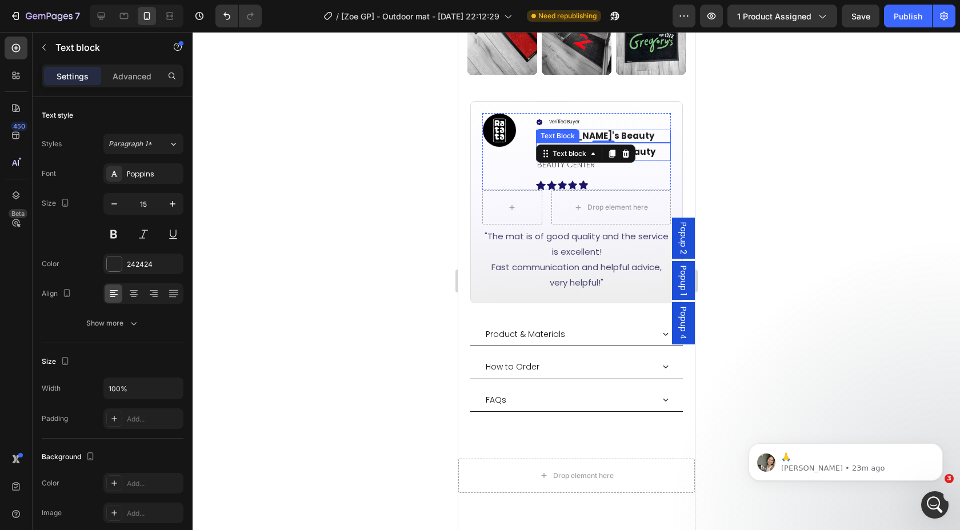
click at [657, 144] on p "Ellen's Beauty" at bounding box center [602, 151] width 133 height 15
click at [654, 130] on p "Ellen's Beauty" at bounding box center [602, 136] width 135 height 13
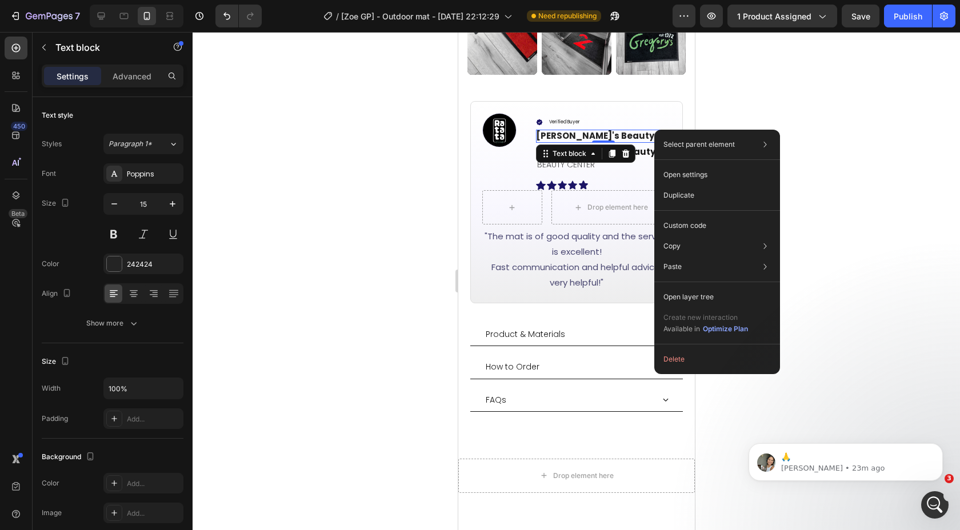
drag, startPoint x: 623, startPoint y: 144, endPoint x: 687, endPoint y: 117, distance: 69.1
click at [623, 150] on icon at bounding box center [625, 154] width 7 height 8
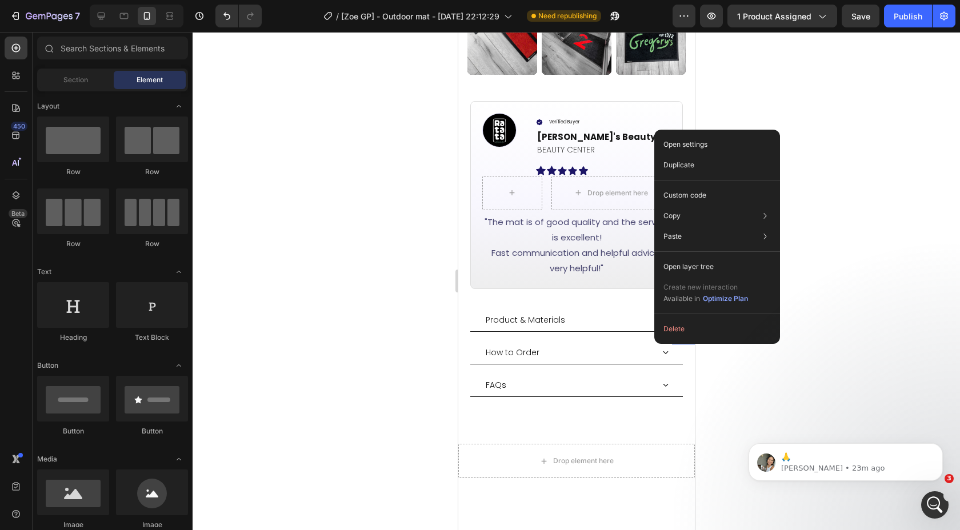
click at [791, 114] on div at bounding box center [576, 281] width 767 height 498
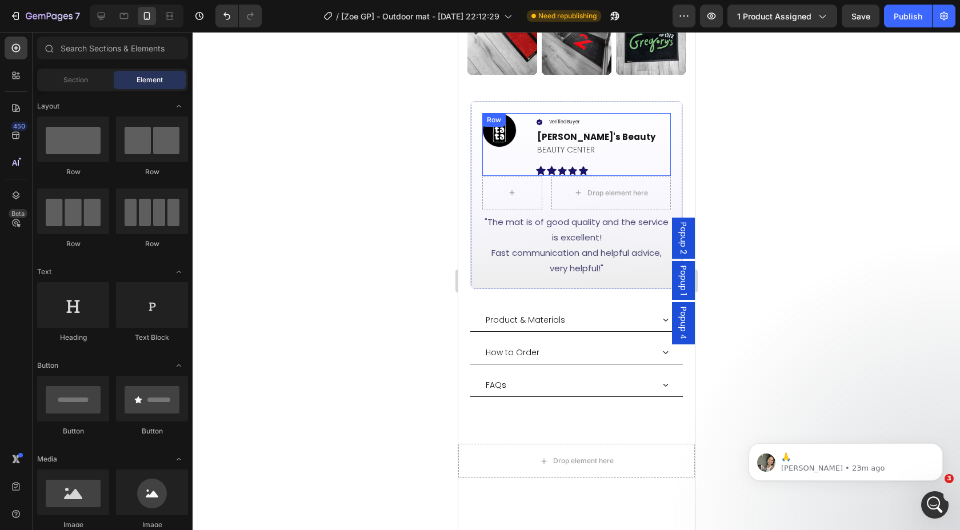
click at [567, 157] on div "Verified Buyer Item List Ellen's Beauty Text Block BEAUTY CENTER Text Block Ico…" at bounding box center [602, 144] width 135 height 63
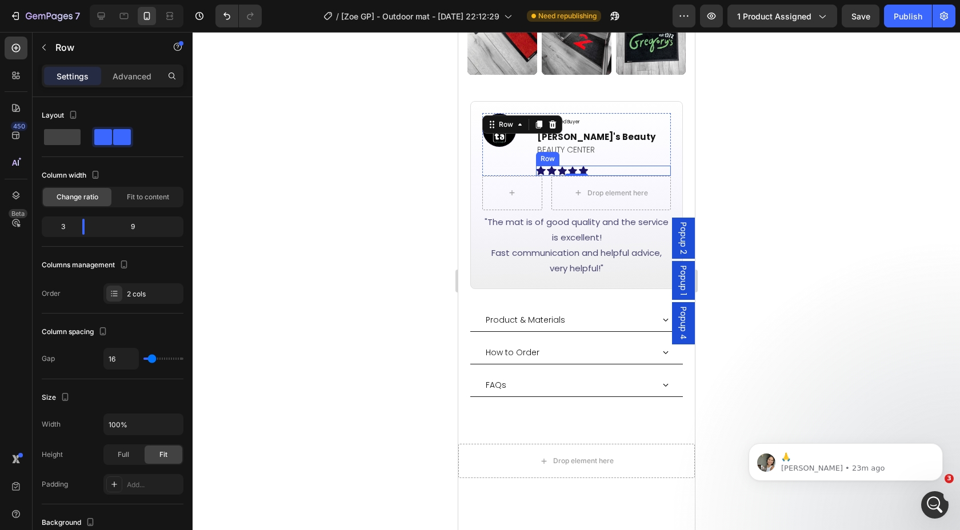
click at [556, 166] on div "Icon Icon Icon Icon Icon Row" at bounding box center [602, 171] width 135 height 10
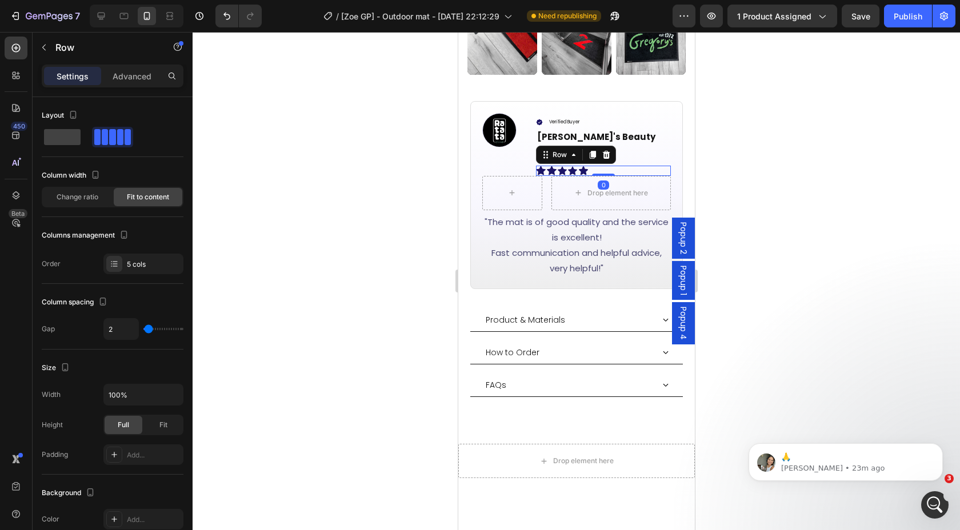
drag, startPoint x: 124, startPoint y: 79, endPoint x: 124, endPoint y: 87, distance: 8.6
click at [124, 79] on p "Advanced" at bounding box center [132, 76] width 39 height 12
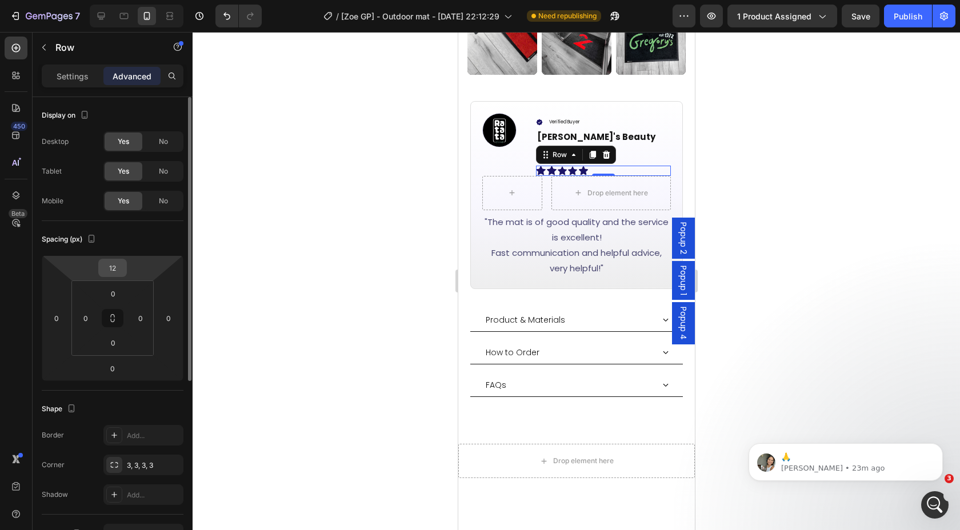
click at [121, 271] on input "12" at bounding box center [112, 267] width 23 height 17
type input "0"
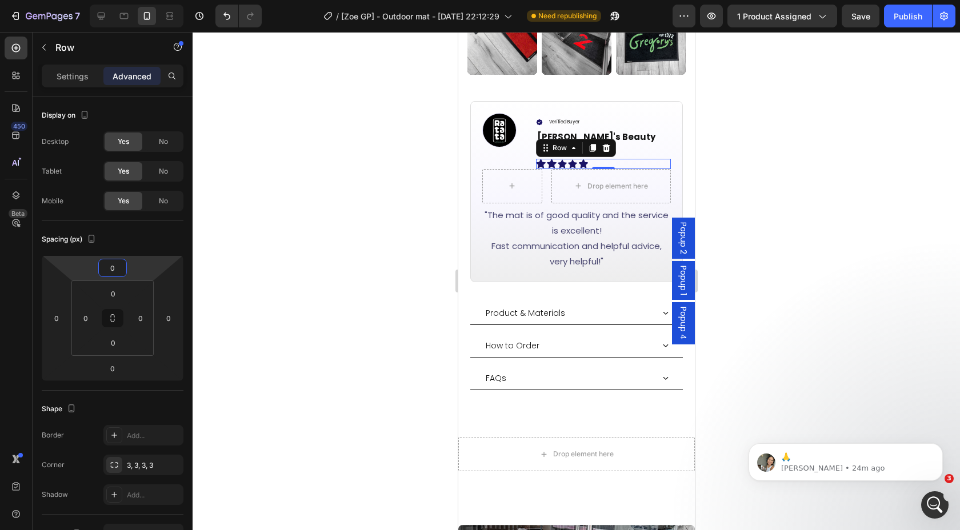
click at [816, 170] on div at bounding box center [576, 281] width 767 height 498
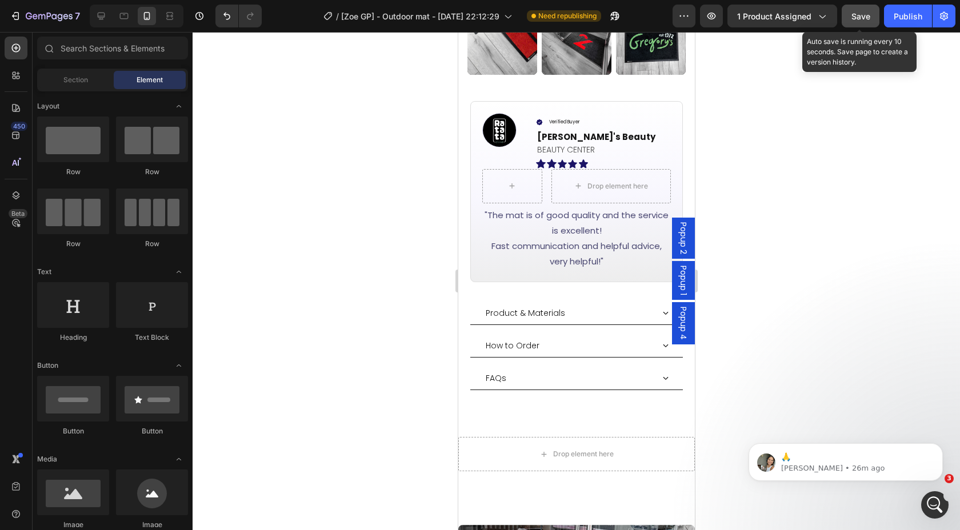
click at [866, 19] on span "Save" at bounding box center [860, 16] width 19 height 10
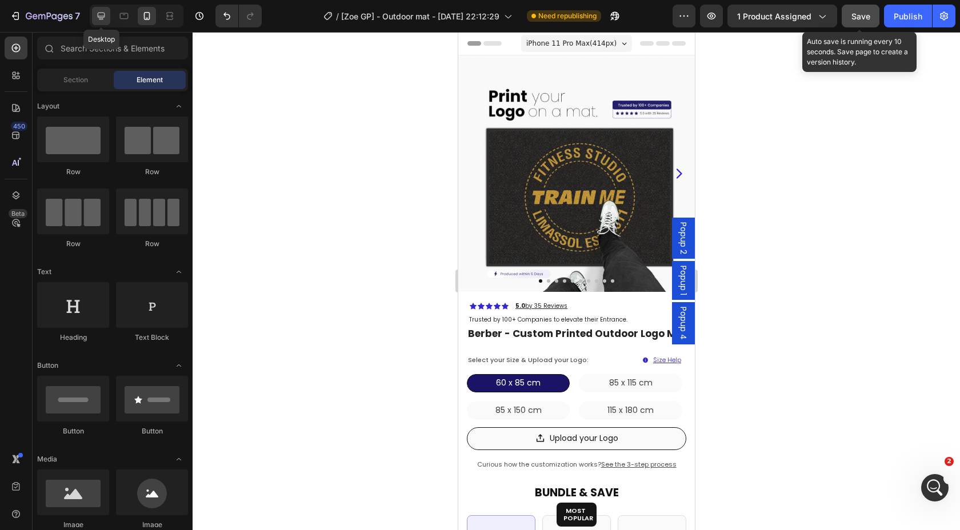
click at [97, 19] on icon at bounding box center [100, 15] width 11 height 11
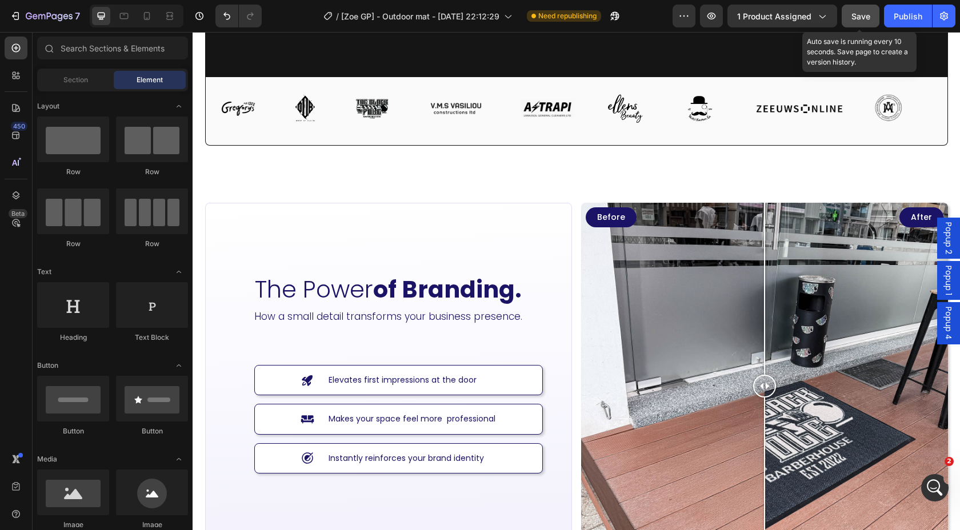
scroll to position [3045, 0]
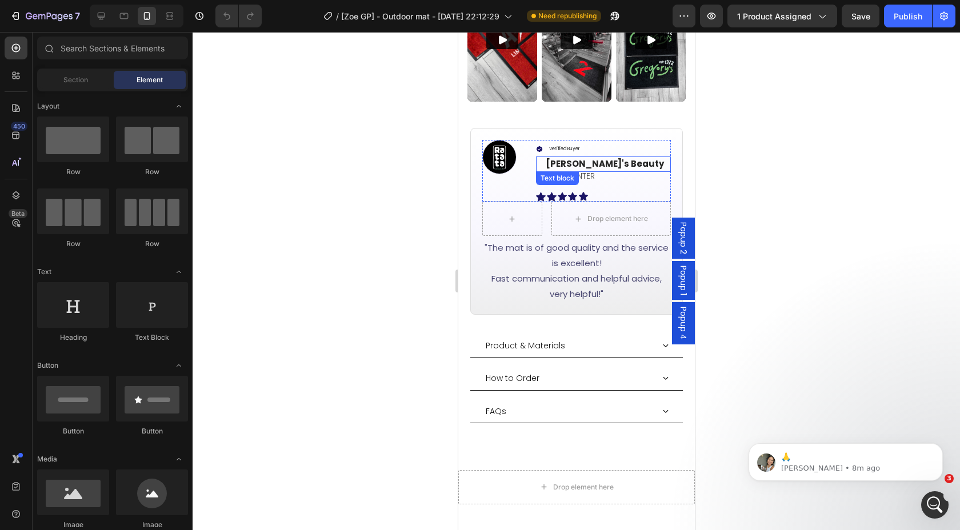
click at [591, 158] on p "Ellen's Beauty" at bounding box center [607, 164] width 124 height 13
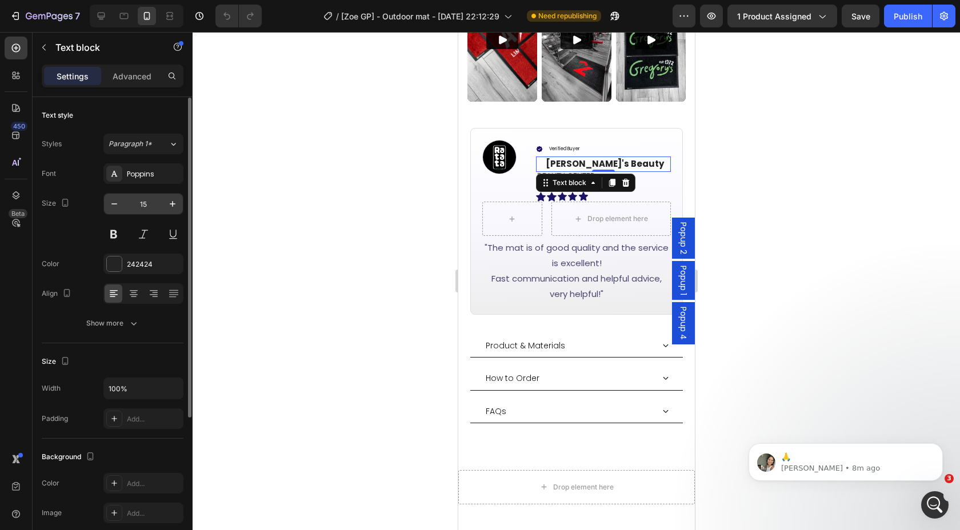
scroll to position [48, 0]
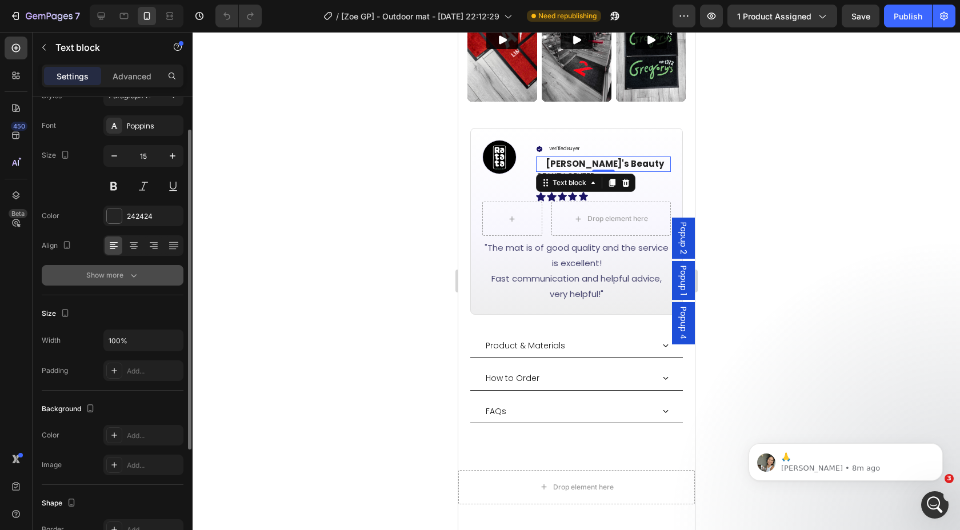
click at [103, 267] on button "Show more" at bounding box center [113, 275] width 142 height 21
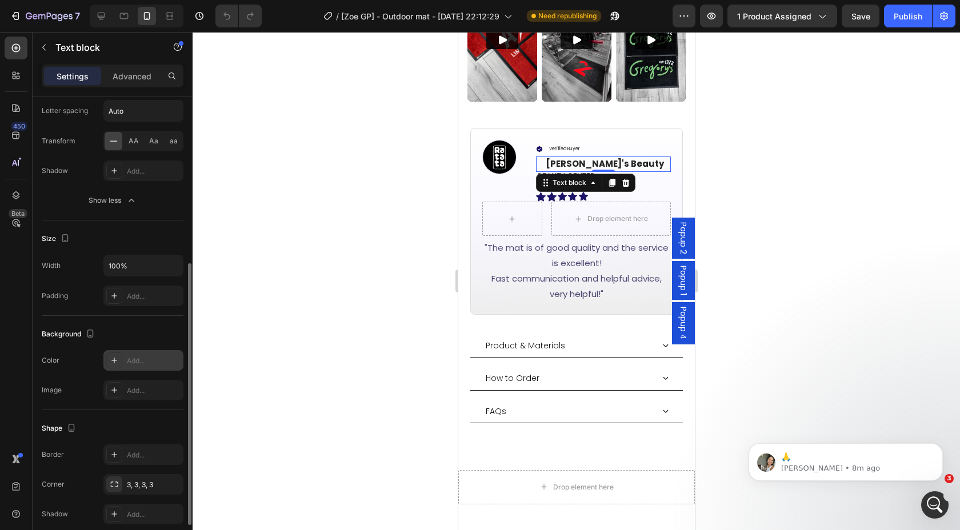
scroll to position [283, 0]
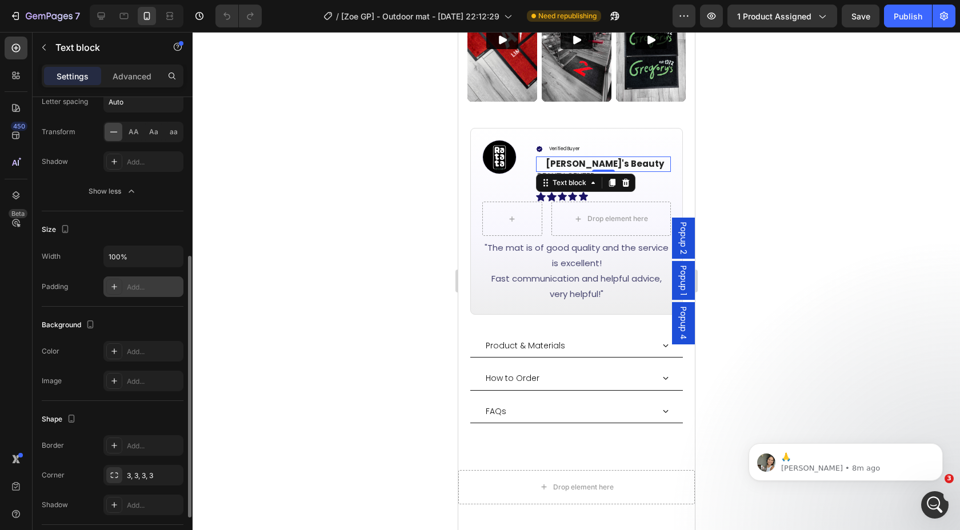
click at [144, 288] on div "Add..." at bounding box center [154, 287] width 54 height 10
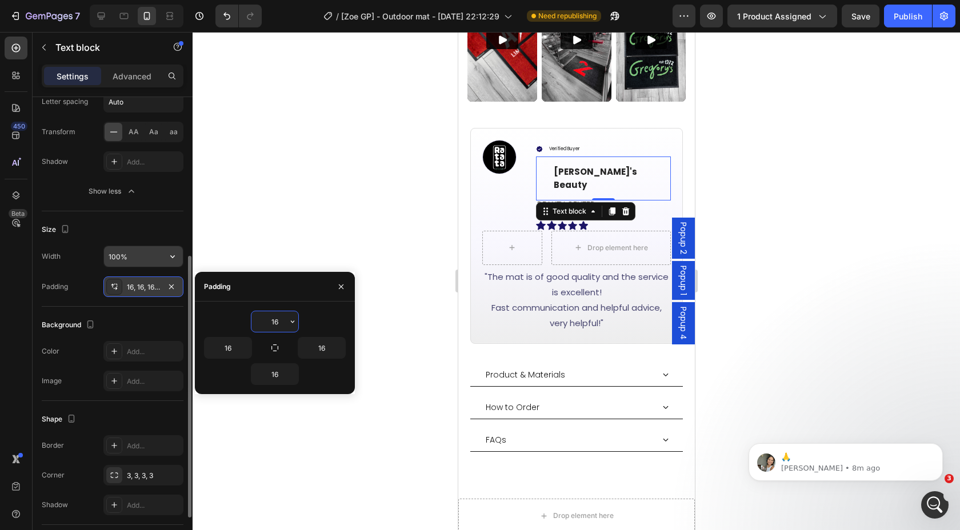
type input "0"
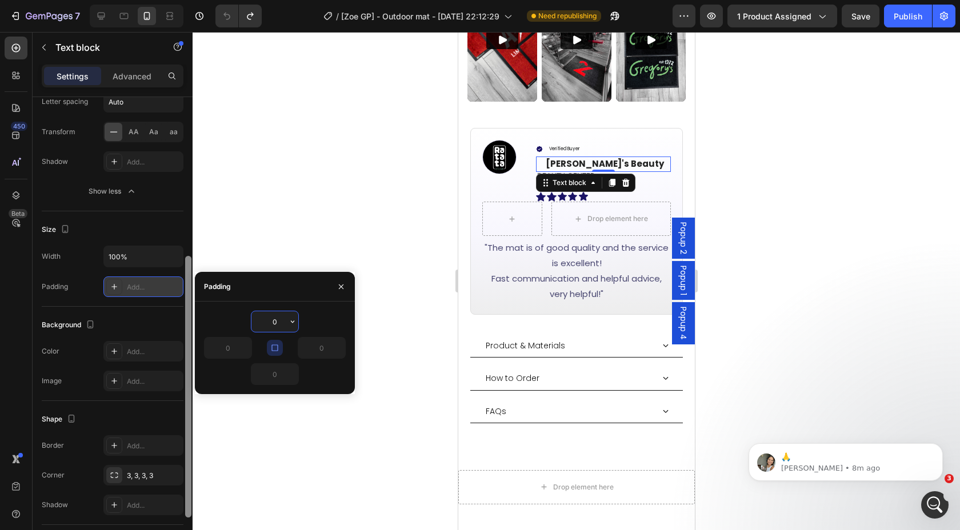
scroll to position [304, 0]
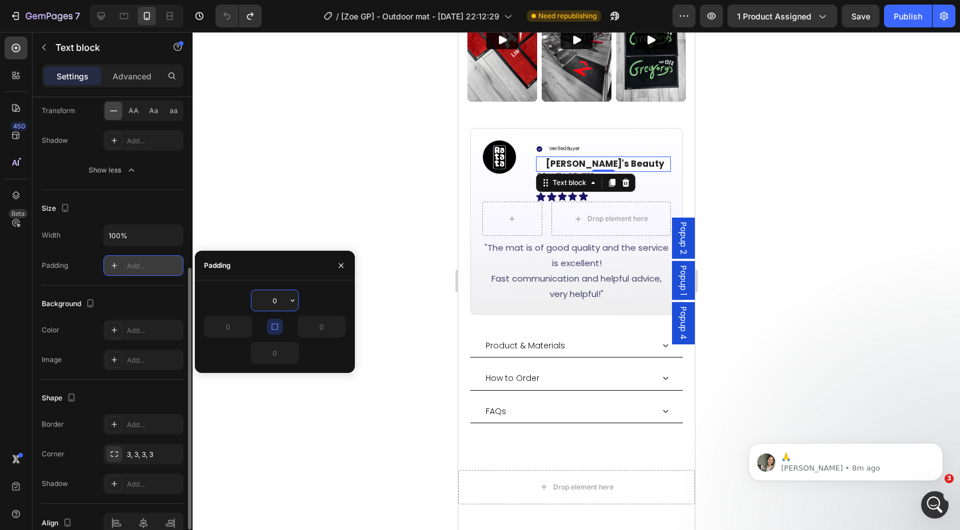
click at [292, 209] on div at bounding box center [576, 281] width 767 height 498
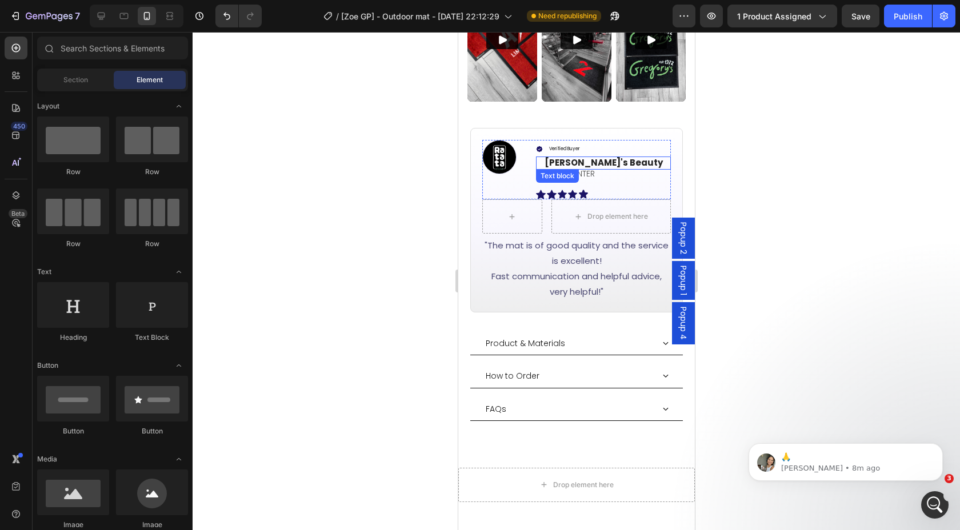
click at [547, 157] on p "Ellen's Beauty" at bounding box center [607, 163] width 126 height 13
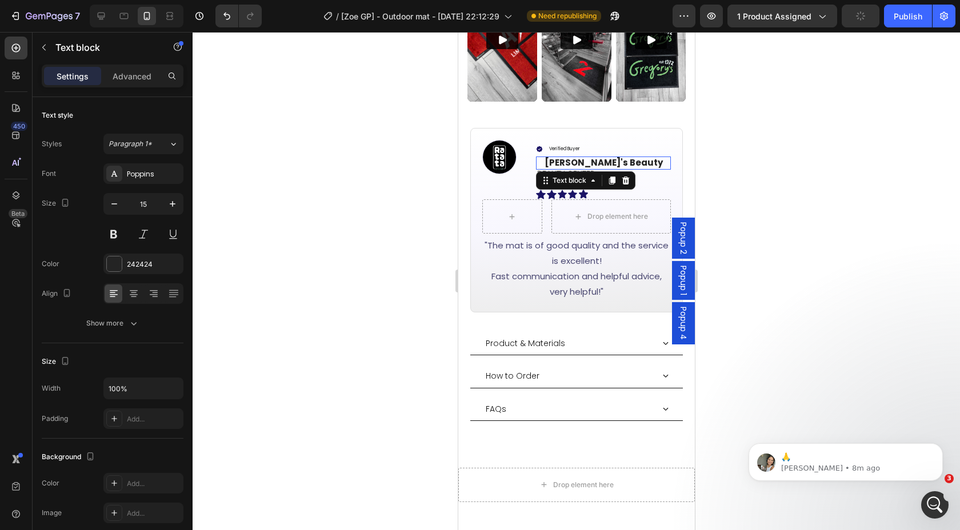
drag, startPoint x: 728, startPoint y: 176, endPoint x: 721, endPoint y: 182, distance: 9.3
click at [728, 176] on div at bounding box center [576, 281] width 767 height 498
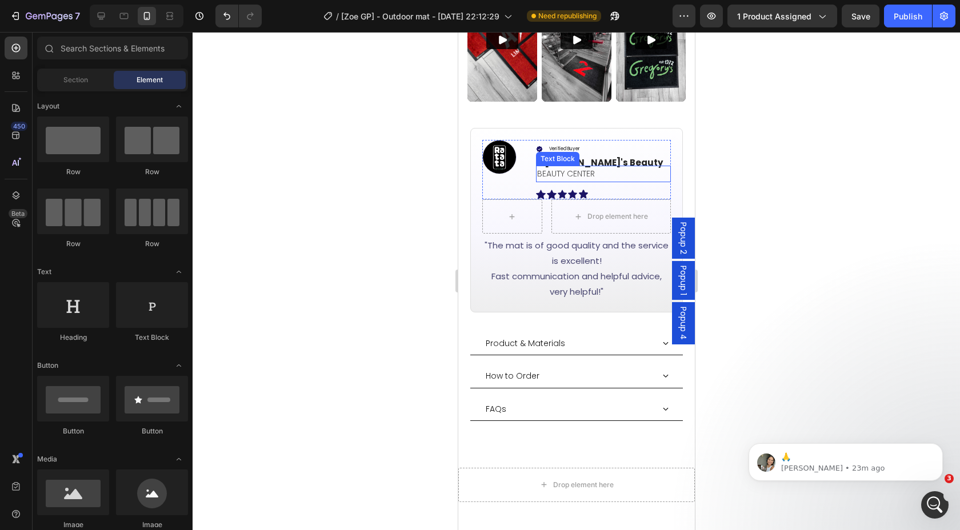
click at [557, 157] on div "Verified Buyer Item List Ellen's Beauty Text block BEAUTY CENTER Text Block Ico…" at bounding box center [602, 169] width 135 height 59
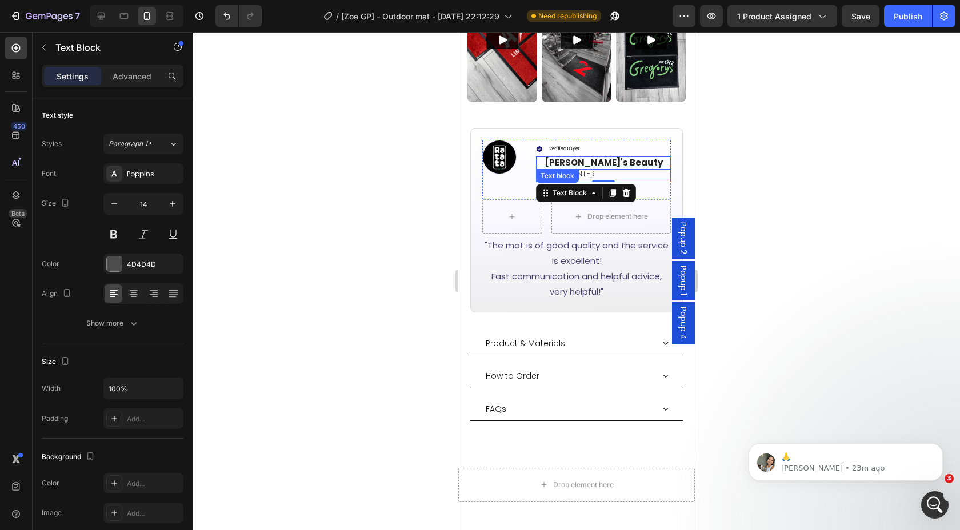
click at [612, 157] on p "Ellen's Beauty" at bounding box center [607, 163] width 126 height 13
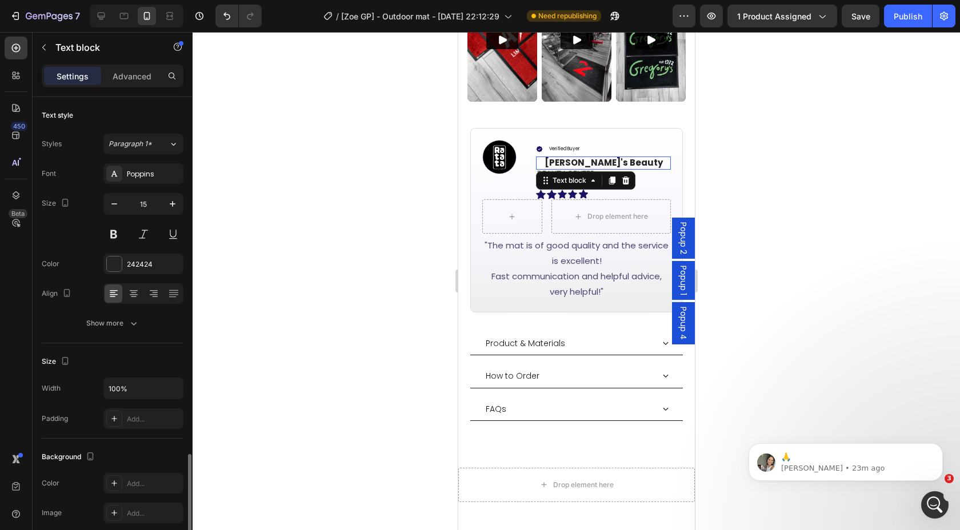
scroll to position [211, 0]
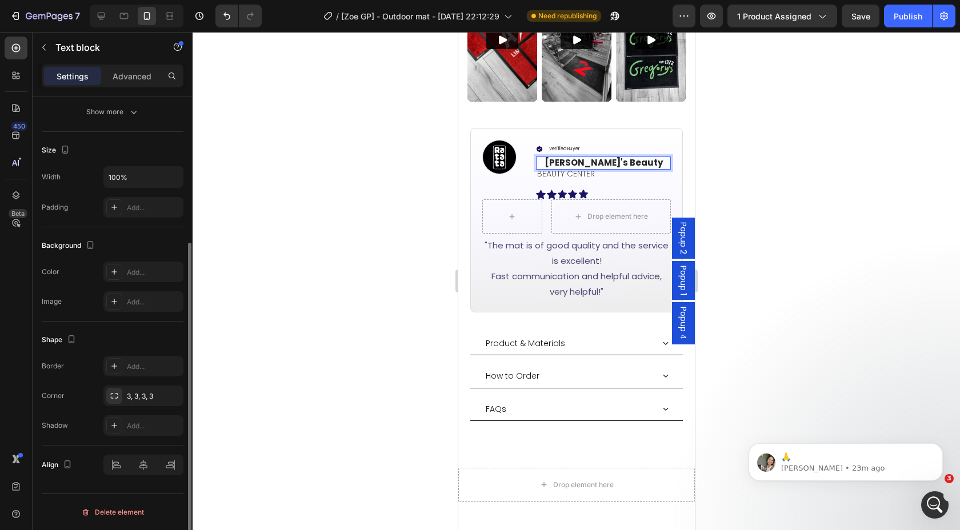
click at [578, 157] on p "Ellen's Beauty" at bounding box center [607, 163] width 126 height 13
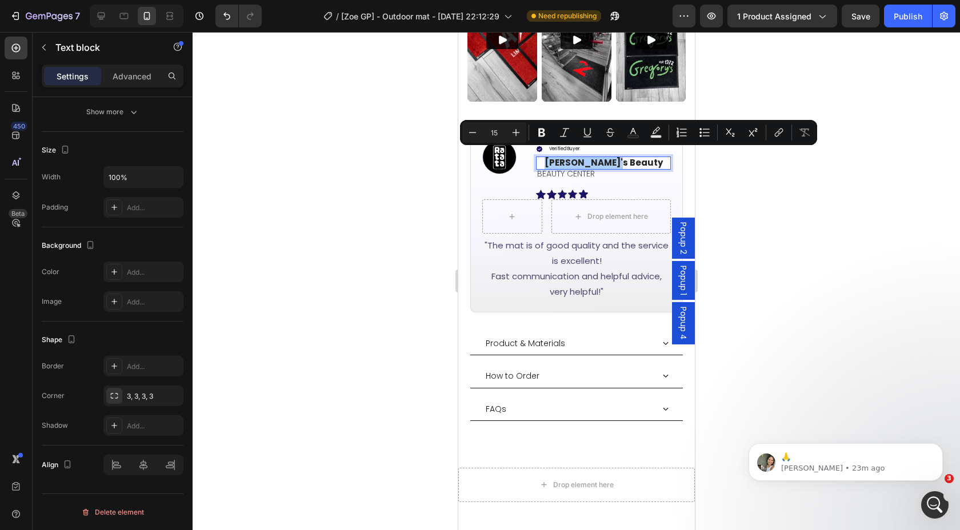
click at [786, 155] on div at bounding box center [576, 281] width 767 height 498
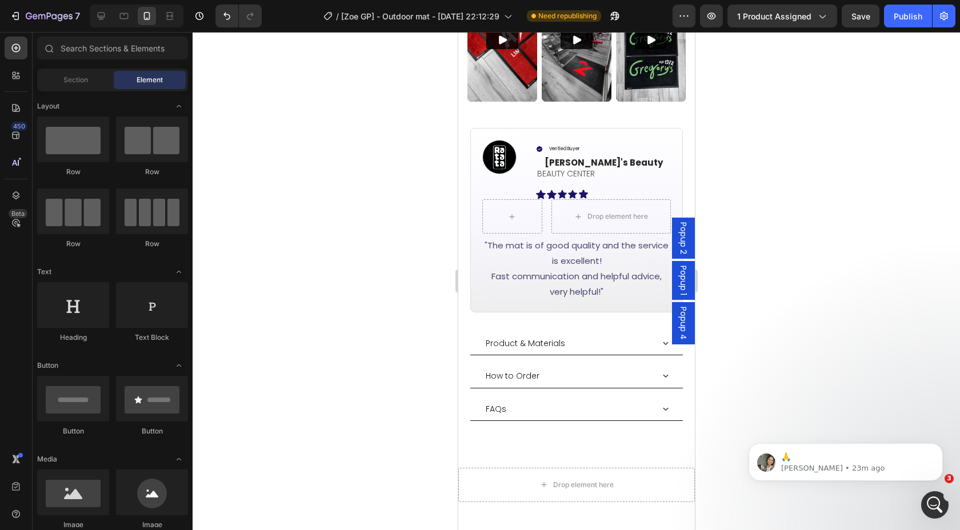
drag, startPoint x: 780, startPoint y: 189, endPoint x: 760, endPoint y: 186, distance: 20.2
click at [768, 187] on div at bounding box center [576, 281] width 767 height 498
click at [546, 157] on p "Ellen's Beauty" at bounding box center [607, 163] width 126 height 13
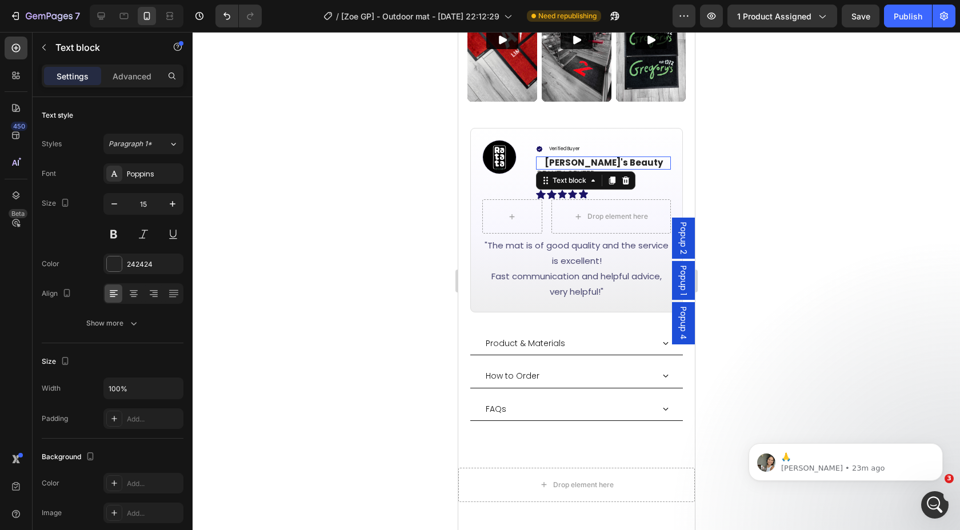
click at [547, 157] on p "Ellen's Beauty" at bounding box center [607, 163] width 126 height 13
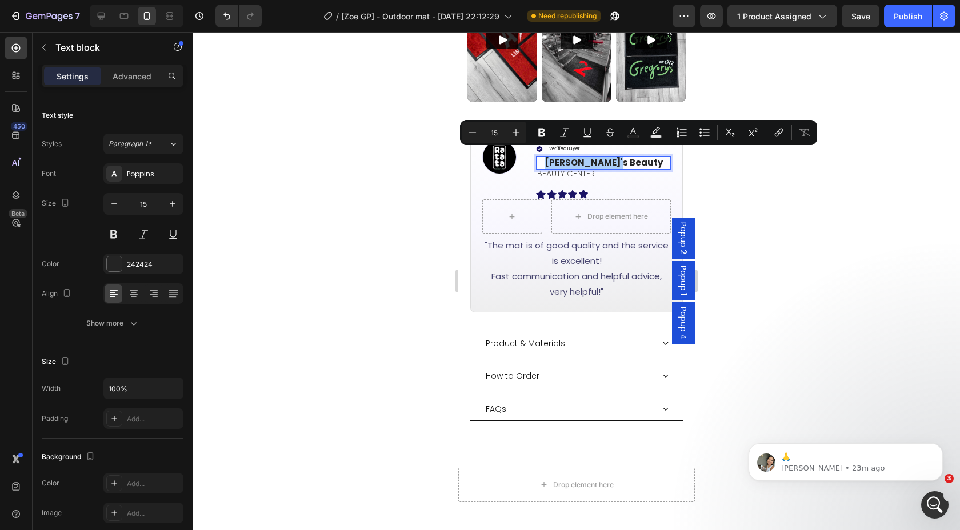
drag, startPoint x: 745, startPoint y: 80, endPoint x: 704, endPoint y: 74, distance: 41.0
click at [745, 80] on div at bounding box center [576, 281] width 767 height 498
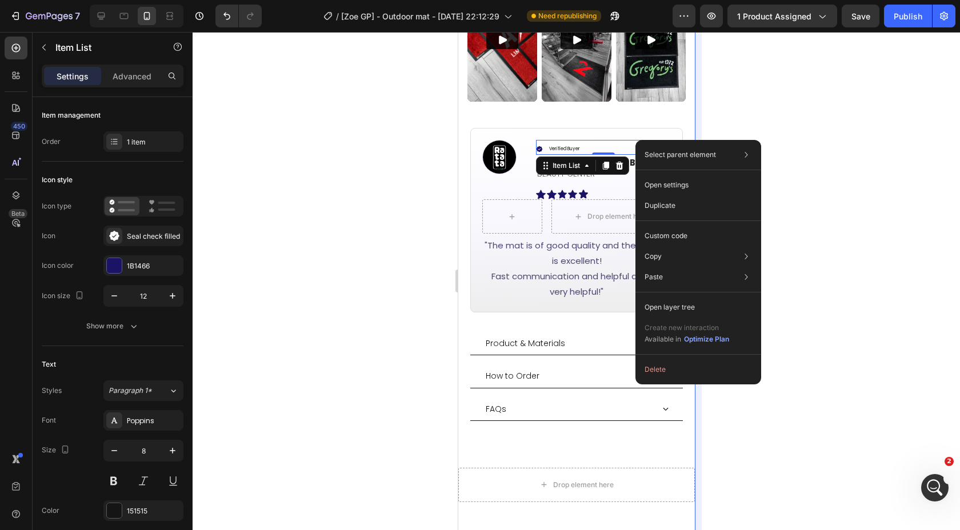
click at [701, 306] on div "Open layer tree" at bounding box center [698, 307] width 117 height 21
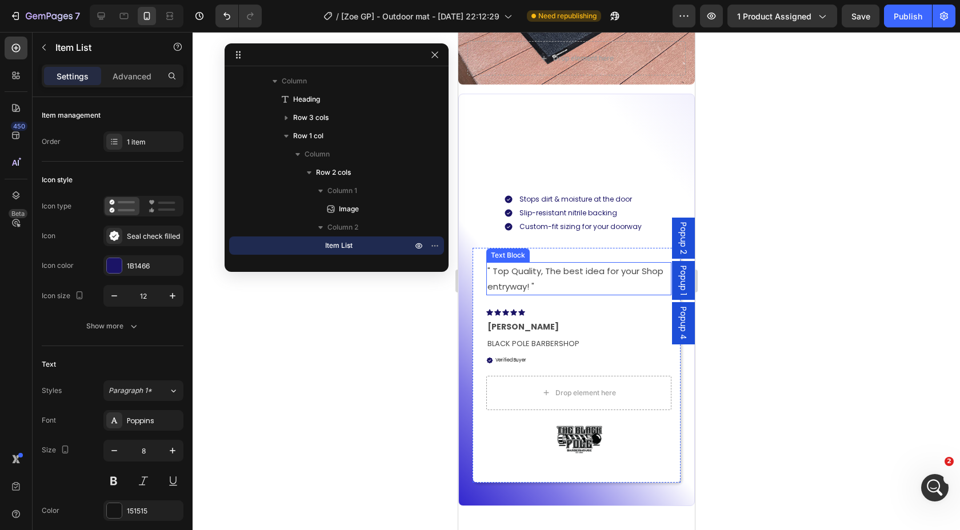
scroll to position [1685, 0]
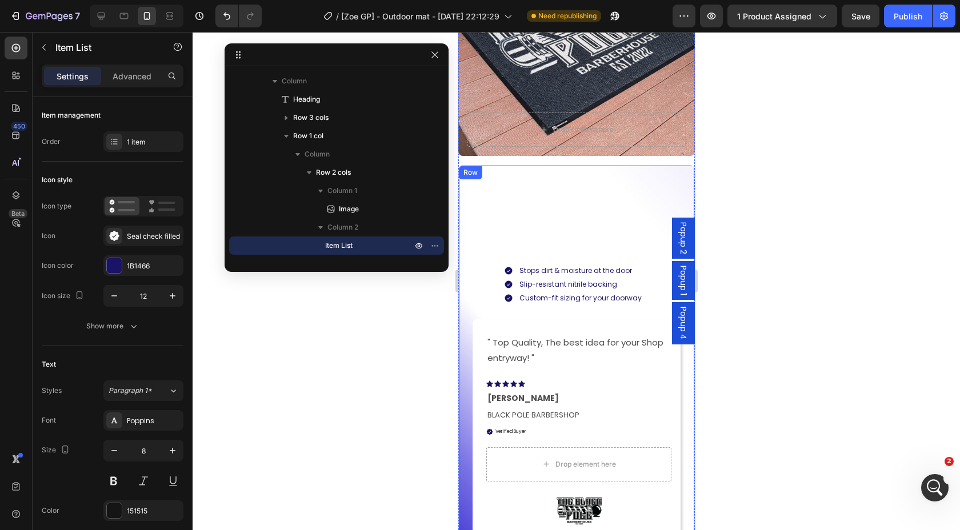
click at [574, 220] on div "Built for Busy Outdoor Entrances Heading Stops dirt & moisture at the door Slip…" at bounding box center [576, 371] width 208 height 377
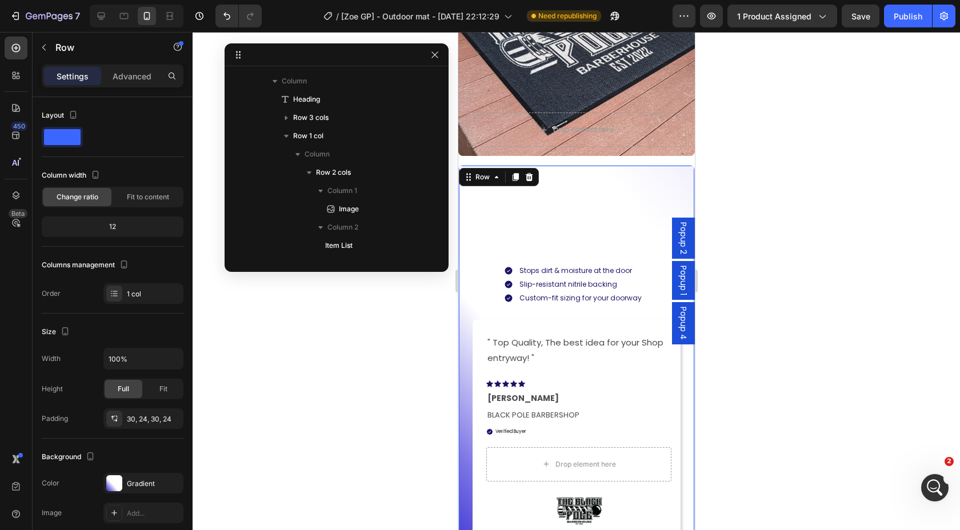
scroll to position [508, 0]
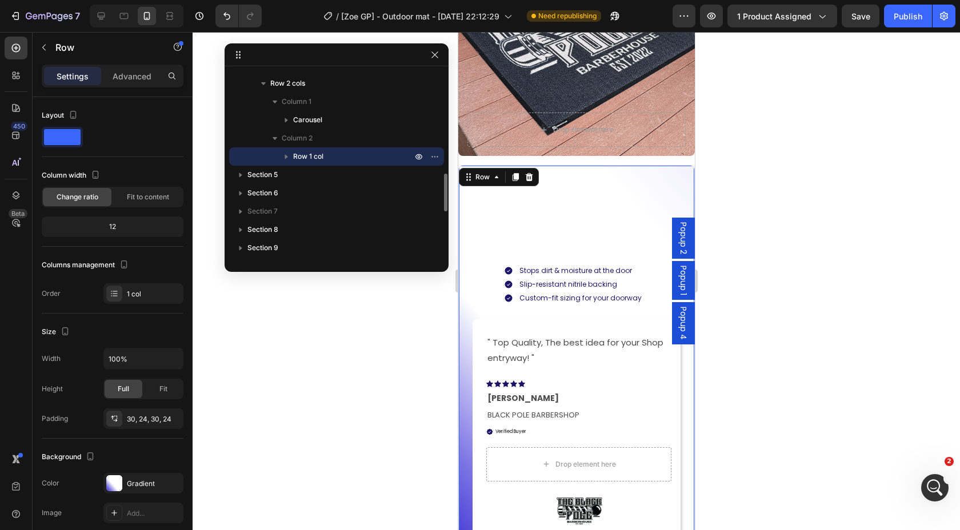
click at [288, 154] on icon "button" at bounding box center [286, 156] width 11 height 11
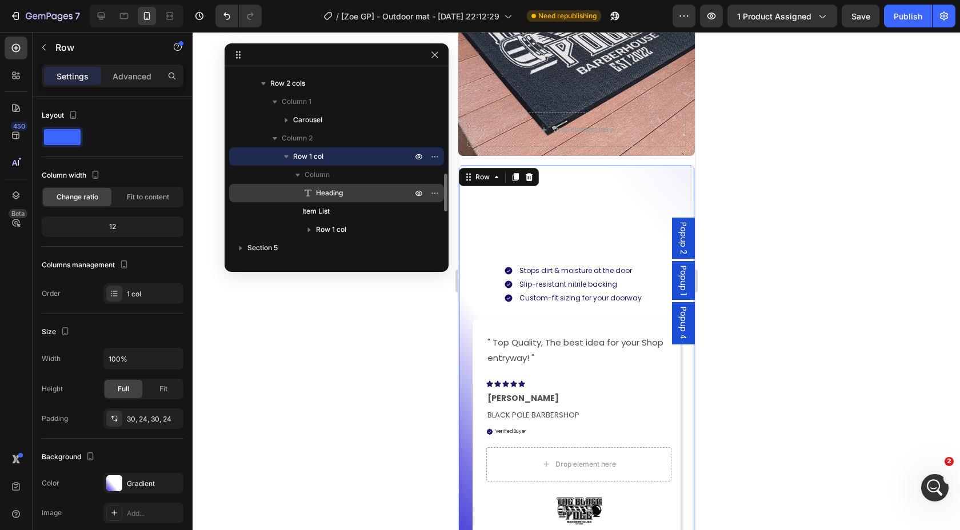
click at [322, 190] on span "Heading" at bounding box center [329, 192] width 27 height 11
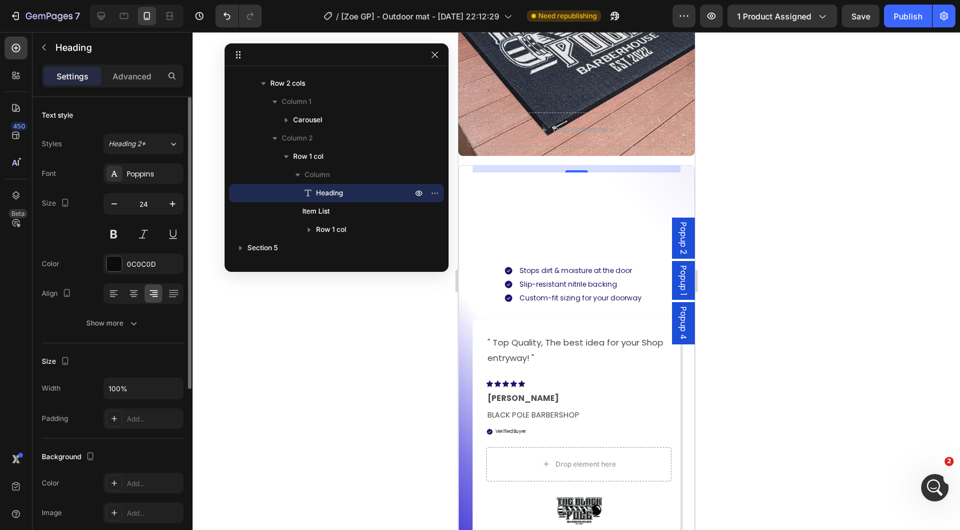
drag, startPoint x: 130, startPoint y: 79, endPoint x: 137, endPoint y: 113, distance: 34.3
click at [130, 79] on p "Advanced" at bounding box center [132, 76] width 39 height 12
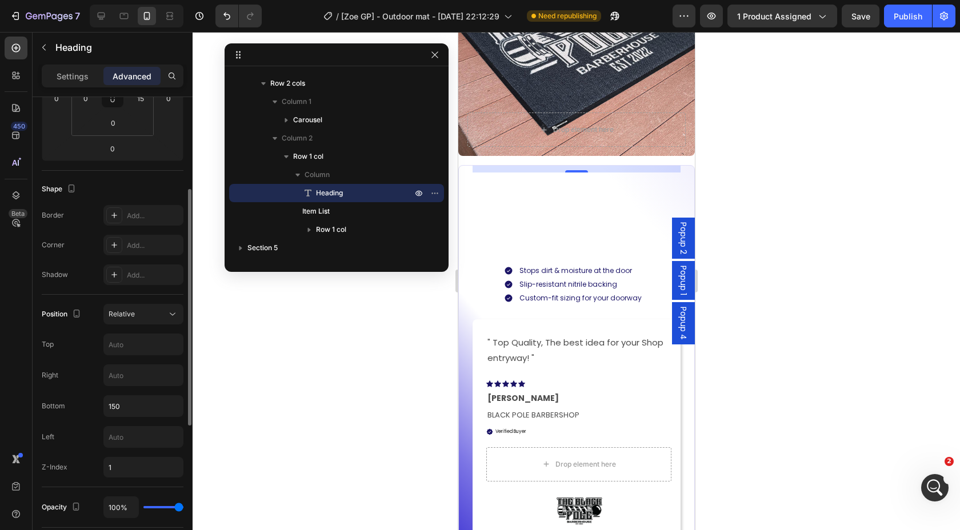
scroll to position [232, 0]
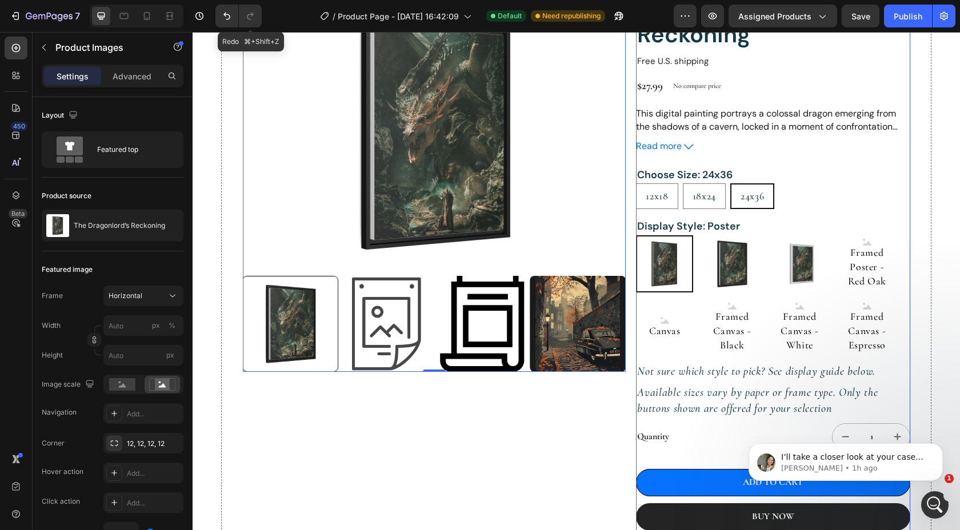
scroll to position [483, 0]
